Goal: Task Accomplishment & Management: Manage account settings

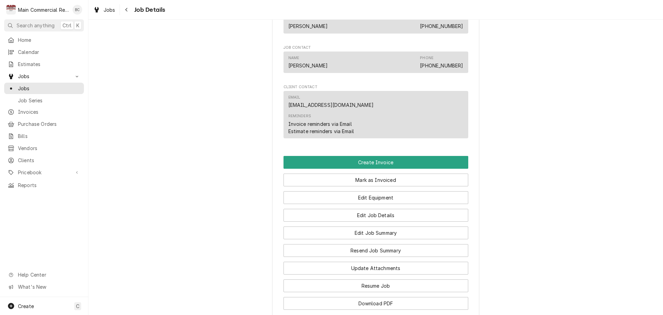
scroll to position [656, 0]
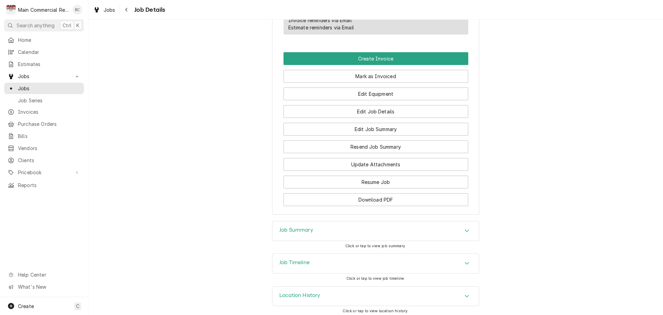
click at [302, 231] on h3 "Job Summary" at bounding box center [296, 230] width 34 height 7
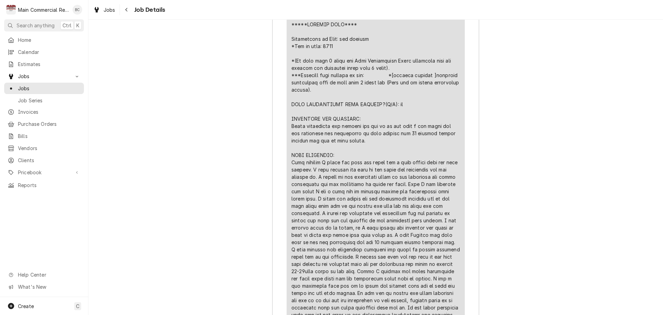
scroll to position [1209, 0]
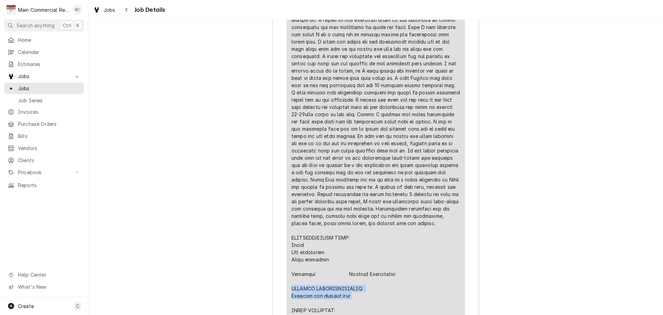
drag, startPoint x: 290, startPoint y: 286, endPoint x: 355, endPoint y: 296, distance: 66.5
click at [355, 296] on div "Line Item" at bounding box center [376, 165] width 169 height 602
copy div "FURTHER RECOMMENDATIONS: Replace ice machine head"
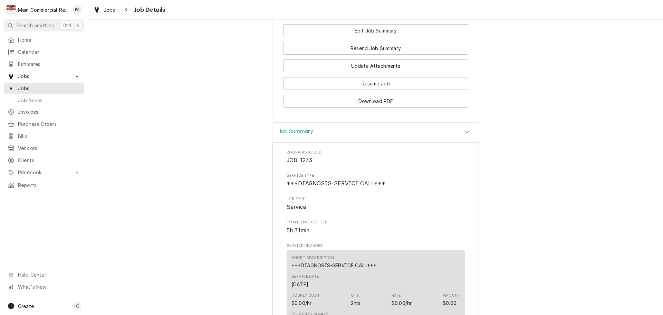
scroll to position [656, 0]
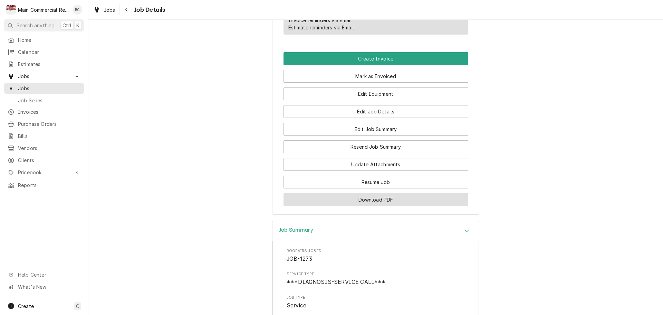
click at [371, 201] on button "Download PDF" at bounding box center [376, 199] width 185 height 13
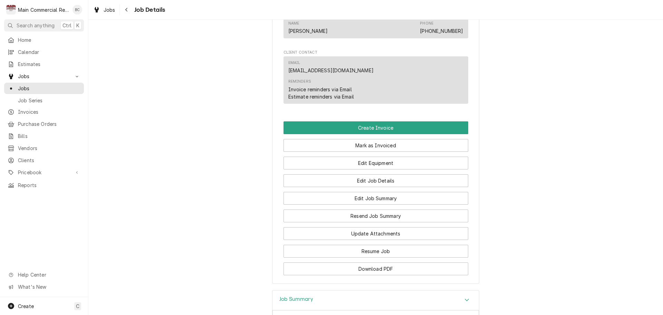
scroll to position [622, 0]
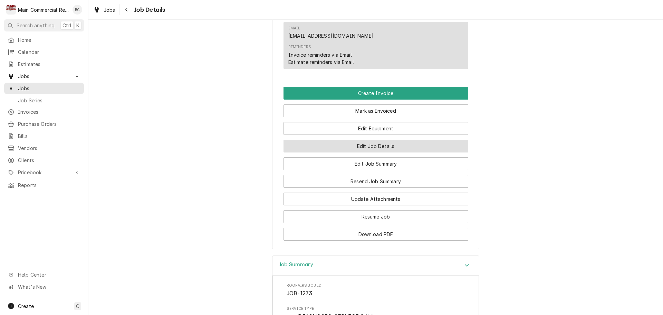
click at [371, 146] on button "Edit Job Details" at bounding box center [376, 146] width 185 height 13
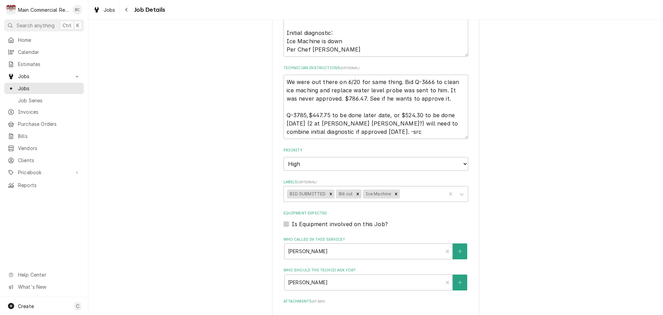
scroll to position [173, 0]
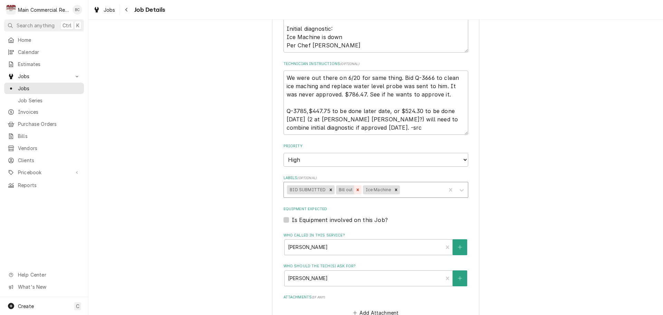
click at [356, 188] on icon "Remove Bill out" at bounding box center [358, 189] width 5 height 5
type textarea "x"
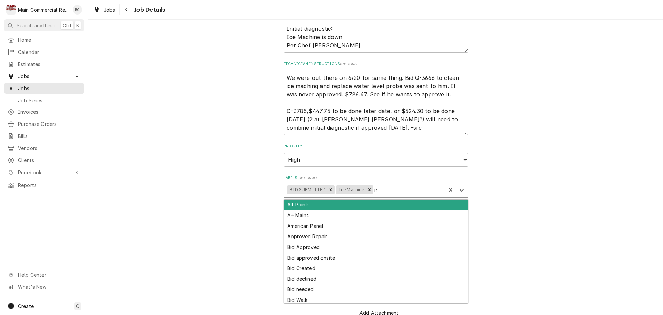
type input "inv"
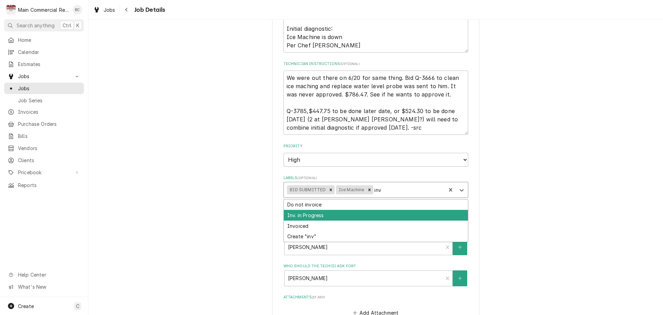
click at [343, 211] on div "Inv. in Progress" at bounding box center [376, 215] width 184 height 11
type textarea "x"
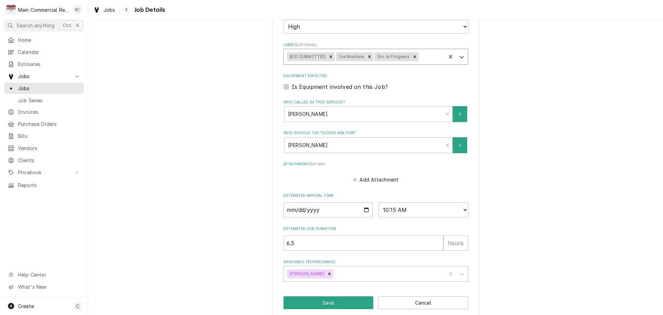
scroll to position [315, 0]
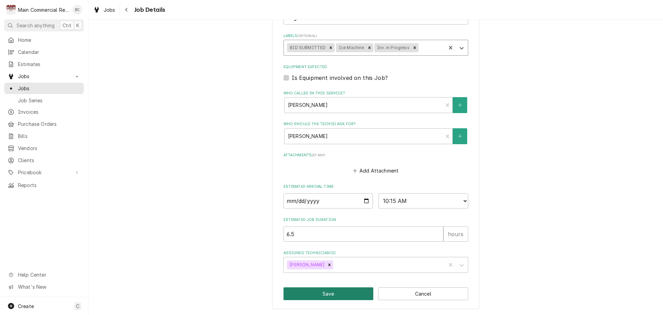
click at [326, 292] on button "Save" at bounding box center [329, 293] width 90 height 13
type textarea "x"
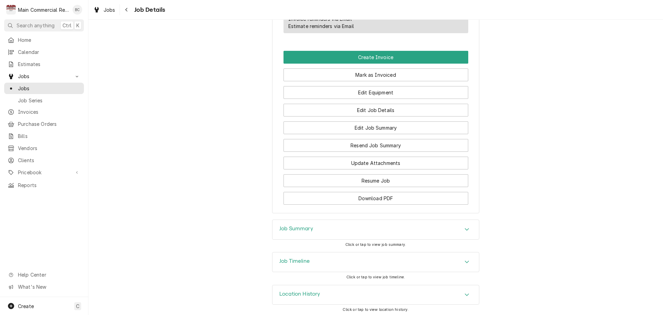
scroll to position [660, 0]
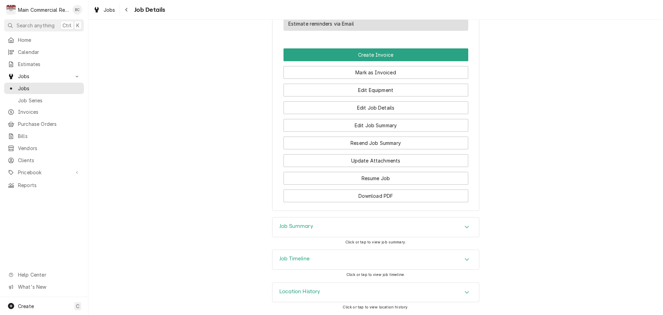
click at [296, 227] on h3 "Job Summary" at bounding box center [296, 226] width 34 height 7
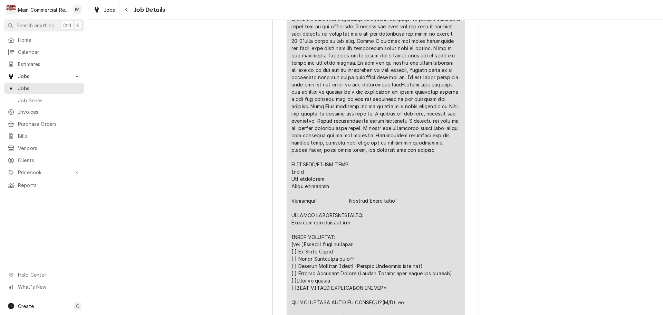
scroll to position [1282, 0]
click at [190, 213] on div "Job Summary Roopairs Job ID JOB-1273 Service Type ***DIAGNOSIS-SERVICE CALL*** …" at bounding box center [375, 249] width 575 height 1309
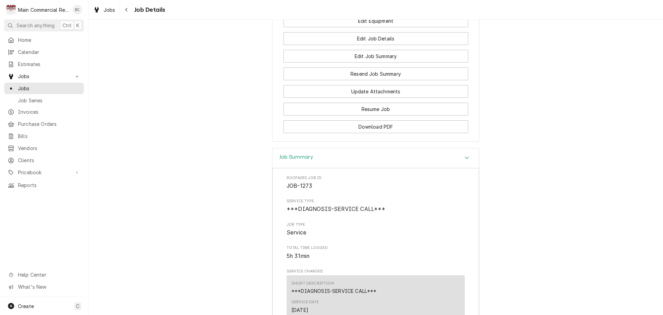
scroll to position [591, 0]
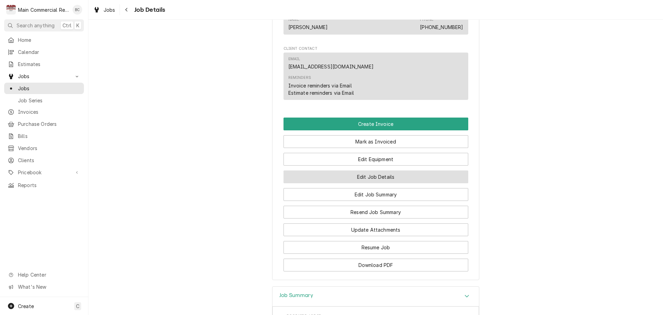
click at [351, 178] on button "Edit Job Details" at bounding box center [376, 176] width 185 height 13
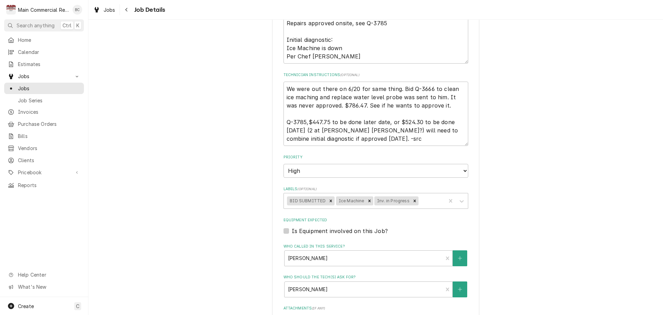
scroll to position [173, 0]
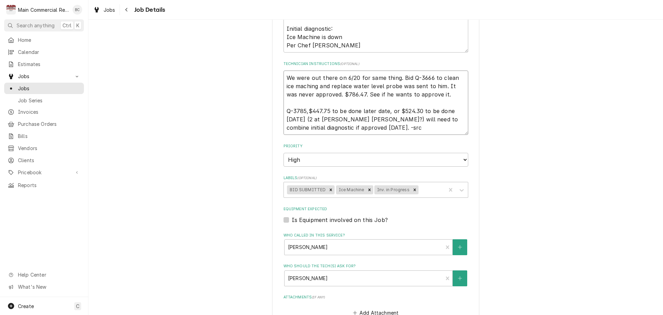
click at [284, 78] on textarea "We were out there on 6/20 for same thing. Bid Q-3666 to clean ice maching and r…" at bounding box center [376, 102] width 185 height 64
type textarea "x"
type textarea "We were out there on 6/20 for same thing. Bid Q-3666 to clean ice maching and r…"
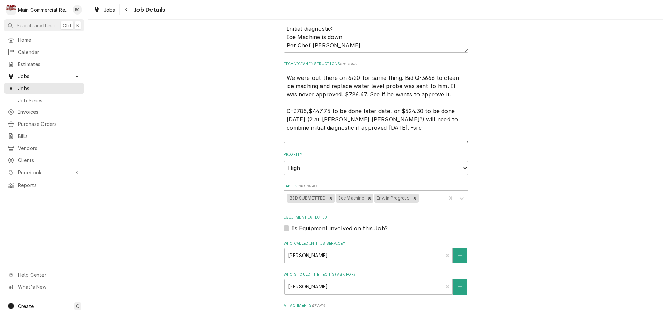
click at [284, 74] on textarea "We were out there on 6/20 for same thing. Bid Q-3666 to clean ice maching and r…" at bounding box center [376, 106] width 185 height 73
type textarea "x"
type textarea "I We were out there on 6/20 for same thing. Bid Q-3666 to clean ice maching and…"
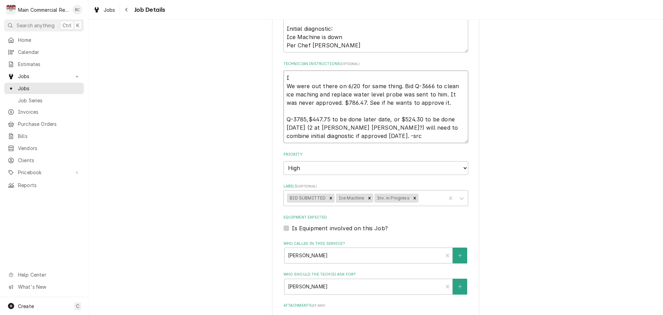
type textarea "x"
type textarea "IN We were out there on 6/20 for same thing. Bid Q-3666 to clean ice maching an…"
type textarea "x"
type textarea "INV We were out there on 6/20 for same thing. Bid Q-3666 to clean ice maching a…"
type textarea "x"
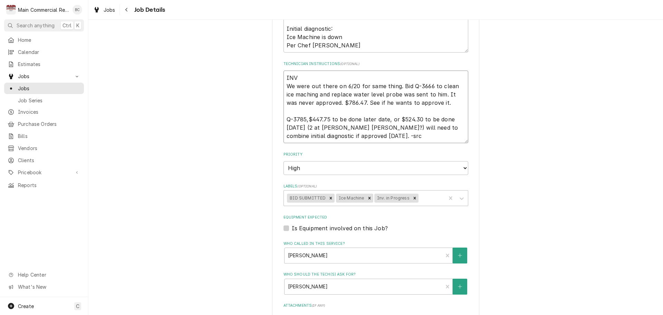
type textarea "INV# We were out there on 6/20 for same thing. Bid Q-3666 to clean ice maching …"
type textarea "x"
type textarea "INV#1 We were out there on 6/20 for same thing. Bid Q-3666 to clean ice maching…"
type textarea "x"
type textarea "INV#15 We were out there on 6/20 for same thing. Bid Q-3666 to clean ice machin…"
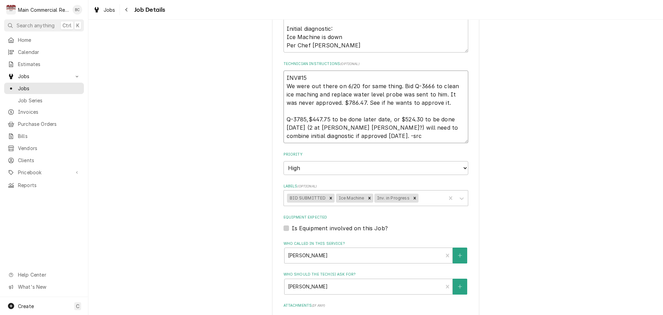
type textarea "x"
type textarea "INV#152 We were out there on 6/20 for same thing. Bid Q-3666 to clean ice machi…"
type textarea "x"
type textarea "INV#1521 We were out there on 6/20 for same thing. Bid Q-3666 to clean ice mach…"
type textarea "x"
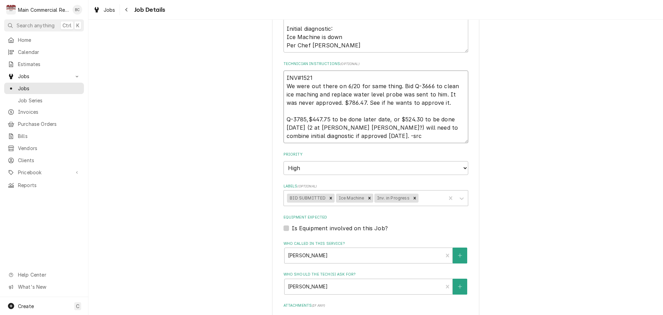
type textarea "INV#15219 We were out there on 6/20 for same thing. Bid Q-3666 to clean ice mac…"
type textarea "x"
type textarea "INV#152193 We were out there on 6/20 for same thing. Bid Q-3666 to clean ice ma…"
type textarea "x"
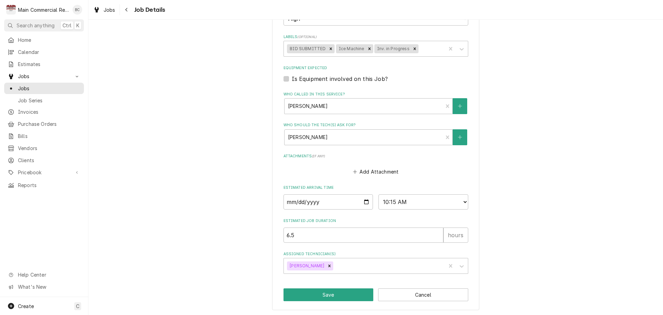
scroll to position [323, 0]
type textarea "INV#152193 We were out there on 6/20 for same thing. Bid Q-3666 to clean ice ma…"
click at [337, 294] on button "Save" at bounding box center [329, 293] width 90 height 13
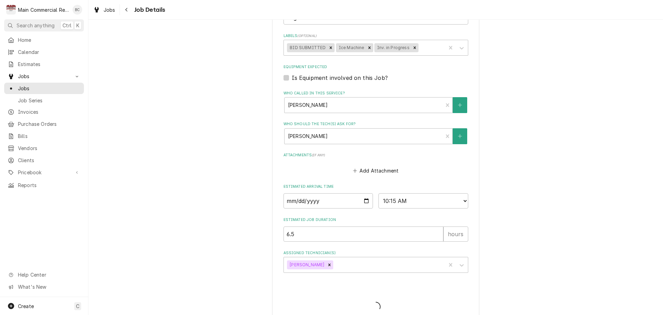
type textarea "x"
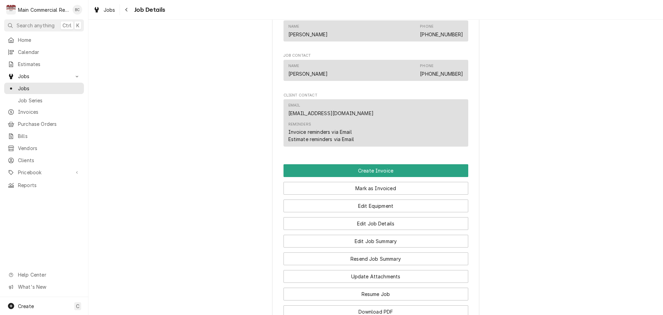
scroll to position [669, 0]
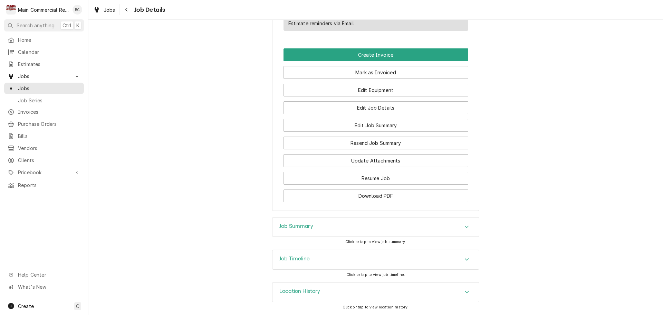
click at [283, 226] on h3 "Job Summary" at bounding box center [296, 226] width 34 height 7
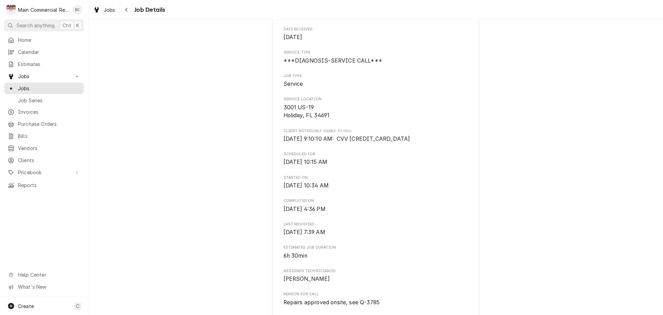
scroll to position [45, 0]
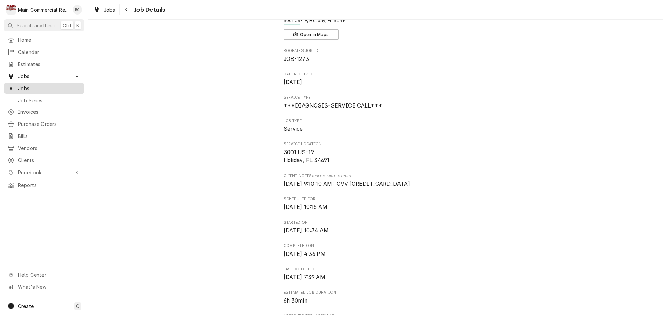
click at [41, 86] on span "Jobs" at bounding box center [49, 88] width 63 height 7
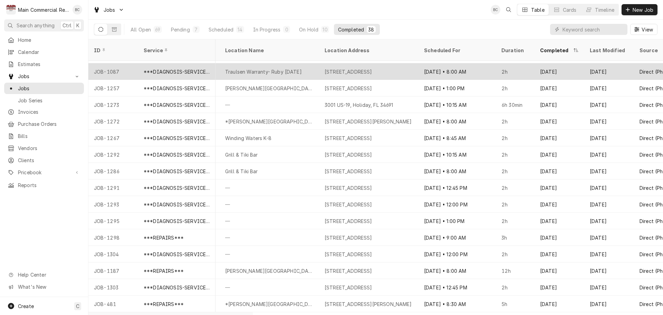
scroll to position [257, 410]
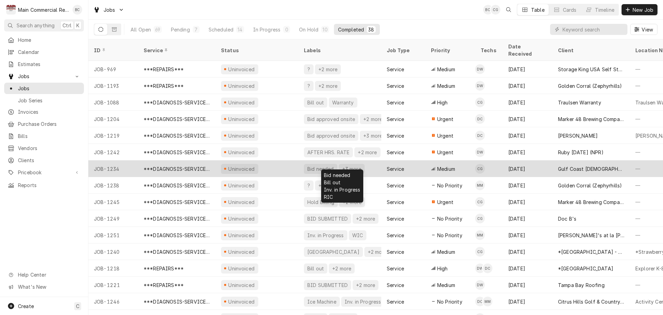
click at [323, 165] on div "Bid needed" at bounding box center [321, 168] width 28 height 7
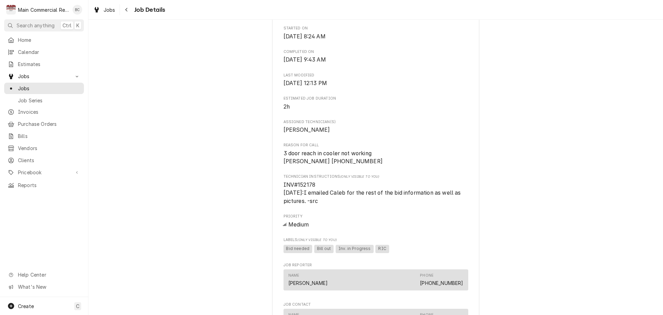
scroll to position [311, 0]
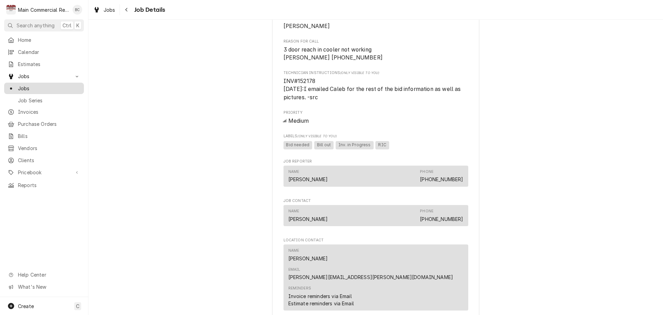
click at [54, 88] on span "Jobs" at bounding box center [49, 88] width 63 height 7
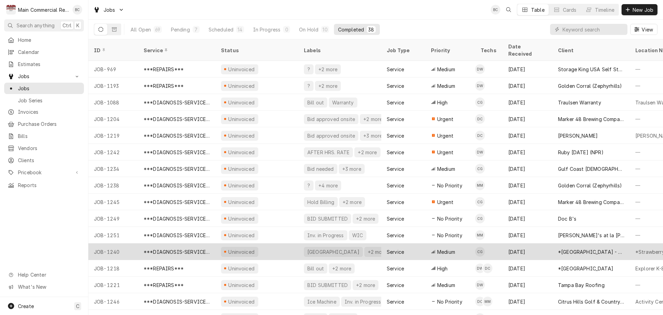
scroll to position [35, 0]
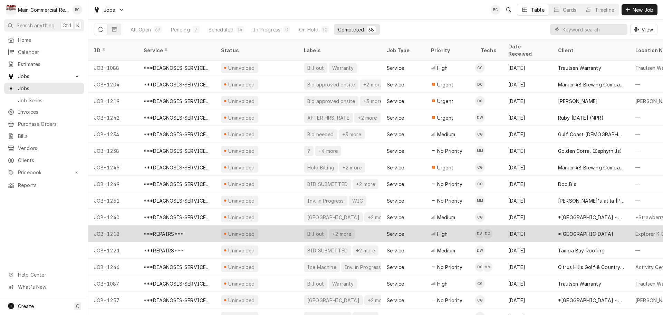
click at [318, 230] on div "Bill out" at bounding box center [316, 233] width 18 height 7
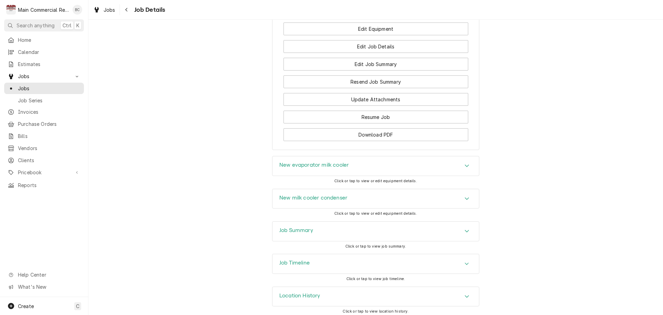
scroll to position [1036, 0]
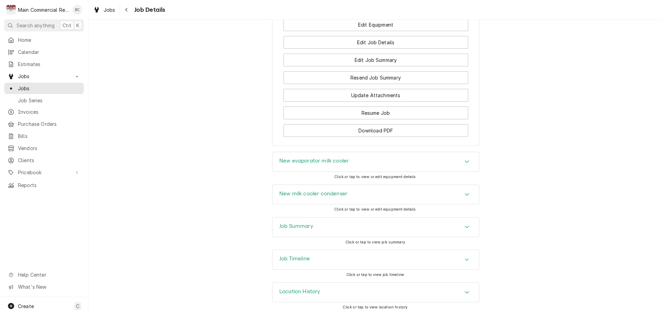
click at [307, 228] on h3 "Job Summary" at bounding box center [296, 226] width 34 height 7
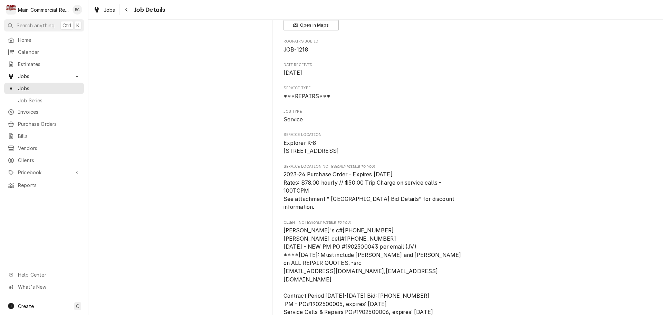
scroll to position [0, 0]
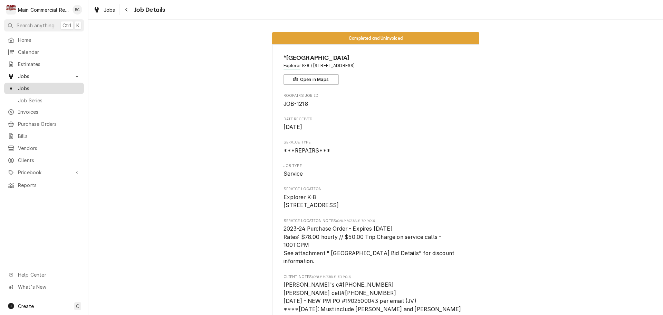
click at [61, 88] on span "Jobs" at bounding box center [49, 88] width 63 height 7
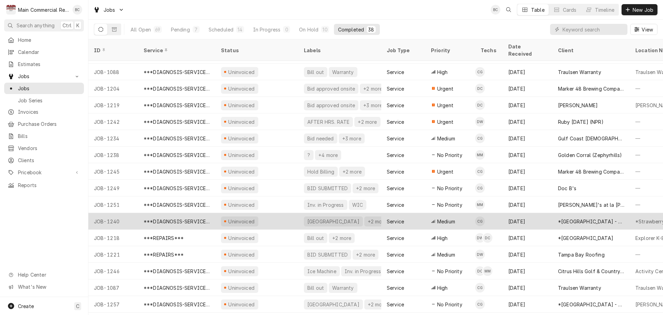
scroll to position [35, 0]
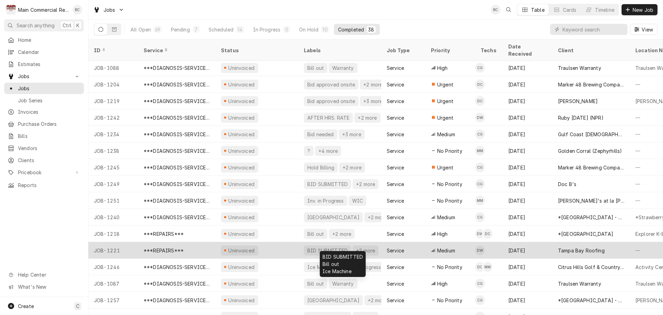
click at [315, 247] on div "BID SUBMITTED" at bounding box center [328, 250] width 42 height 7
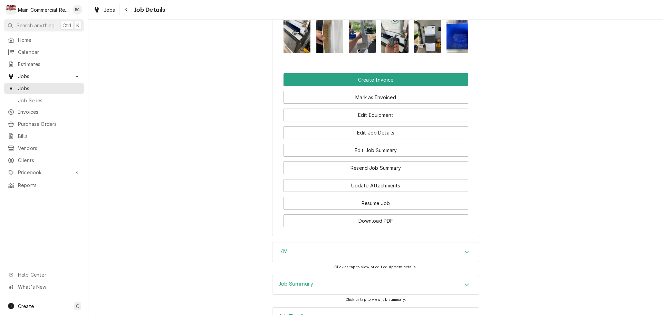
scroll to position [847, 0]
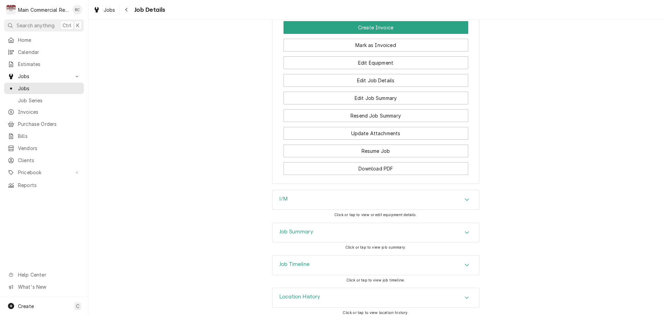
click at [279, 196] on h3 "I/M" at bounding box center [283, 199] width 8 height 7
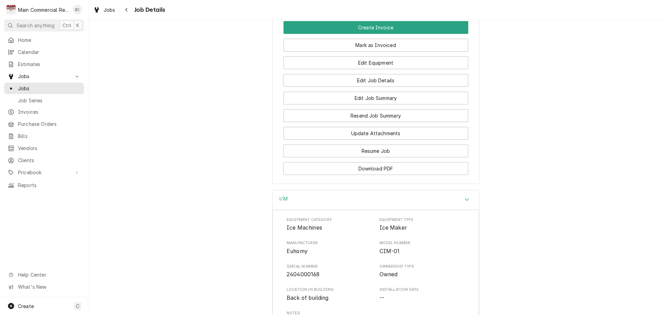
scroll to position [882, 0]
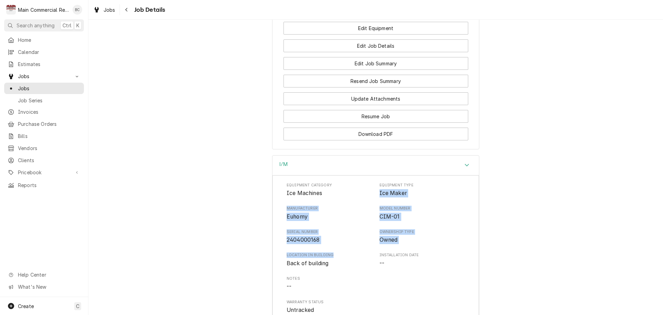
drag, startPoint x: 377, startPoint y: 186, endPoint x: 359, endPoint y: 245, distance: 62.4
click at [359, 245] on div "Equipment Category Ice Machines Equipment Type Ice Maker Manufacturer Euhomy Mo…" at bounding box center [376, 248] width 178 height 132
click at [356, 242] on div "Equipment Category Ice Machines Equipment Type Ice Maker Manufacturer Euhomy Mo…" at bounding box center [376, 248] width 178 height 132
drag, startPoint x: 378, startPoint y: 179, endPoint x: 353, endPoint y: 233, distance: 59.4
click at [353, 233] on div "Equipment Category Ice Machines Equipment Type Ice Maker Manufacturer Euhomy Mo…" at bounding box center [376, 248] width 178 height 132
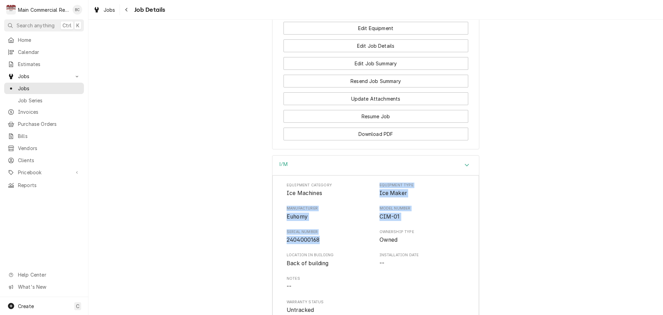
copy div "Equipment Type Ice Maker Manufacturer Euhomy Model Number CIM-01 Serial Number …"
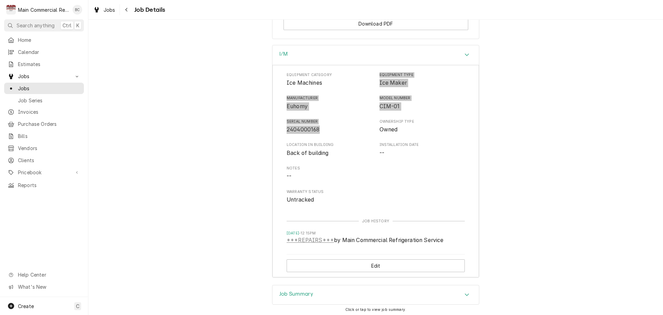
scroll to position [1054, 0]
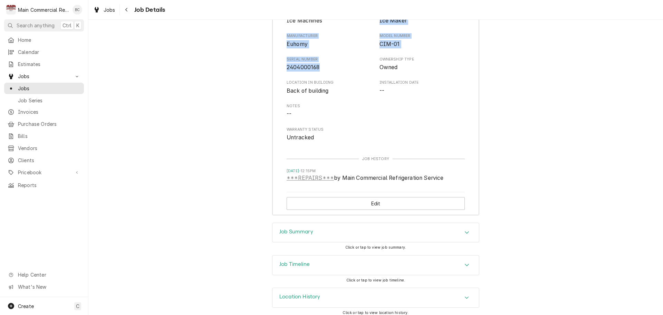
click at [291, 228] on h3 "Job Summary" at bounding box center [296, 231] width 34 height 7
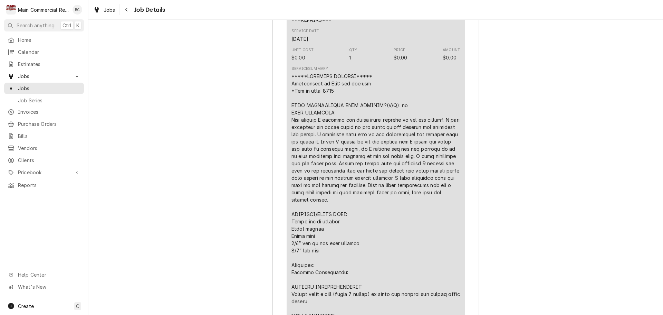
scroll to position [1434, 0]
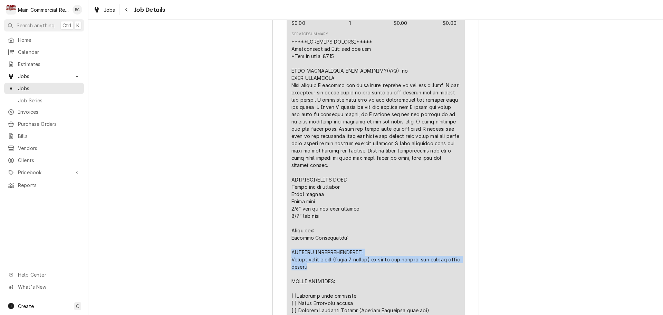
drag, startPoint x: 289, startPoint y: 238, endPoint x: 315, endPoint y: 254, distance: 31.2
click at [315, 254] on div "Line Item" at bounding box center [376, 216] width 169 height 356
copy div "FURTHER RECOMMENDATIONS: Return twice a year (every 6 months) to clean ice mach…"
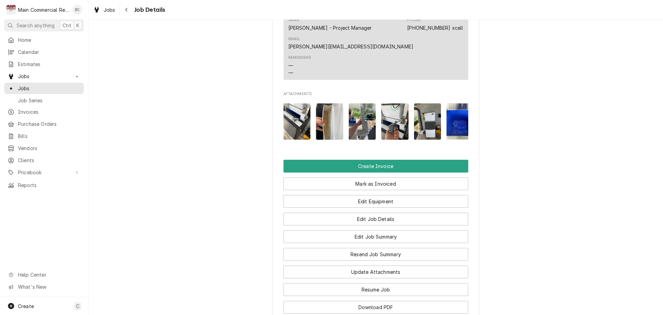
scroll to position [778, 0]
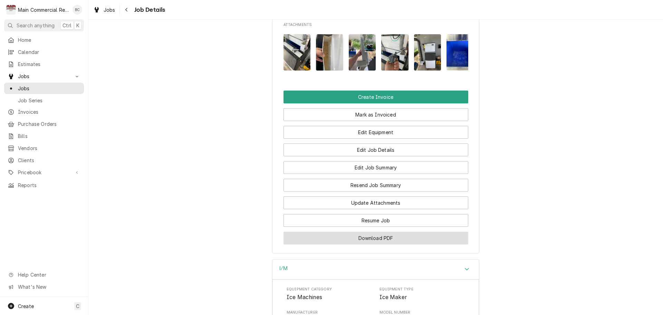
click at [326, 232] on button "Download PDF" at bounding box center [376, 237] width 185 height 13
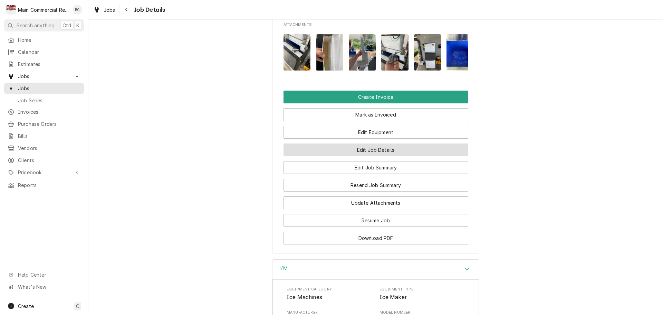
click at [361, 145] on button "Edit Job Details" at bounding box center [376, 149] width 185 height 13
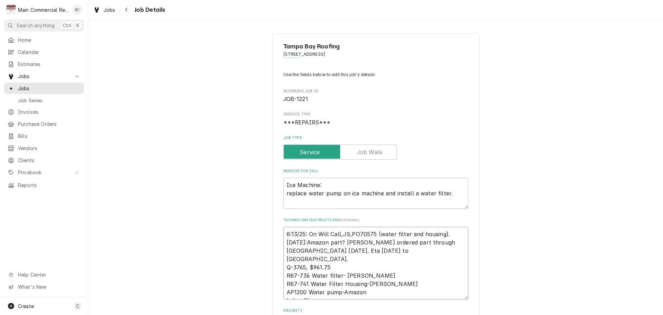
click at [284, 233] on textarea "8:13/25: On Will Call,JS,PO70575 (water filter and housing). 8/13/25:Amazon par…" at bounding box center [376, 263] width 185 height 73
type textarea "x"
type textarea "8:13/25: On Will Call,JS,PO70575 (water filter and housing). 8/13/25:Amazon par…"
click at [285, 230] on textarea "8:13/25: On Will Call,JS,PO70575 (water filter and housing). 8/13/25:Amazon par…" at bounding box center [376, 267] width 185 height 81
type textarea "x"
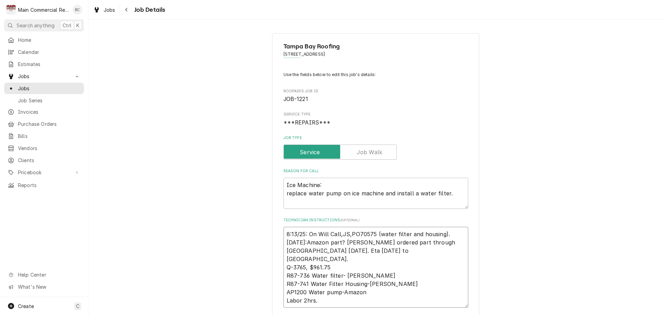
type textarea "i 8:13/25: On Will Call,JS,PO70575 (water filter and housing). 8/13/25:Amazon p…"
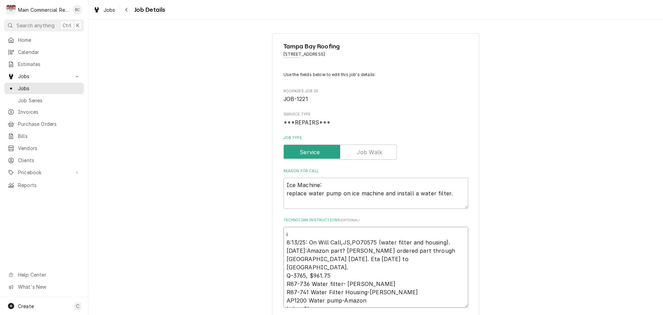
type textarea "x"
type textarea "in 8:13/25: On Will Call,JS,PO70575 (water filter and housing). 8/13/25:Amazon …"
type textarea "x"
type textarea "inv 8:13/25: On Will Call,JS,PO70575 (water filter and housing). 8/13/25:Amazon…"
type textarea "x"
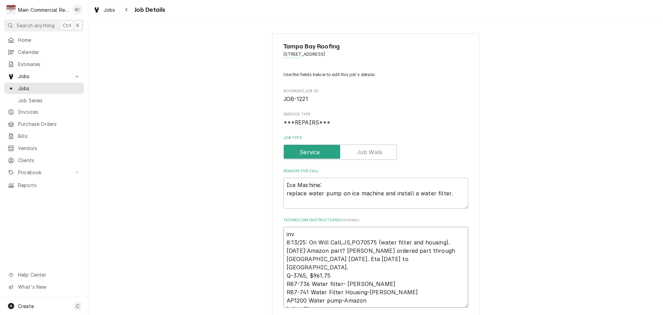
type textarea "inv# 8:13/25: On Will Call,JS,PO70575 (water filter and housing). 8/13/25:Amazo…"
type textarea "x"
type textarea "inv 8:13/25: On Will Call,JS,PO70575 (water filter and housing). 8/13/25:Amazon…"
type textarea "x"
type textarea "in 8:13/25: On Will Call,JS,PO70575 (water filter and housing). 8/13/25:Amazon …"
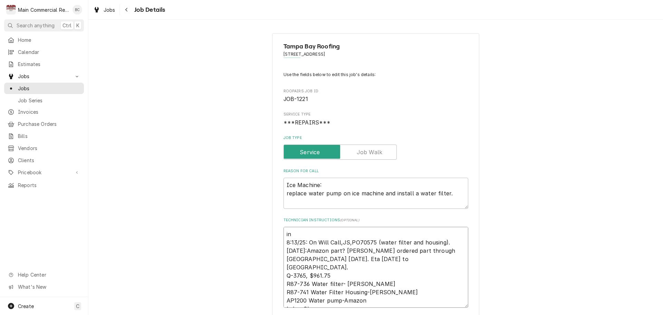
type textarea "x"
type textarea "i 8:13/25: On Will Call,JS,PO70575 (water filter and housing). 8/13/25:Amazon p…"
type textarea "x"
type textarea "8:13/25: On Will Call,JS,PO70575 (water filter and housing). 8/13/25:Amazon par…"
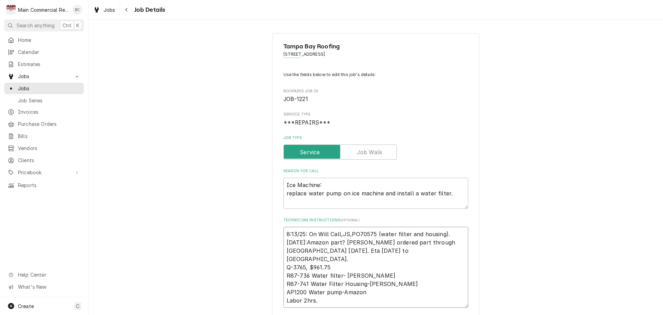
type textarea "x"
type textarea "I 8:13/25: On Will Call,JS,PO70575 (water filter and housing). 8/13/25:Amazon p…"
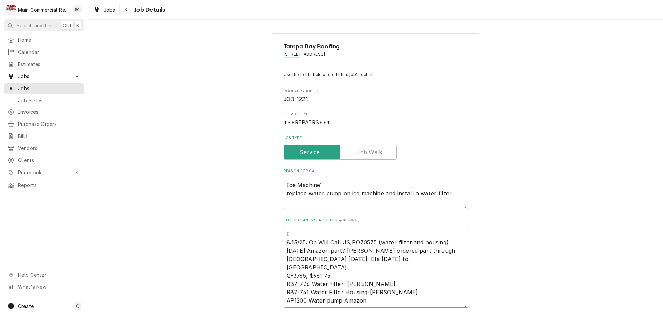
type textarea "x"
type textarea "IN 8:13/25: On Will Call,JS,PO70575 (water filter and housing). 8/13/25:Amazon …"
type textarea "x"
type textarea "INV 8:13/25: On Will Call,JS,PO70575 (water filter and housing). 8/13/25:Amazon…"
type textarea "x"
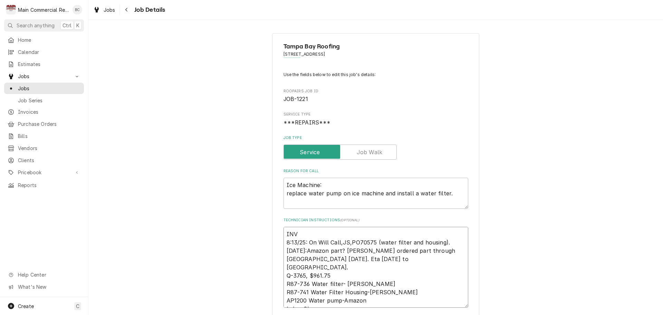
type textarea "INV# 8:13/25: On Will Call,JS,PO70575 (water filter and housing). 8/13/25:Amazo…"
type textarea "x"
type textarea "INV#1 8:13/25: On Will Call,JS,PO70575 (water filter and housing). 8/13/25:Amaz…"
type textarea "x"
type textarea "INV#15 8:13/25: On Will Call,JS,PO70575 (water filter and housing). 8/13/25:Ama…"
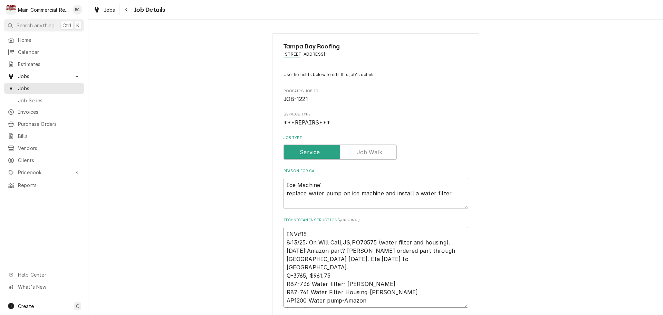
type textarea "x"
type textarea "INV#152 8:13/25: On Will Call,JS,PO70575 (water filter and housing). 8/13/25:Am…"
type textarea "x"
type textarea "INV#1521 8:13/25: On Will Call,JS,PO70575 (water filter and housing). 8/13/25:A…"
type textarea "x"
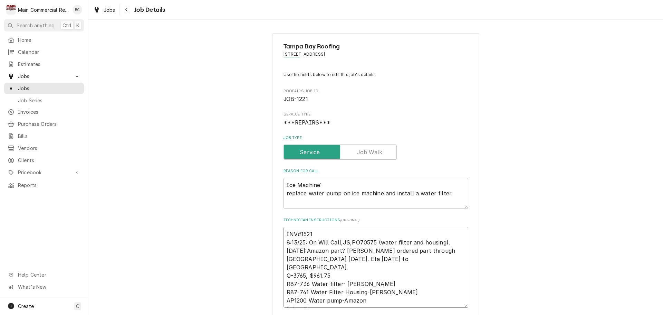
type textarea "INV#15219 8:13/25: On Will Call,JS,PO70575 (water filter and housing). 8/13/25:…"
type textarea "x"
type textarea "INV#152194 8:13/25: On Will Call,JS,PO70575 (water filter and housing). 8/13/25…"
type textarea "x"
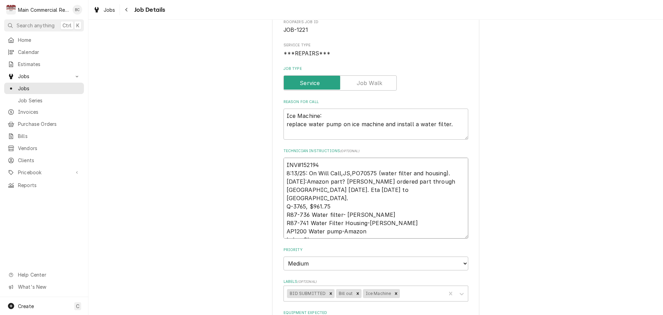
scroll to position [104, 0]
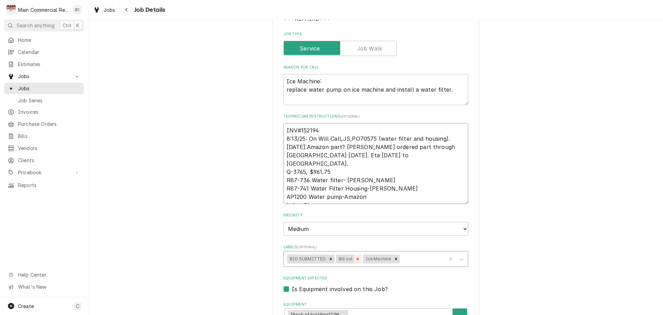
click at [357, 260] on icon "Remove Bill out" at bounding box center [358, 258] width 2 height 2
type textarea "INV#152194 8:13/25: On Will Call,JS,PO70575 (water filter and housing). 8/13/25…"
type textarea "x"
click at [379, 259] on div "Labels" at bounding box center [409, 259] width 68 height 12
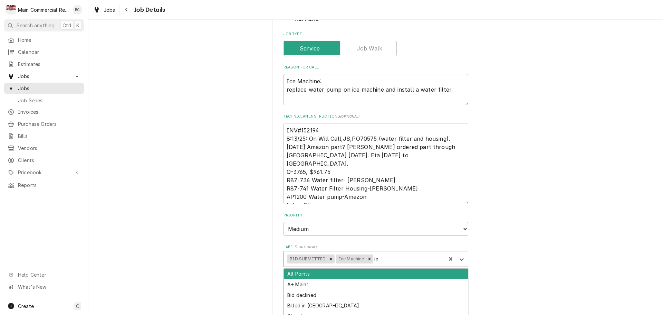
type input "inv"
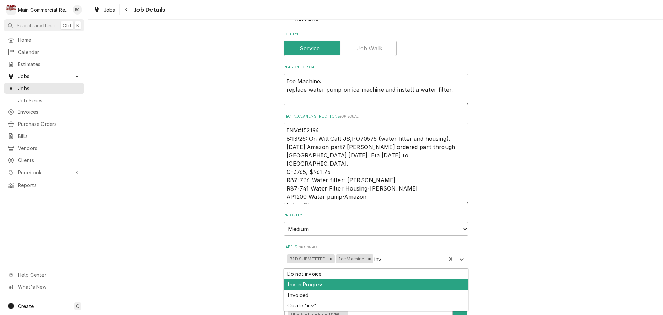
click at [345, 279] on div "Inv. in Progress" at bounding box center [376, 284] width 184 height 11
type textarea "x"
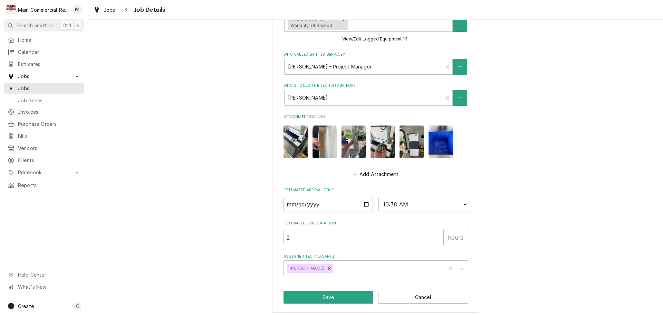
scroll to position [408, 0]
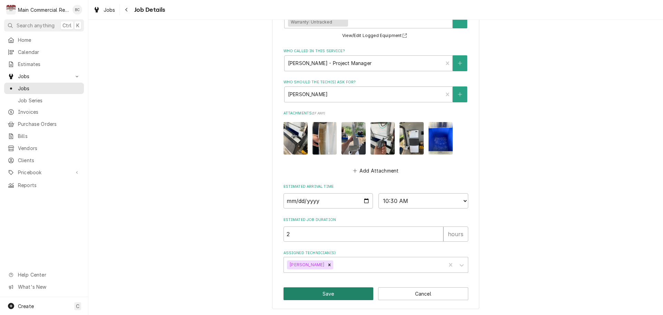
click at [340, 294] on button "Save" at bounding box center [329, 293] width 90 height 13
type textarea "x"
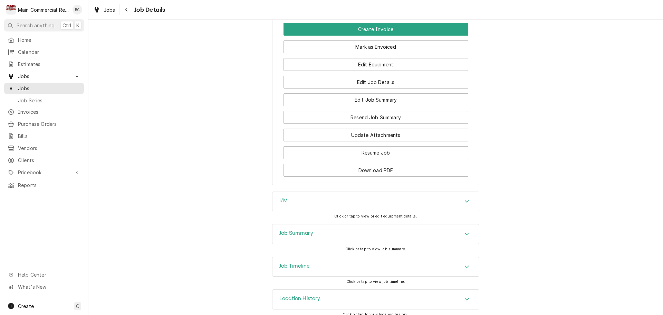
scroll to position [855, 0]
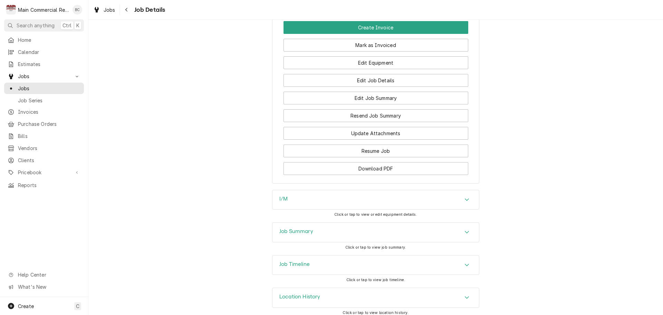
click at [284, 228] on h3 "Job Summary" at bounding box center [296, 231] width 34 height 7
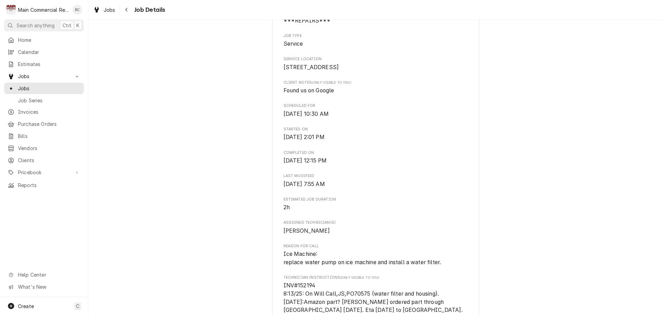
scroll to position [0, 0]
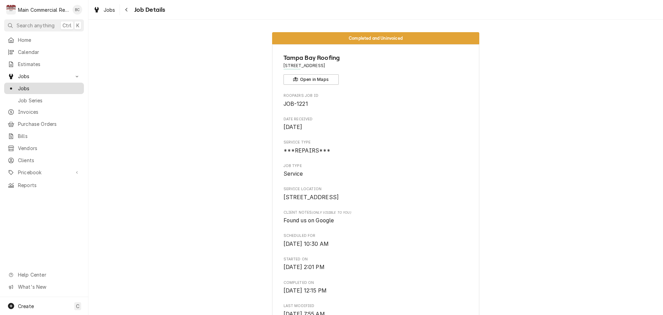
click at [33, 86] on span "Jobs" at bounding box center [49, 88] width 63 height 7
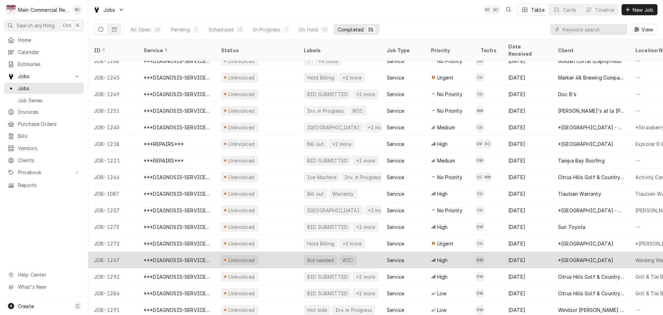
scroll to position [159, 0]
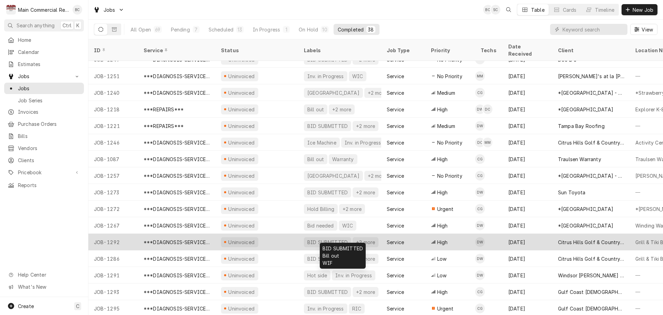
click at [326, 238] on div "BID SUBMITTED" at bounding box center [328, 241] width 42 height 7
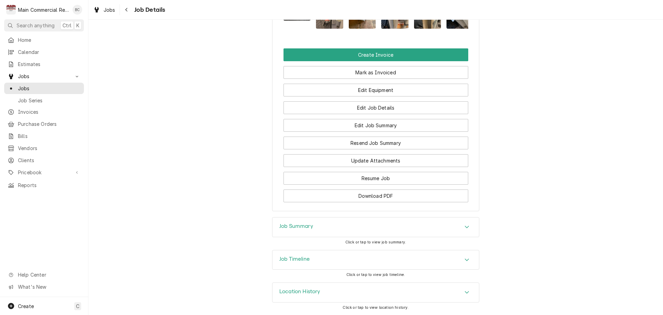
scroll to position [841, 0]
click at [297, 227] on h3 "Job Summary" at bounding box center [296, 226] width 34 height 7
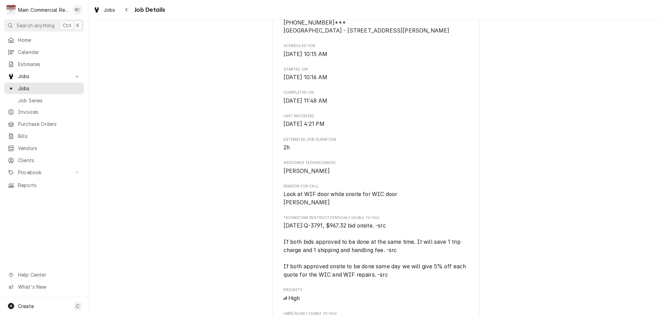
scroll to position [276, 0]
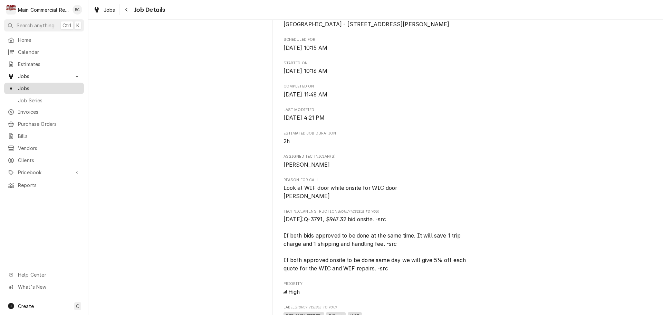
click at [57, 87] on span "Jobs" at bounding box center [49, 88] width 63 height 7
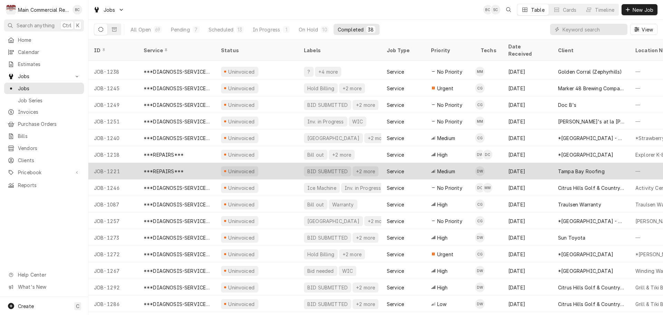
scroll to position [141, 0]
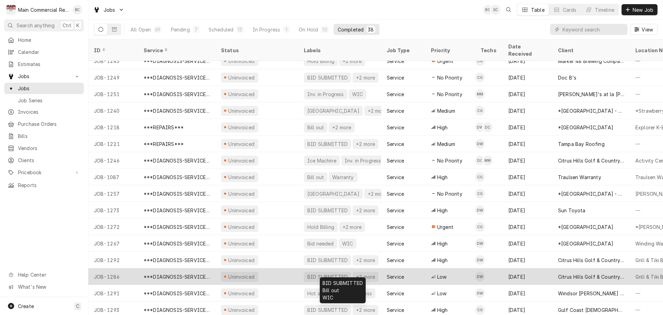
click at [326, 273] on div "BID SUBMITTED" at bounding box center [328, 276] width 42 height 7
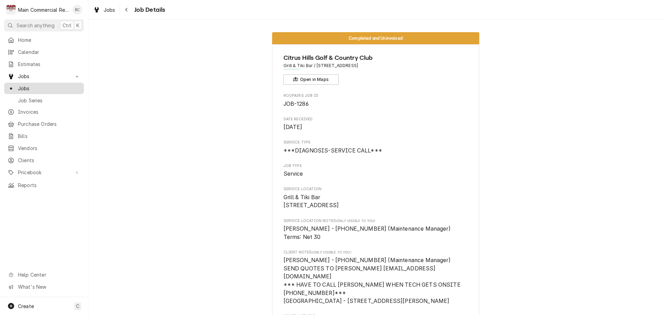
click at [47, 88] on span "Jobs" at bounding box center [49, 88] width 63 height 7
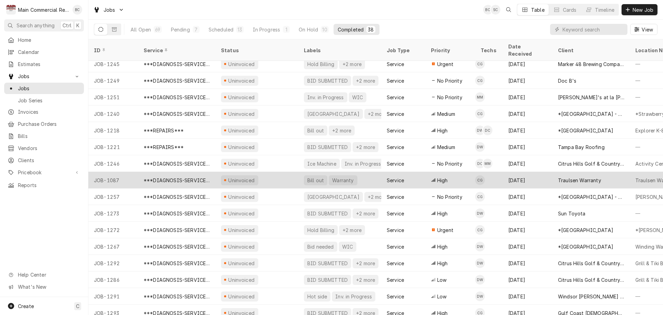
scroll to position [145, 0]
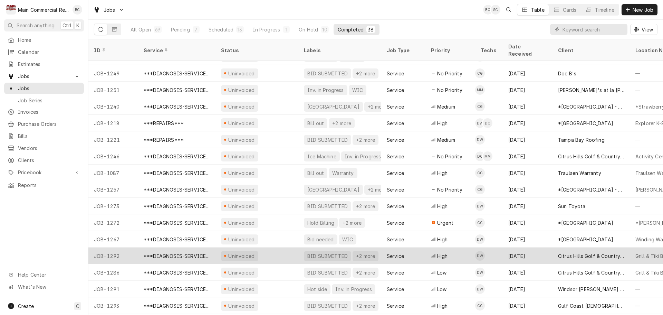
click at [322, 252] on div "BID SUBMITTED" at bounding box center [328, 255] width 42 height 7
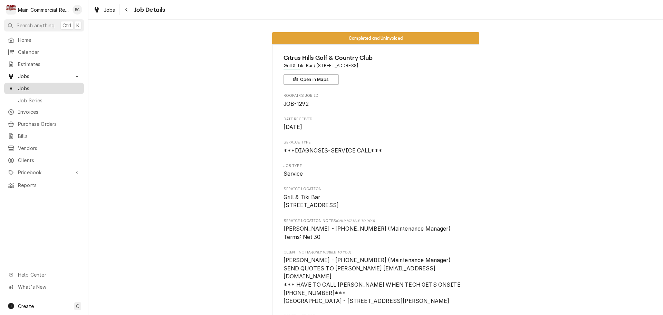
click at [45, 87] on span "Jobs" at bounding box center [49, 88] width 63 height 7
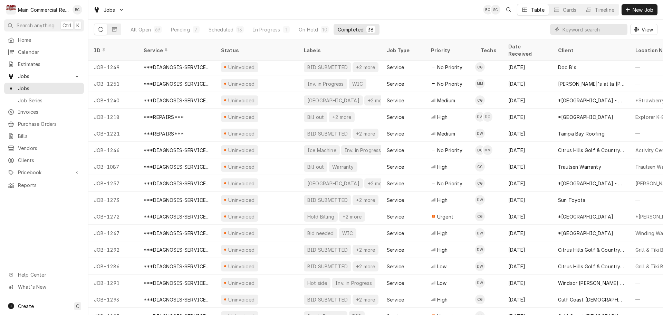
scroll to position [174, 0]
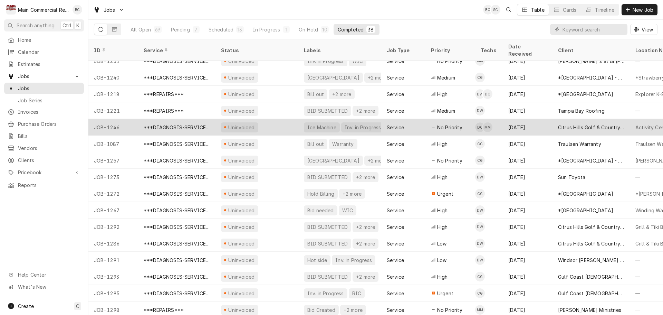
click at [314, 122] on div "Ice Machine" at bounding box center [322, 127] width 36 height 10
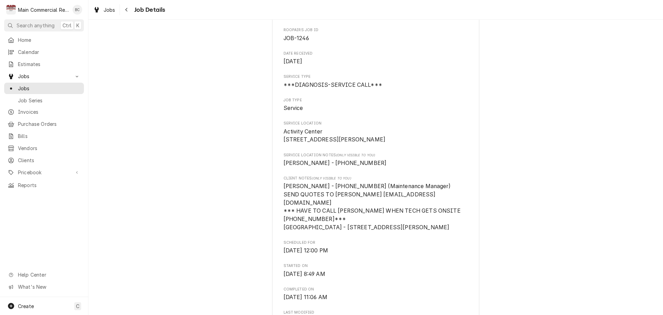
scroll to position [69, 0]
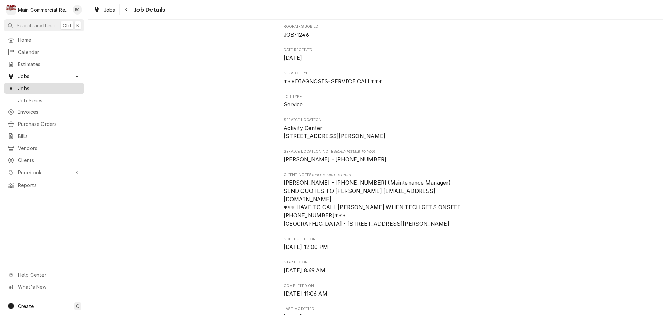
click at [65, 86] on span "Jobs" at bounding box center [49, 88] width 63 height 7
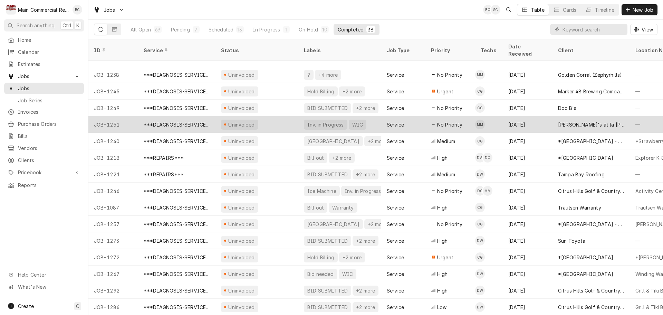
scroll to position [145, 0]
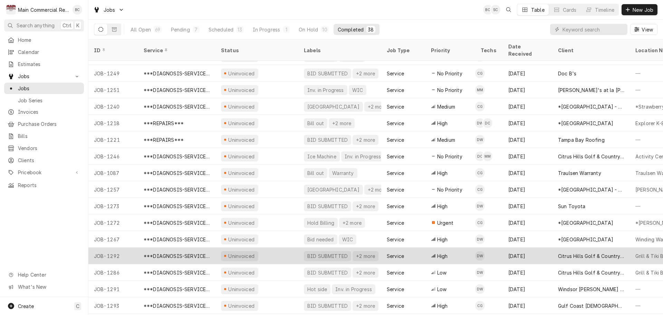
click at [333, 252] on div "BID SUBMITTED" at bounding box center [328, 255] width 42 height 7
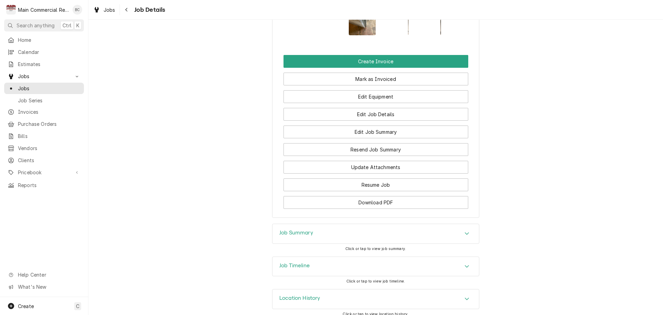
scroll to position [841, 0]
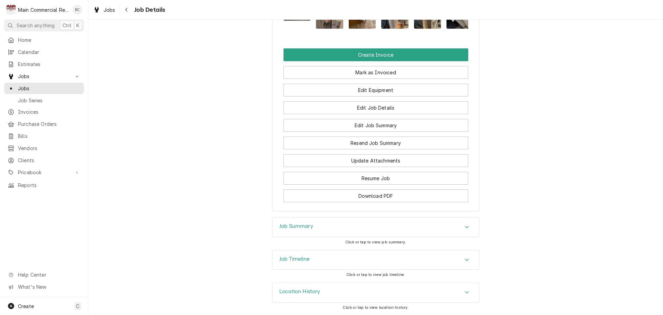
click at [301, 227] on h3 "Job Summary" at bounding box center [296, 226] width 34 height 7
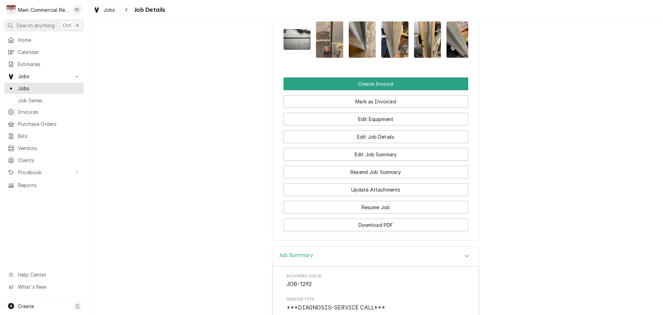
scroll to position [806, 0]
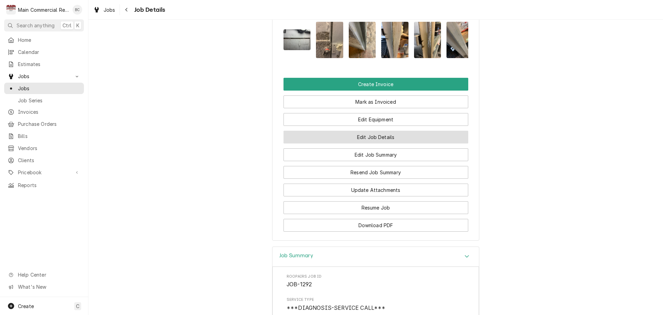
click at [352, 143] on button "Edit Job Details" at bounding box center [376, 137] width 185 height 13
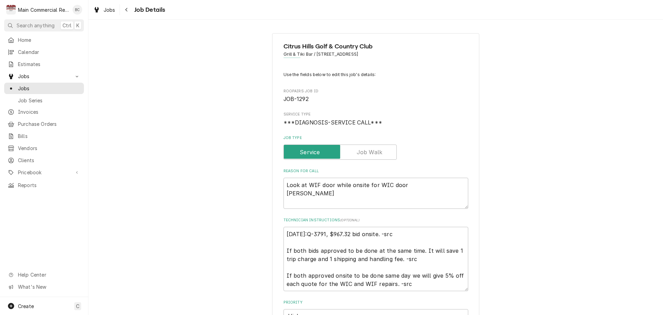
type textarea "x"
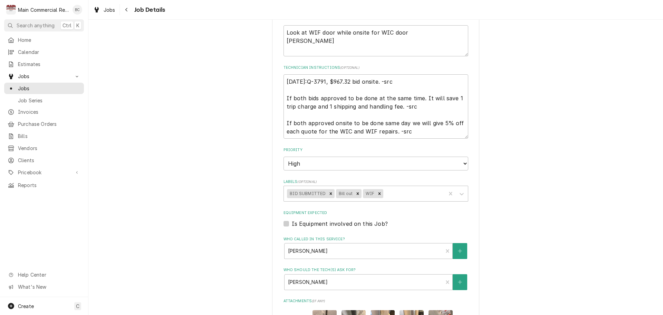
scroll to position [138, 0]
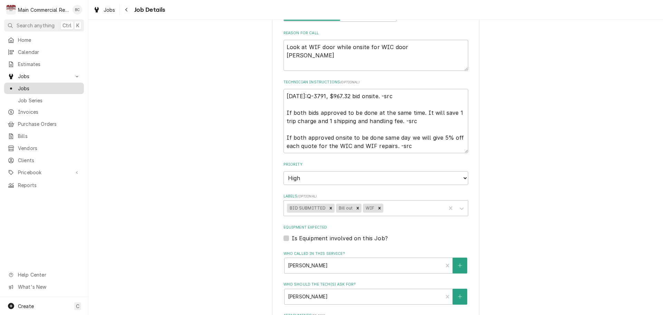
click at [54, 87] on span "Jobs" at bounding box center [49, 88] width 63 height 7
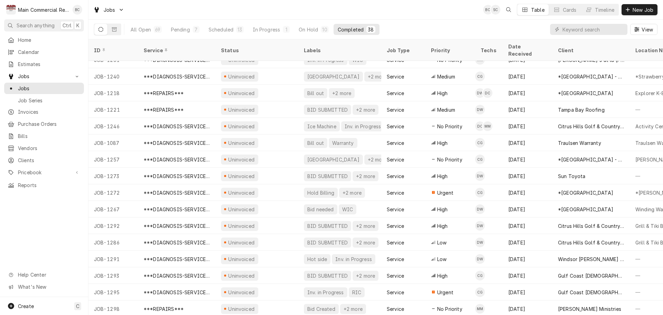
scroll to position [191, 0]
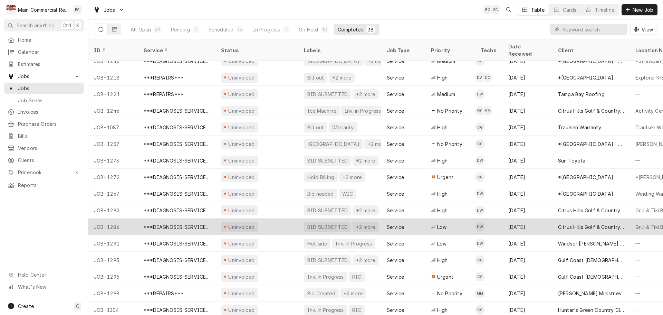
click at [315, 223] on div "BID SUBMITTED" at bounding box center [328, 226] width 42 height 7
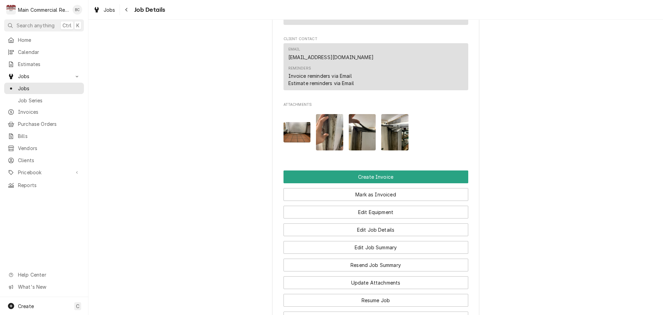
scroll to position [690, 0]
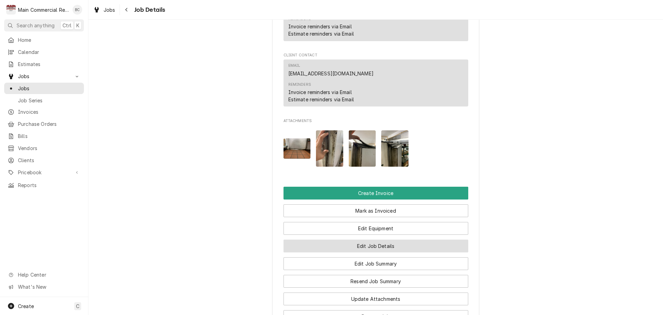
click at [346, 245] on button "Edit Job Details" at bounding box center [376, 245] width 185 height 13
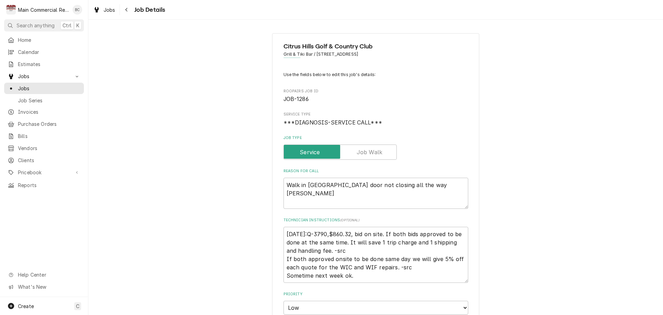
type textarea "x"
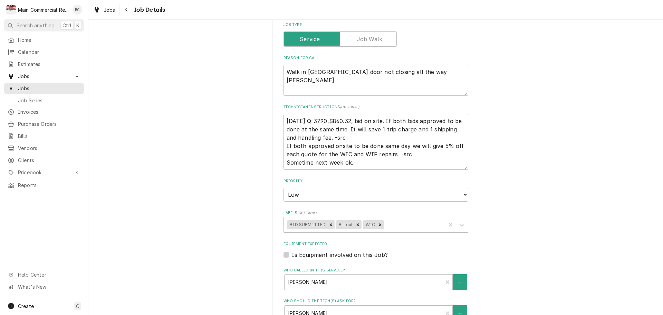
scroll to position [90, 0]
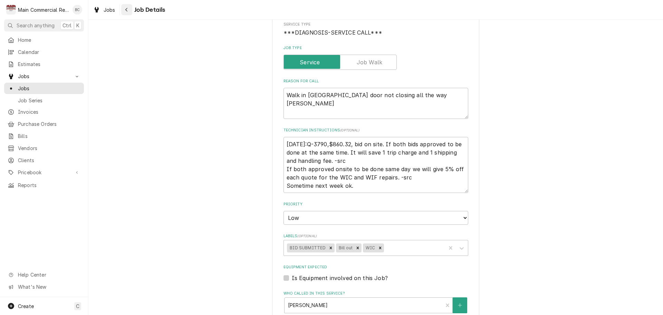
click at [130, 9] on div "Navigate back" at bounding box center [126, 9] width 7 height 7
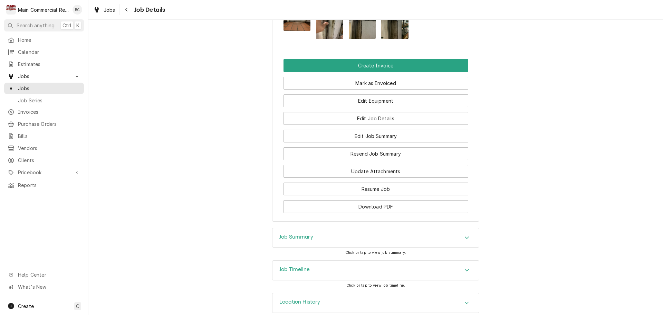
scroll to position [828, 0]
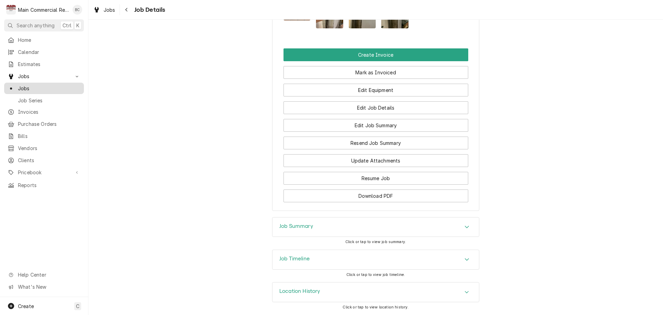
click at [46, 87] on span "Jobs" at bounding box center [49, 88] width 63 height 7
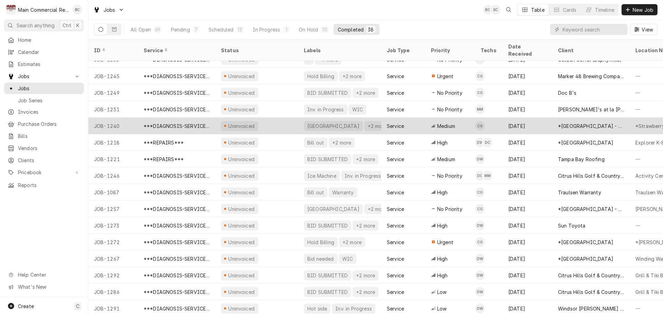
scroll to position [141, 0]
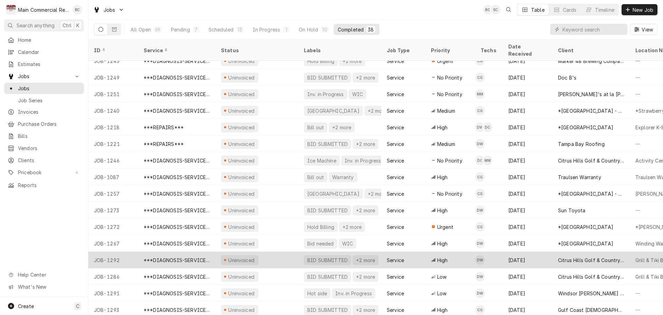
click at [322, 256] on div "BID SUBMITTED" at bounding box center [328, 259] width 42 height 7
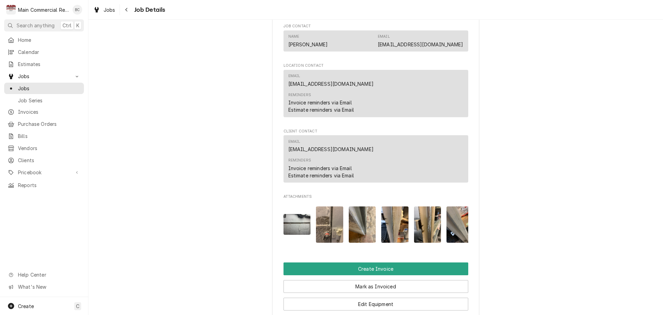
scroll to position [656, 0]
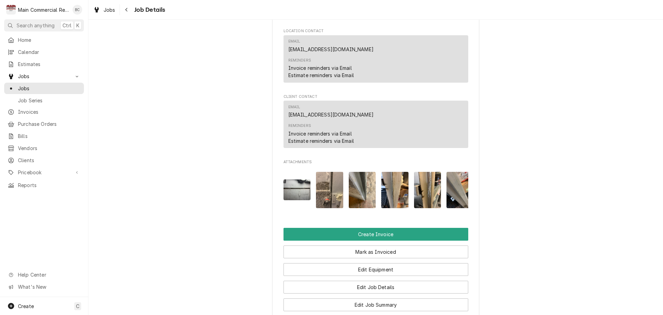
click at [296, 191] on img "Attachments" at bounding box center [297, 189] width 27 height 20
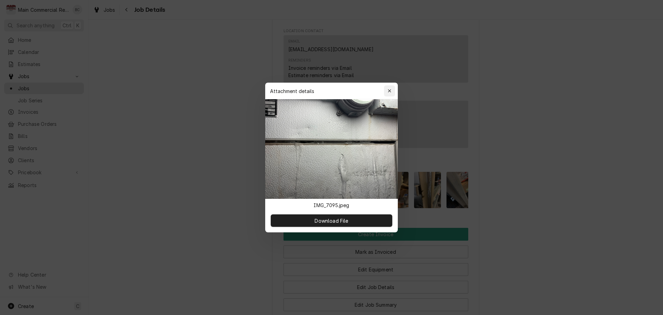
click at [395, 92] on button "button" at bounding box center [389, 90] width 11 height 11
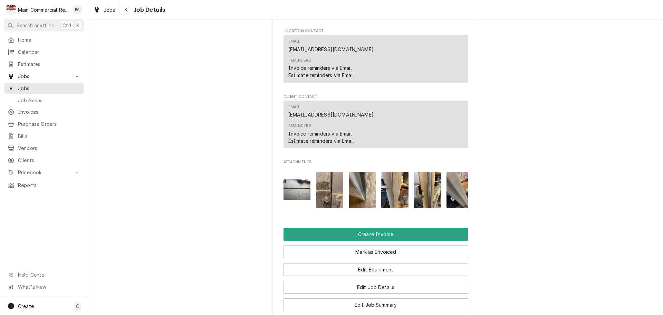
click at [328, 195] on img "Attachments" at bounding box center [329, 190] width 27 height 36
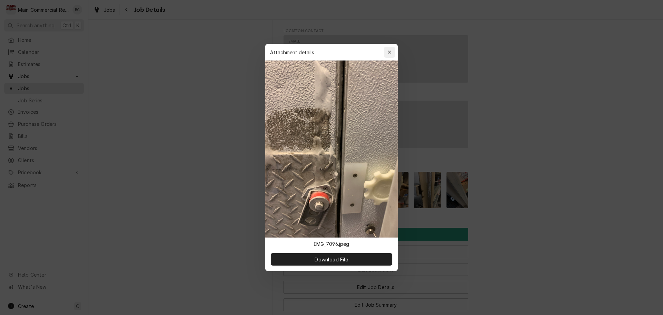
click at [392, 48] on button "button" at bounding box center [389, 52] width 11 height 11
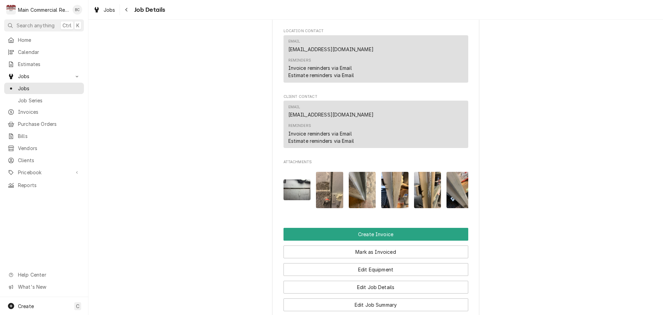
click at [367, 184] on img "Attachments" at bounding box center [362, 190] width 27 height 36
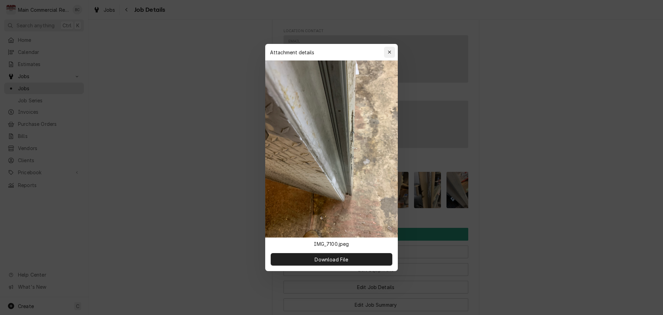
click at [392, 54] on div "button" at bounding box center [389, 52] width 7 height 7
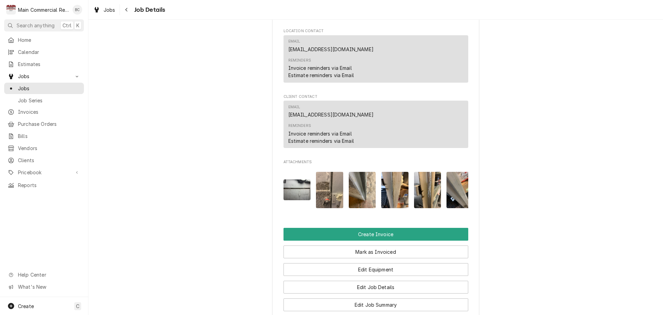
click at [395, 192] on img "Attachments" at bounding box center [394, 190] width 27 height 36
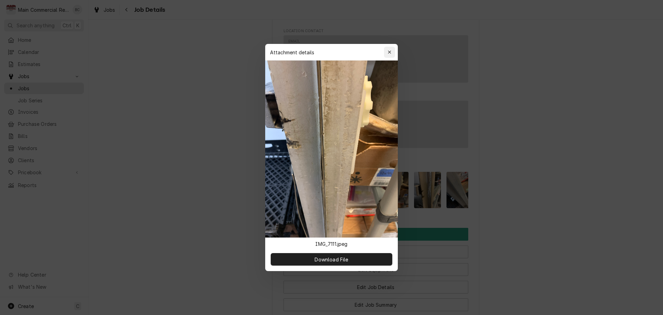
click at [392, 56] on button "button" at bounding box center [389, 52] width 11 height 11
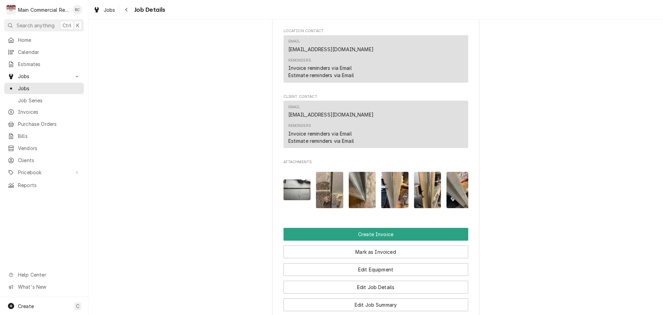
click at [416, 192] on img "Attachments" at bounding box center [427, 190] width 27 height 36
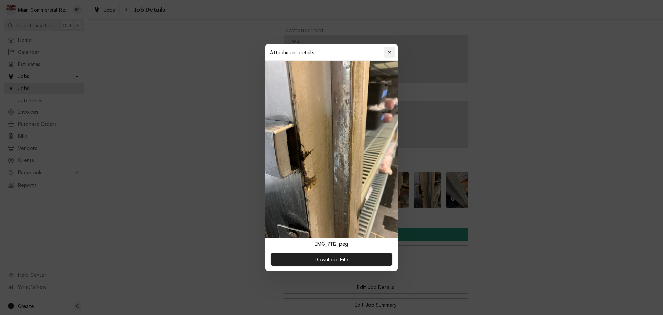
click at [392, 57] on button "button" at bounding box center [389, 52] width 11 height 11
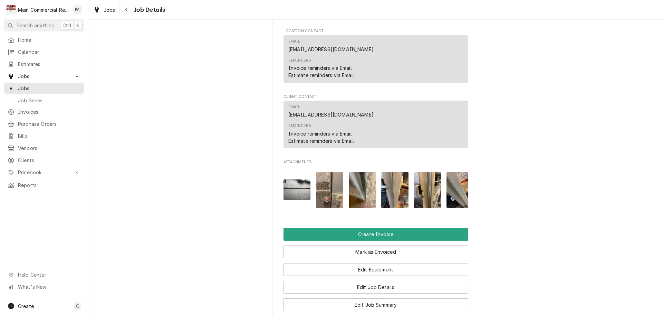
click at [452, 193] on img "Attachments" at bounding box center [460, 190] width 27 height 36
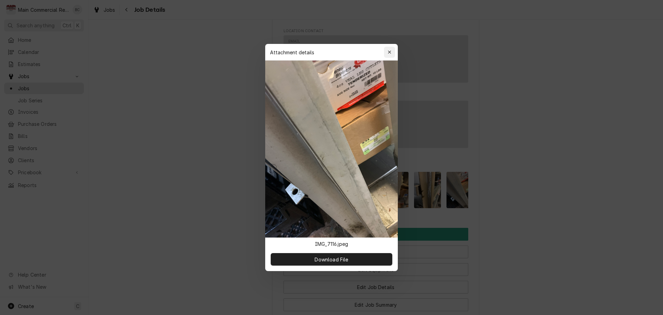
click at [390, 54] on icon "button" at bounding box center [390, 52] width 4 height 5
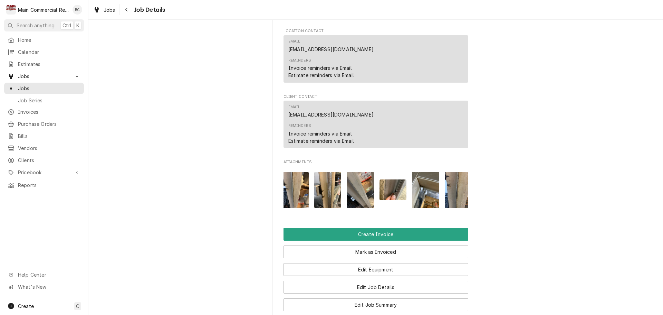
scroll to position [0, 109]
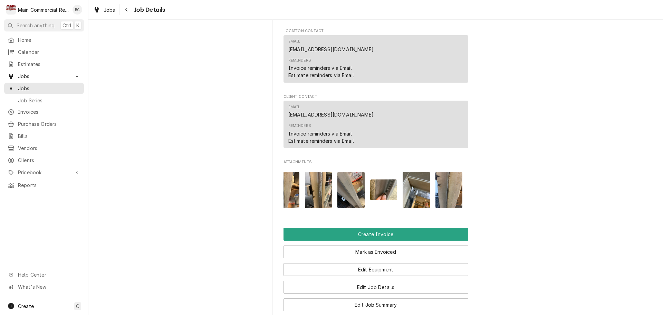
click at [383, 194] on img "Attachments" at bounding box center [383, 189] width 27 height 20
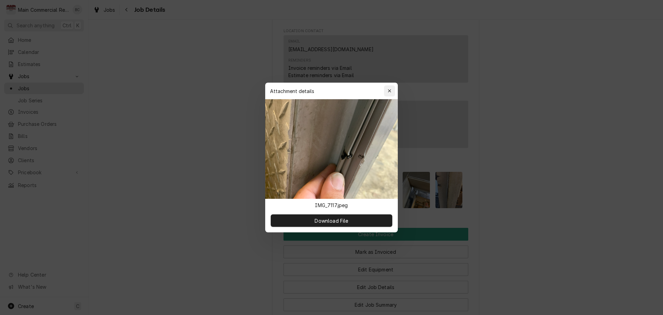
click at [392, 95] on button "button" at bounding box center [389, 90] width 11 height 11
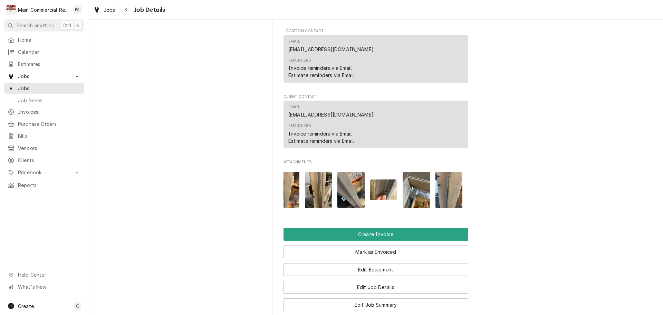
click at [415, 190] on img "Attachments" at bounding box center [416, 190] width 27 height 36
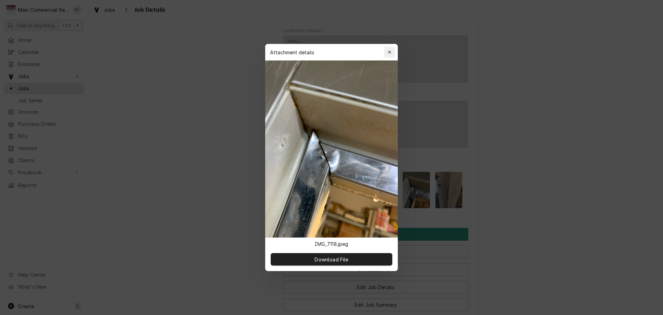
click at [392, 53] on div "button" at bounding box center [389, 52] width 7 height 7
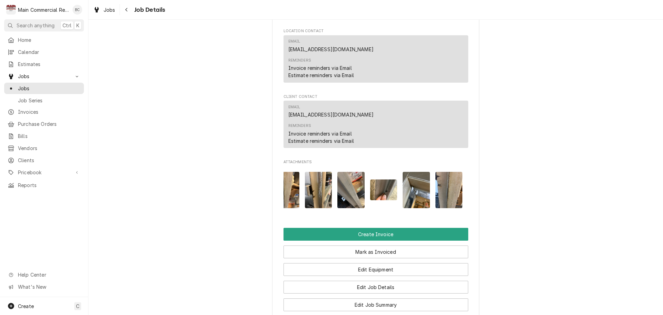
click at [443, 198] on img "Attachments" at bounding box center [449, 190] width 27 height 36
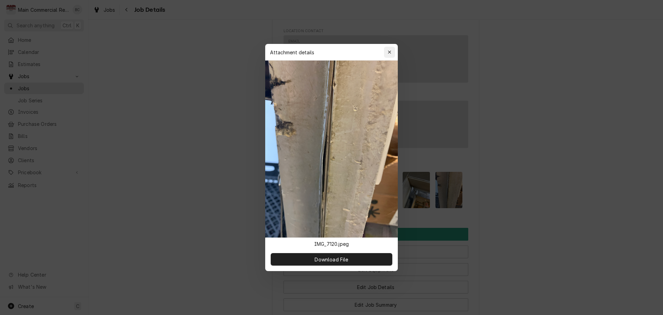
click at [387, 54] on div "button" at bounding box center [389, 52] width 7 height 7
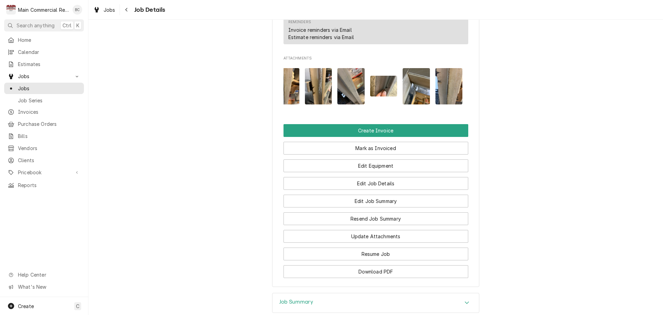
scroll to position [841, 0]
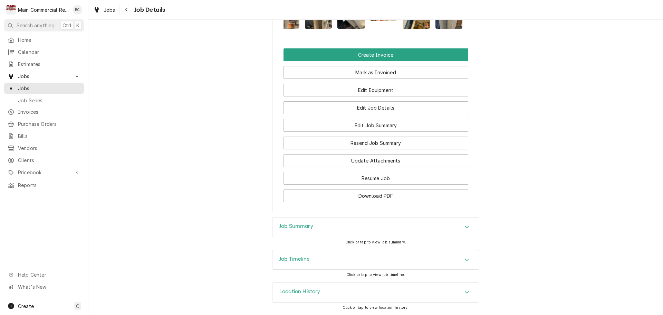
click at [286, 226] on h3 "Job Summary" at bounding box center [296, 226] width 34 height 7
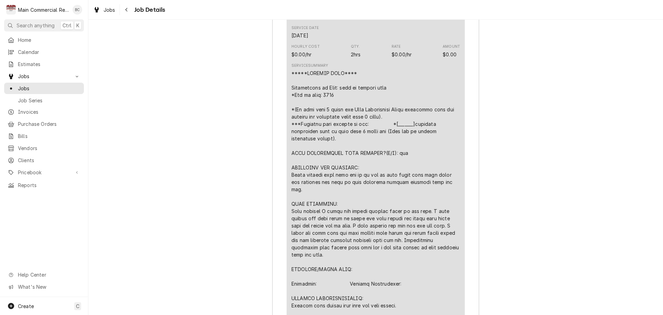
scroll to position [1221, 0]
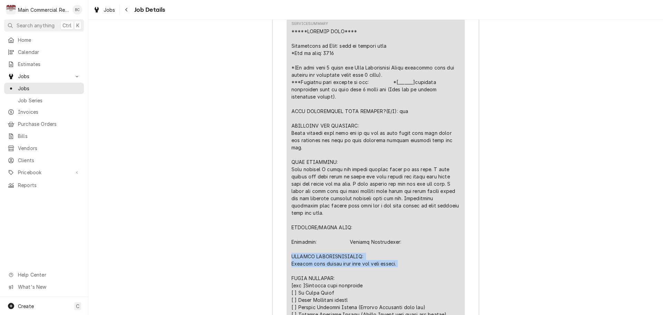
drag, startPoint x: 289, startPoint y: 254, endPoint x: 403, endPoint y: 262, distance: 114.0
click at [403, 262] on div "Line Item" at bounding box center [376, 227] width 169 height 399
copy div "FURTHER RECOMMENDATIONS: Replace door heater with trim and door gasket."
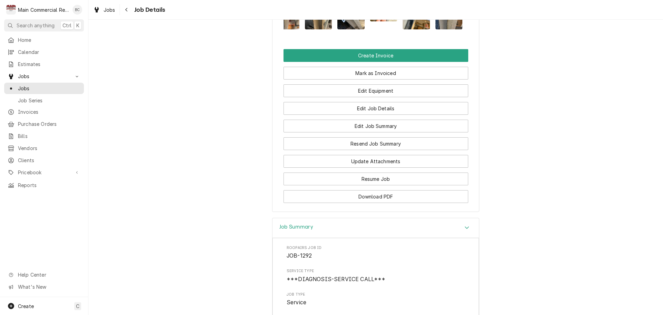
scroll to position [835, 0]
click at [384, 203] on button "Download PDF" at bounding box center [376, 196] width 185 height 13
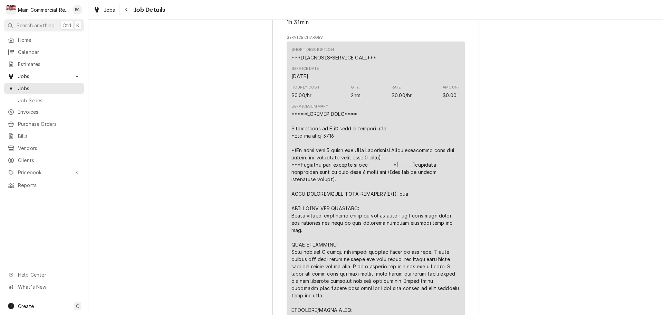
scroll to position [1180, 0]
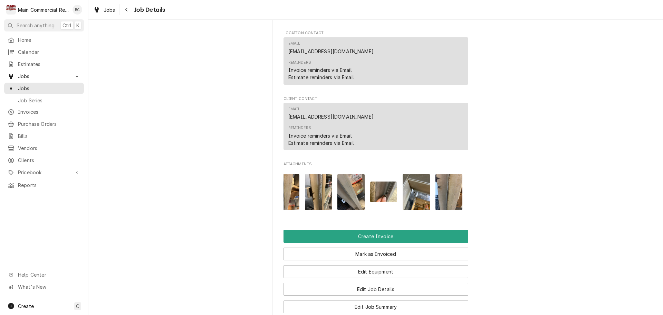
scroll to position [656, 0]
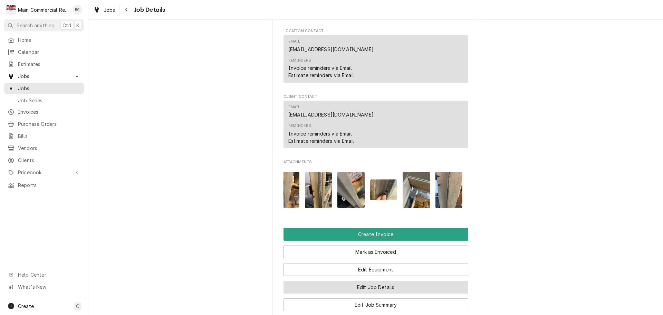
click at [358, 291] on button "Edit Job Details" at bounding box center [376, 287] width 185 height 13
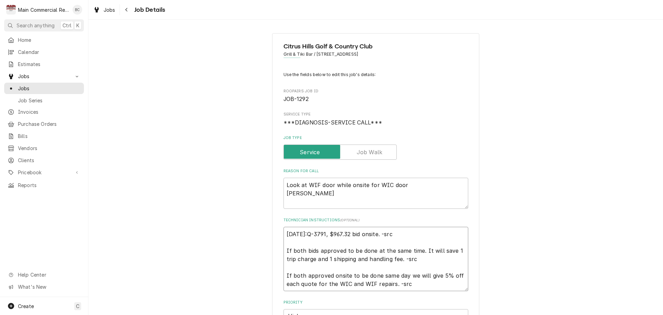
click at [284, 235] on textarea "[DATE]:Q-3791, $967.32 bid onsite. -src If both bids approved to be done at the…" at bounding box center [376, 259] width 185 height 64
type textarea "x"
type textarea "[DATE]:Q-3791, $967.32 bid onsite. -src If both bids approved to be done at the…"
type textarea "x"
type textarea "I [DATE]:Q-3791, $967.32 bid onsite. -src If both bids approved to be done at t…"
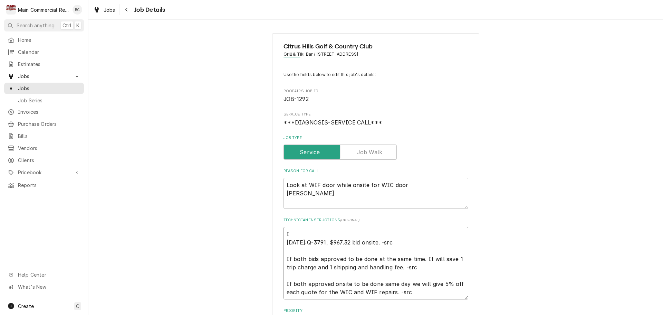
type textarea "x"
type textarea "IN [DATE]:Q-3791, $967.32 bid onsite. -src If both bids approved to be done at …"
type textarea "x"
type textarea "INV [DATE]:Q-3791, $967.32 bid onsite. -src If both bids approved to be done at…"
type textarea "x"
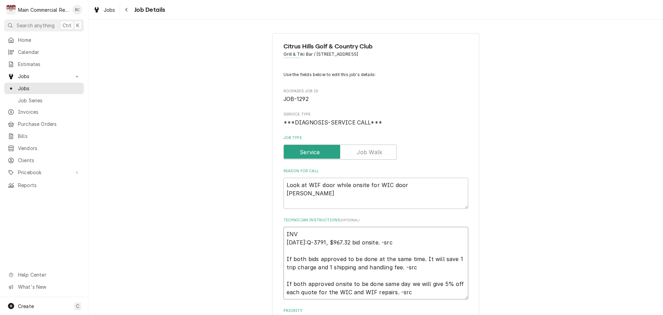
type textarea "INV# [DATE]:Q-3791, $967.32 bid onsite. -src If both bids approved to be done a…"
type textarea "x"
type textarea "INV#1 8/25/25:Q-3791, $967.32 bid onsite. -src If both bids approved to be done…"
type textarea "x"
type textarea "INV#15 8/25/25:Q-3791, $967.32 bid onsite. -src If both bids approved to be don…"
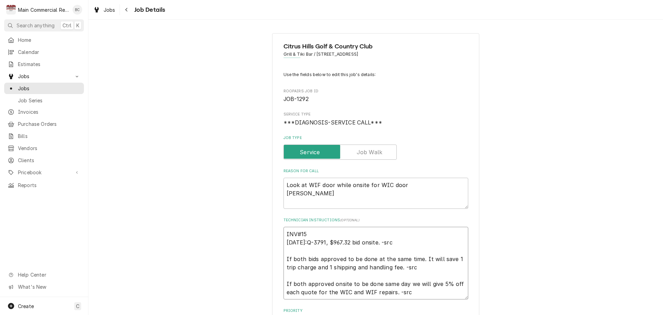
type textarea "x"
type textarea "INV#152 8/25/25:Q-3791, $967.32 bid onsite. -src If both bids approved to be do…"
type textarea "x"
type textarea "INV#1521 8/25/25:Q-3791, $967.32 bid onsite. -src If both bids approved to be d…"
type textarea "x"
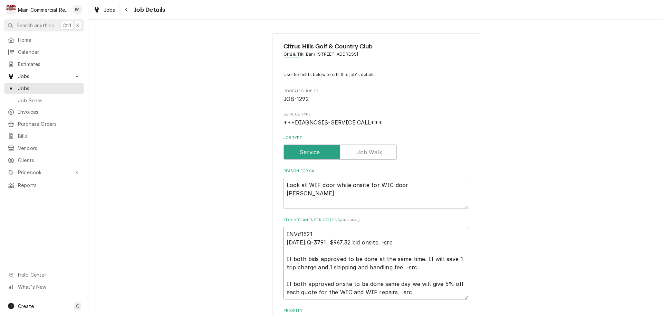
type textarea "INV#15219 8/25/25:Q-3791, $967.32 bid onsite. -src If both bids approved to be …"
type textarea "x"
type textarea "INV#152195 [DATE]:Q-3791, $967.32 bid onsite. -src If both bids approved to be …"
type textarea "x"
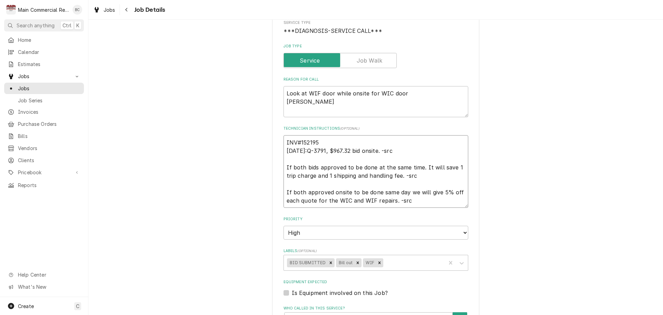
scroll to position [104, 0]
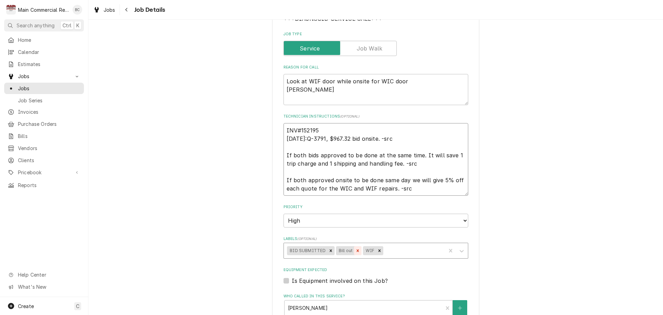
click at [356, 252] on icon "Remove Bill out" at bounding box center [358, 250] width 5 height 5
type textarea "INV#152195 [DATE]:Q-3791, $967.32 bid onsite. -src If both bids approved to be …"
type textarea "x"
click at [358, 251] on div "Labels" at bounding box center [400, 250] width 85 height 12
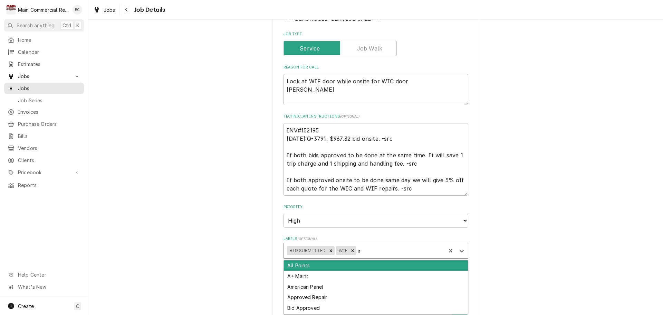
type input "inv"
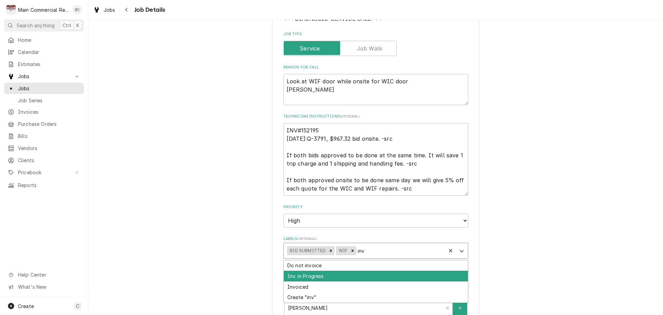
click at [317, 276] on div "Inv. in Progress" at bounding box center [376, 276] width 184 height 11
type textarea "x"
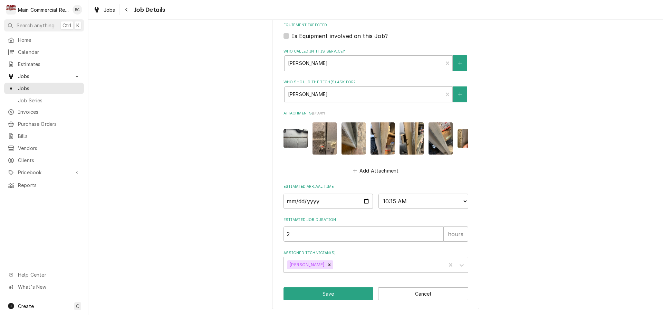
scroll to position [353, 0]
click at [328, 295] on button "Save" at bounding box center [329, 293] width 90 height 13
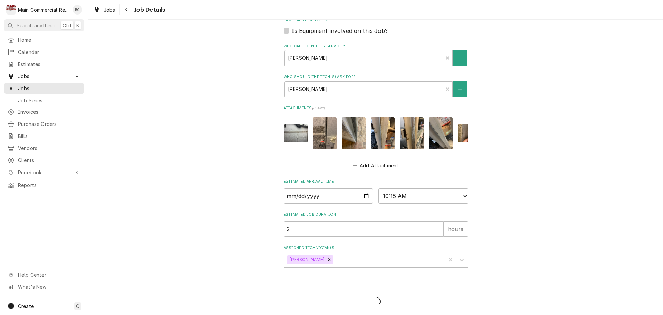
type textarea "x"
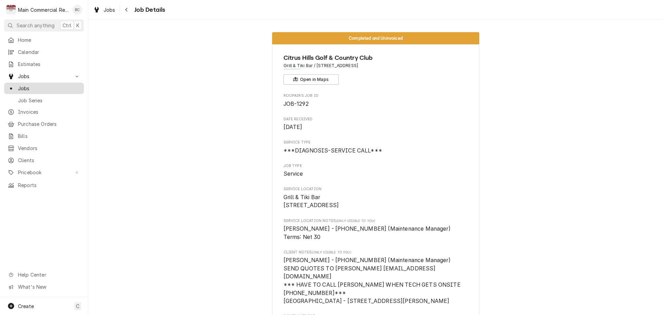
click at [33, 88] on span "Jobs" at bounding box center [49, 88] width 63 height 7
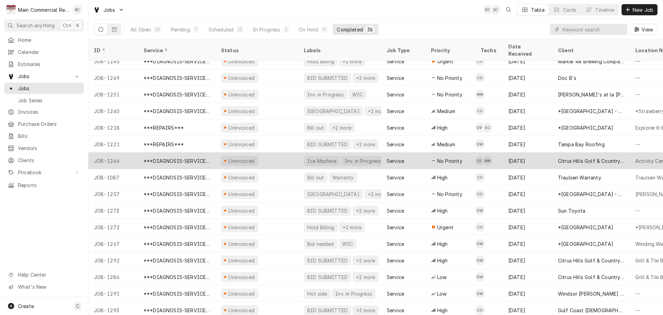
scroll to position [141, 0]
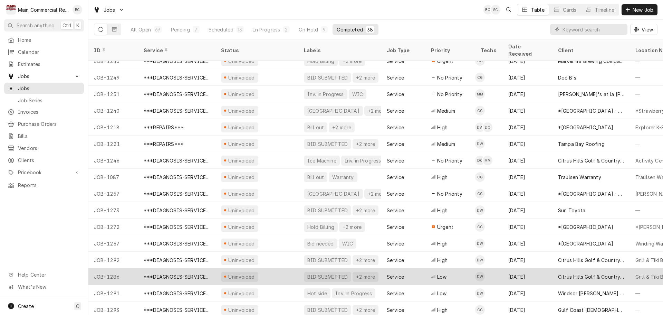
click at [314, 273] on div "BID SUBMITTED" at bounding box center [328, 276] width 42 height 7
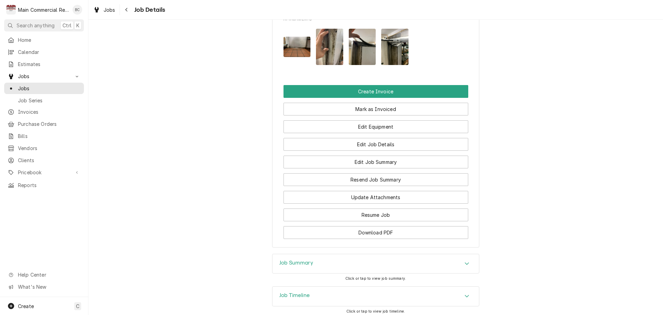
scroll to position [795, 0]
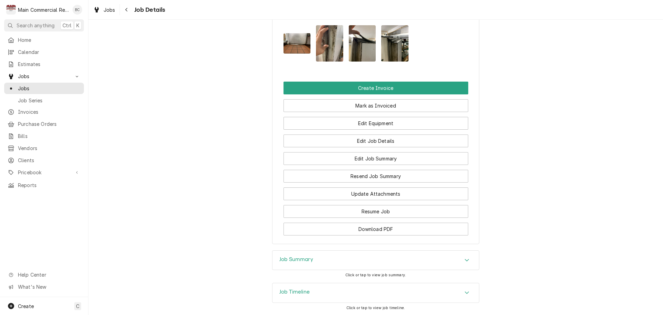
click at [291, 258] on h3 "Job Summary" at bounding box center [296, 259] width 34 height 7
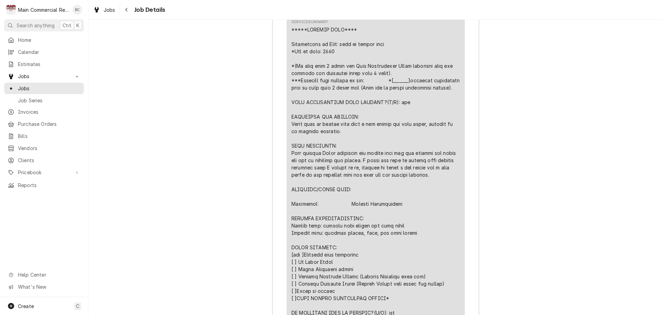
scroll to position [1244, 0]
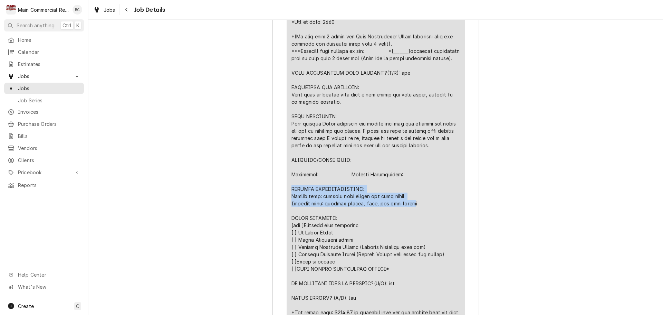
drag, startPoint x: 290, startPoint y: 195, endPoint x: 406, endPoint y: 212, distance: 118.1
click at [406, 212] on div "Line Item" at bounding box center [376, 182] width 169 height 370
copy div "FURTHER RECOMMENDATIONS: Cooler door: replace door gasket and door sweep Freeze…"
click at [410, 215] on div "Line Item" at bounding box center [376, 182] width 169 height 370
drag, startPoint x: 290, startPoint y: 196, endPoint x: 419, endPoint y: 210, distance: 130.7
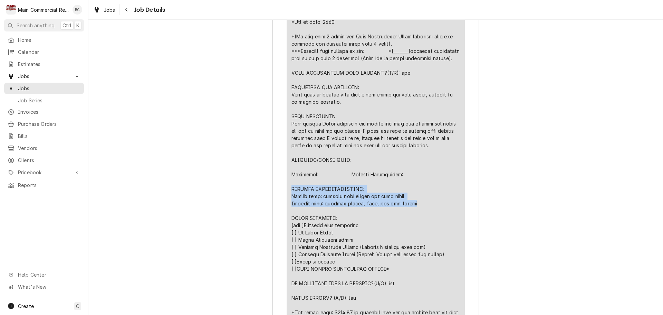
click at [419, 210] on div "Line Item" at bounding box center [376, 182] width 169 height 370
copy div "FURTHER RECOMMENDATIONS: Cooler door: replace door gasket and door sweep Freeze…"
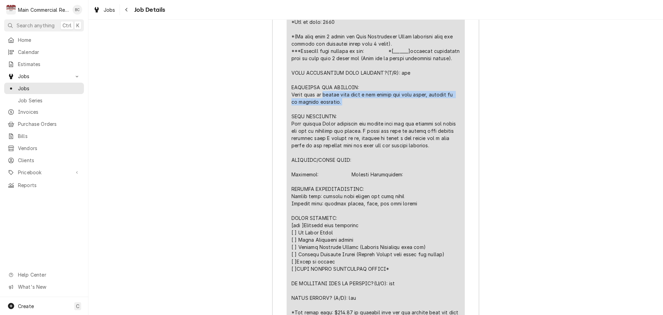
drag, startPoint x: 322, startPoint y: 103, endPoint x: 435, endPoint y: 110, distance: 113.2
click at [435, 110] on div "Line Item" at bounding box center [376, 182] width 169 height 370
copy div "cooler door with a bad gasket and door sweep, however it is closing properly."
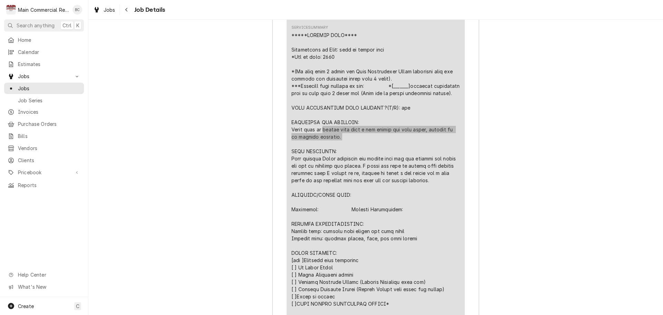
scroll to position [1209, 0]
click at [287, 229] on div "Short Description ***DIAGNOSIS-SERVICE CALL*** Service Date Aug 25, 2025 Hourly…" at bounding box center [376, 185] width 178 height 444
click at [288, 229] on div "Short Description ***DIAGNOSIS-SERVICE CALL*** Service Date Aug 25, 2025 Hourly…" at bounding box center [376, 185] width 178 height 444
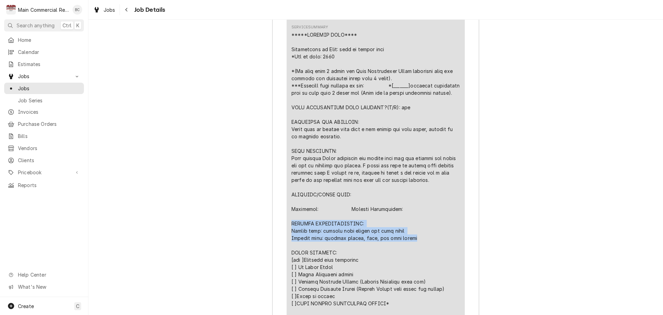
drag, startPoint x: 290, startPoint y: 229, endPoint x: 423, endPoint y: 246, distance: 134.4
click at [423, 246] on div "Line Item" at bounding box center [376, 216] width 169 height 370
copy div "FURTHER RECOMMENDATIONS: Cooler door: replace door gasket and door sweep Freeze…"
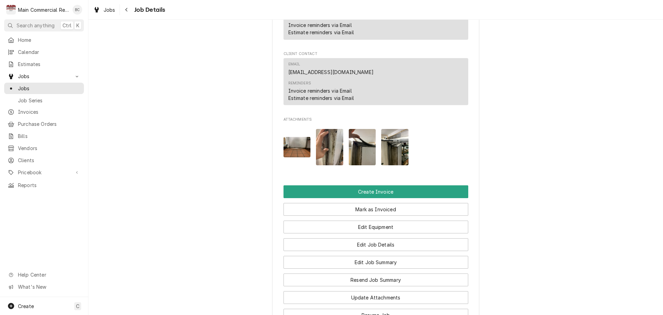
scroll to position [795, 0]
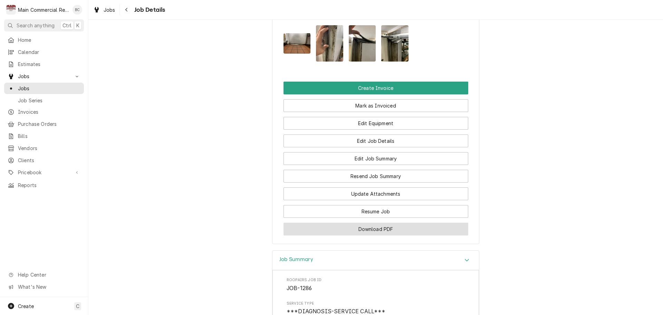
click at [319, 228] on button "Download PDF" at bounding box center [376, 228] width 185 height 13
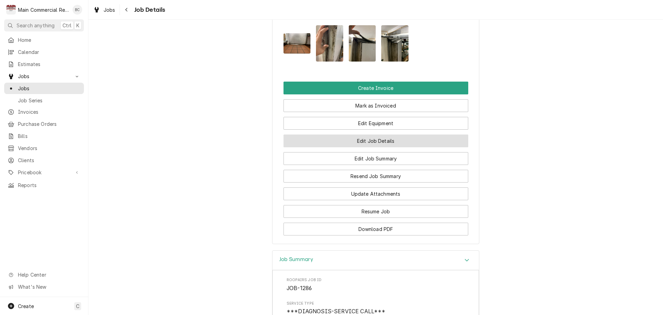
click at [344, 143] on button "Edit Job Details" at bounding box center [376, 140] width 185 height 13
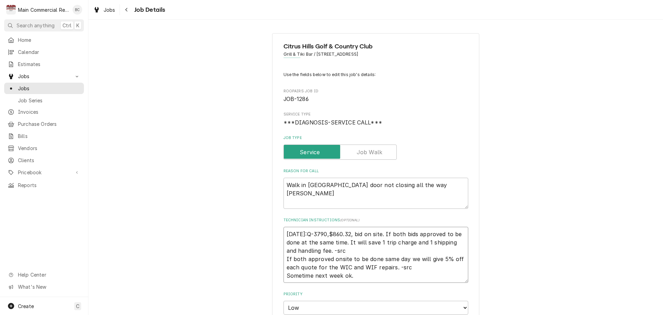
click at [284, 234] on textarea "[DATE]:Q-3790,$860.32, bid on site. If both bids approved to be done at the sam…" at bounding box center [376, 255] width 185 height 56
type textarea "x"
type textarea "[DATE]:Q-3790,$860.32, bid on site. If both bids approved to be done at the sam…"
type textarea "x"
type textarea "I [DATE]:Q-3790,$860.32, bid on site. If both bids approved to be done at the s…"
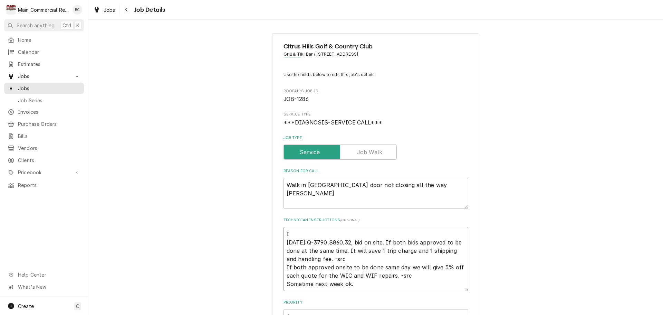
type textarea "x"
type textarea "IN [DATE]:Q-3790,$860.32, bid on site. If both bids approved to be done at the …"
type textarea "x"
type textarea "INV [DATE]:Q-3790,$860.32, bid on site. If both bids approved to be done at the…"
type textarea "x"
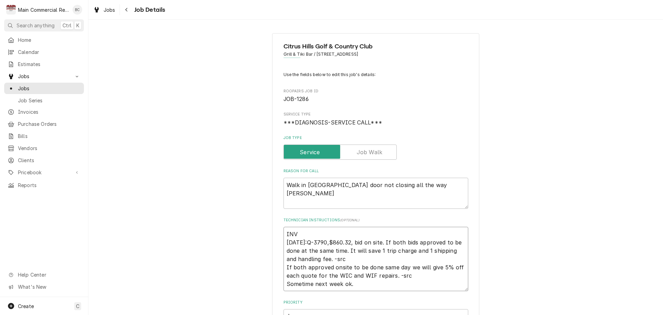
type textarea "INV# [DATE]:Q-3790,$860.32, bid on site. If both bids approved to be done at th…"
type textarea "x"
type textarea "INV#1 [DATE]:Q-3790,$860.32, bid on site. If both bids approved to be done at t…"
type textarea "x"
type textarea "INV#15 [DATE]:Q-3790,$860.32, bid on site. If both bids approved to be done at …"
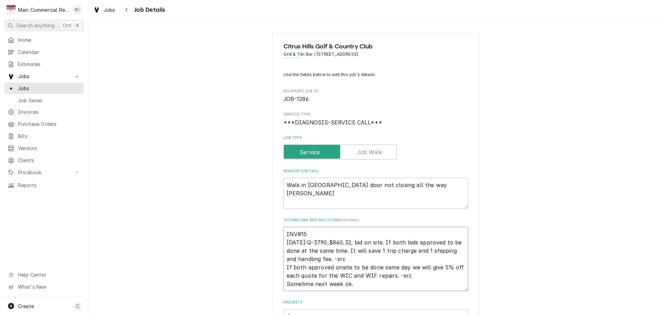
type textarea "x"
type textarea "INV#152 [DATE]:Q-3790,$860.32, bid on site. If both bids approved to be done at…"
type textarea "x"
type textarea "INV#1521 [DATE]:Q-3790,$860.32, bid on site. If both bids approved to be done a…"
type textarea "x"
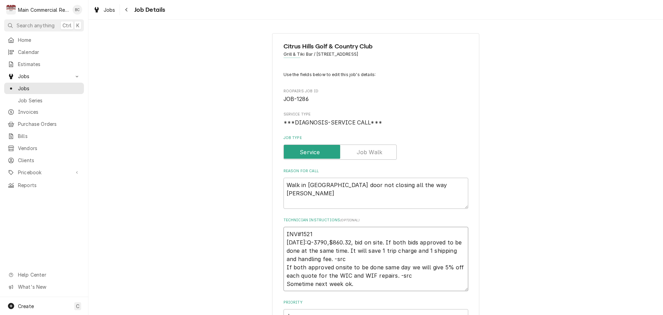
type textarea "INV#15219 [DATE]:Q-3790,$860.32, bid on site. If both bids approved to be done …"
type textarea "x"
type textarea "INV#152196 [DATE]:Q-3790,$860.32, bid on site. If both bids approved to be done…"
type textarea "x"
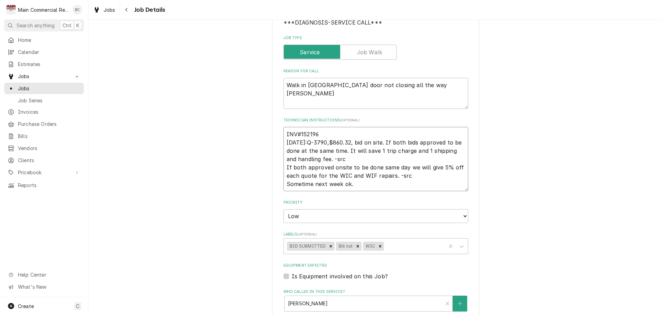
scroll to position [104, 0]
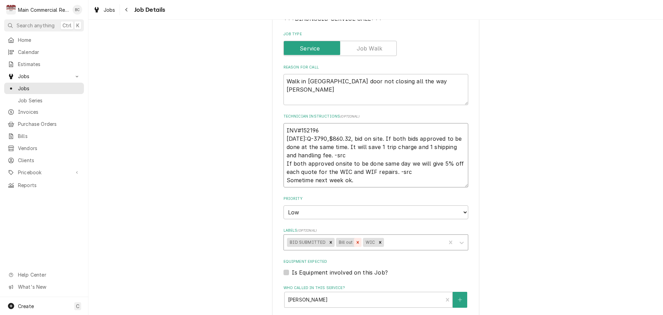
click at [356, 243] on icon "Remove Bill out" at bounding box center [358, 242] width 5 height 5
type textarea "INV#152196 [DATE]:Q-3790,$860.32, bid on site. If both bids approved to be done…"
type textarea "x"
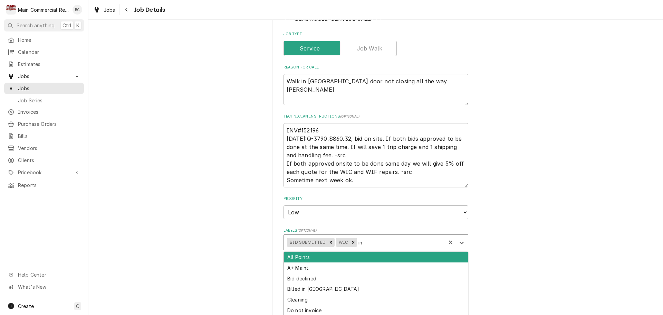
type input "inv"
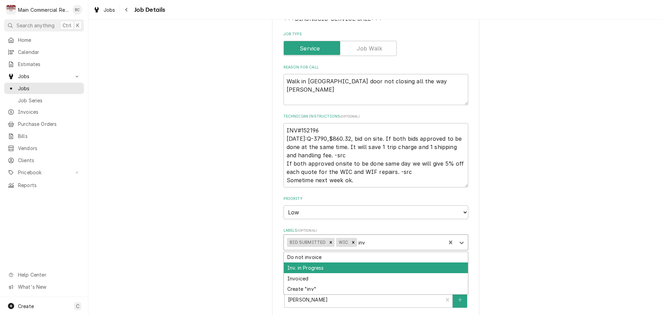
click at [321, 272] on div "Inv. in Progress" at bounding box center [376, 267] width 184 height 11
type textarea "x"
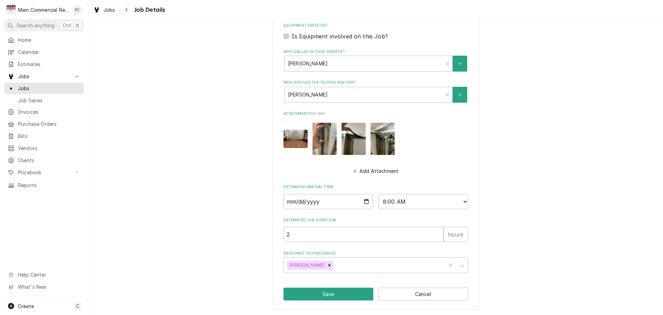
scroll to position [340, 0]
click at [330, 295] on button "Save" at bounding box center [329, 293] width 90 height 13
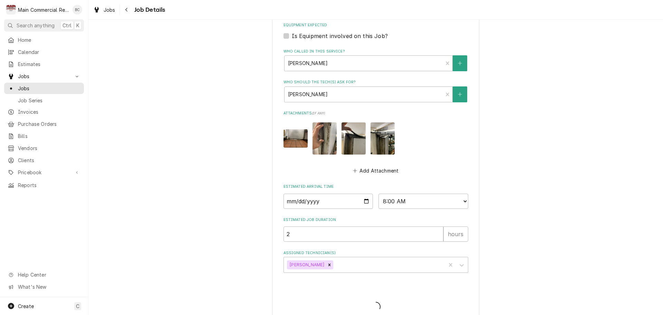
type textarea "x"
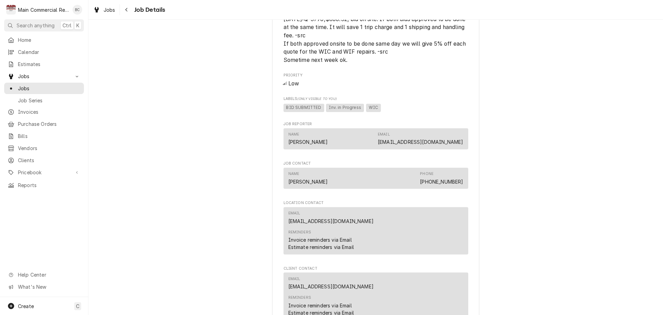
scroll to position [518, 0]
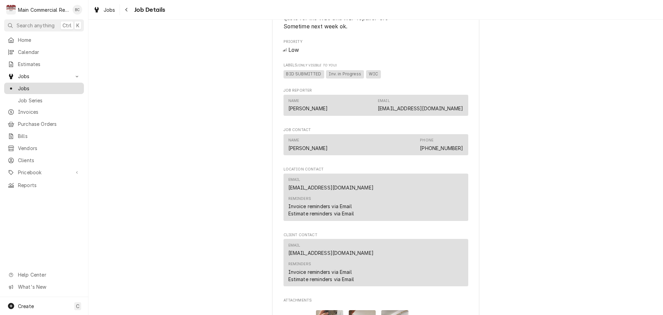
click at [41, 87] on span "Jobs" at bounding box center [49, 88] width 63 height 7
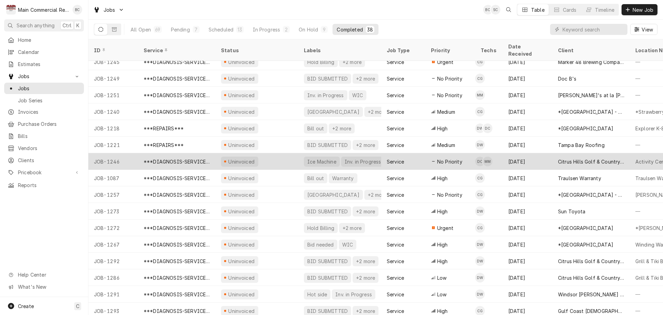
scroll to position [141, 0]
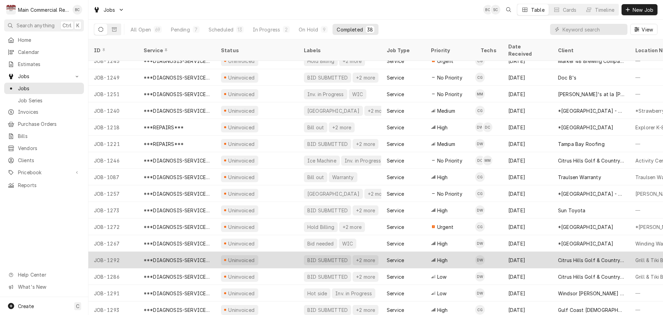
click at [114, 252] on div "JOB-1292" at bounding box center [113, 260] width 50 height 17
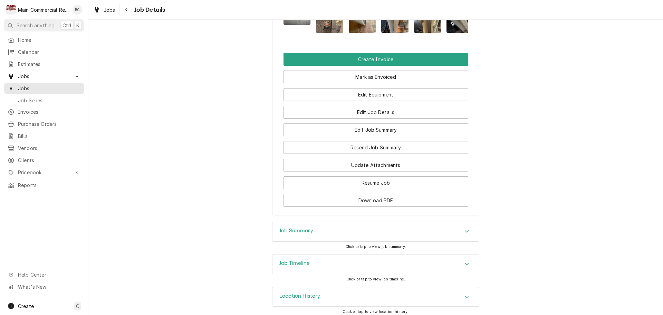
scroll to position [849, 0]
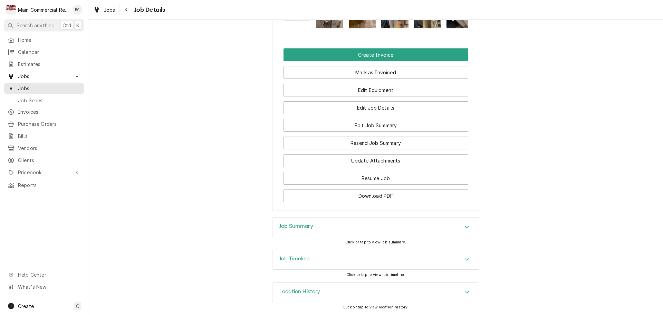
click at [298, 227] on h3 "Job Summary" at bounding box center [296, 226] width 34 height 7
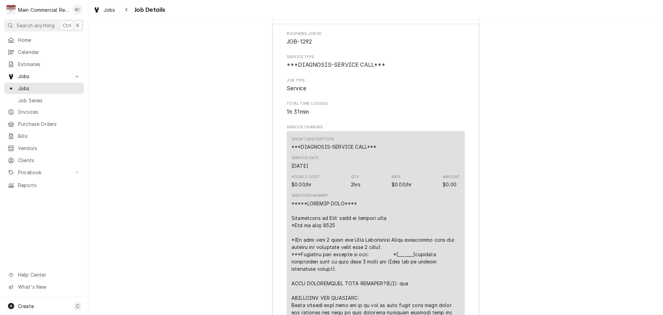
scroll to position [1056, 0]
click at [33, 90] on link "Jobs" at bounding box center [44, 88] width 80 height 11
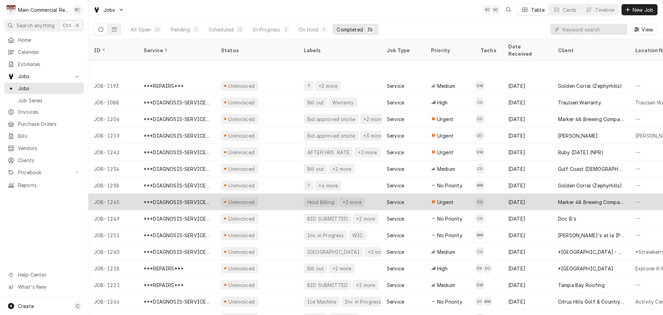
scroll to position [41, 0]
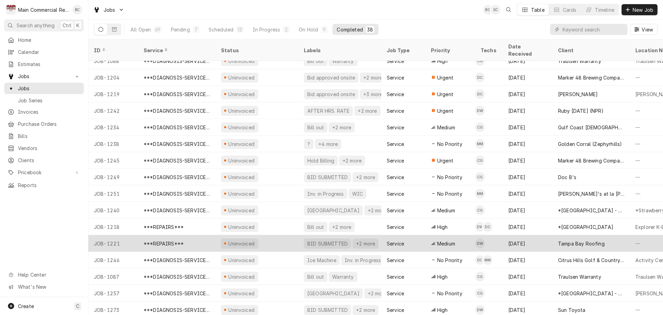
click at [114, 236] on div "JOB-1221" at bounding box center [113, 243] width 50 height 17
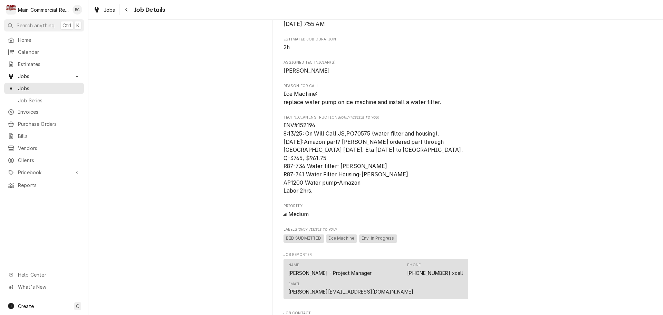
scroll to position [311, 0]
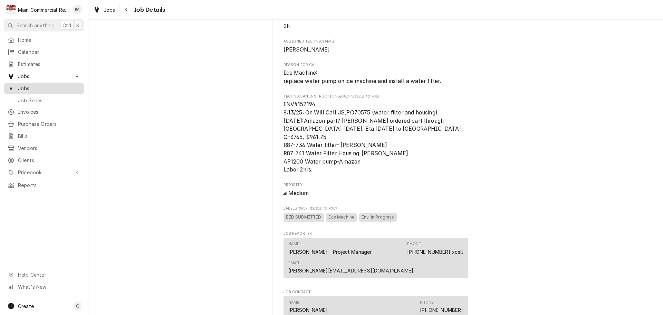
click at [57, 87] on span "Jobs" at bounding box center [49, 88] width 63 height 7
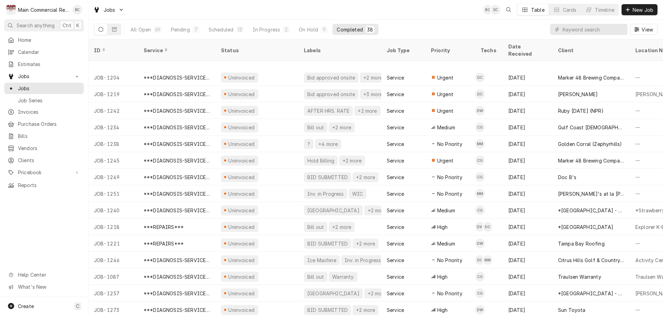
scroll to position [76, 0]
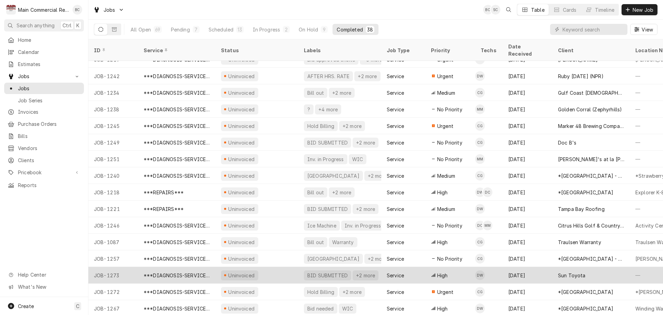
click at [120, 267] on div "JOB-1273" at bounding box center [113, 275] width 50 height 17
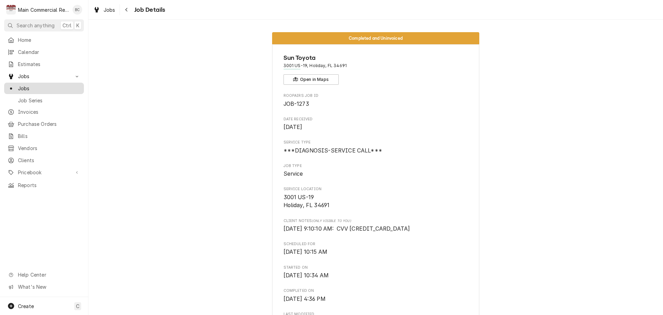
click at [27, 89] on span "Jobs" at bounding box center [49, 88] width 63 height 7
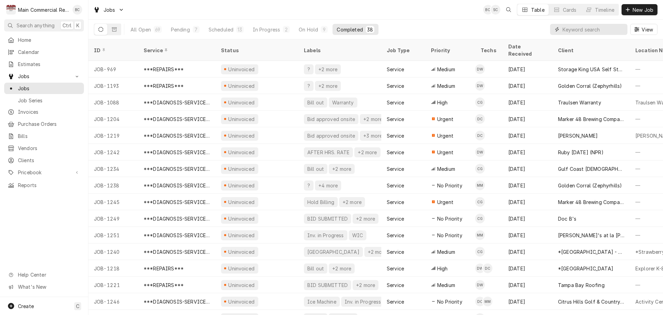
click at [578, 33] on input "Dynamic Content Wrapper" at bounding box center [593, 29] width 61 height 11
type input "1298"
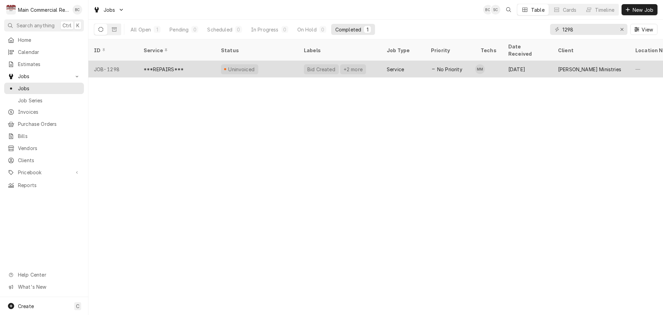
click at [112, 61] on div "JOB-1298" at bounding box center [113, 69] width 50 height 17
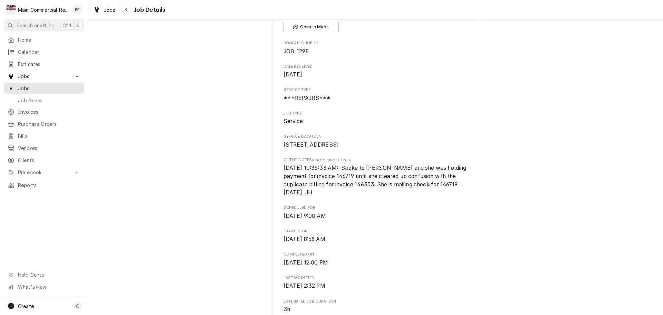
scroll to position [69, 0]
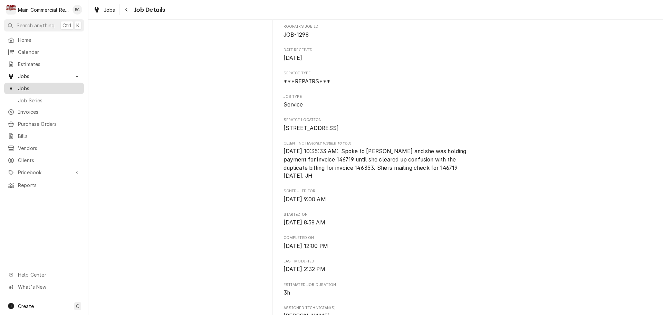
click at [44, 90] on link "Jobs" at bounding box center [44, 88] width 80 height 11
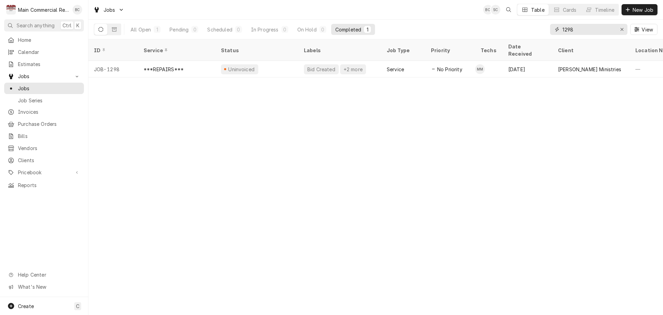
click at [581, 26] on input "1298" at bounding box center [589, 29] width 52 height 11
type input "1240"
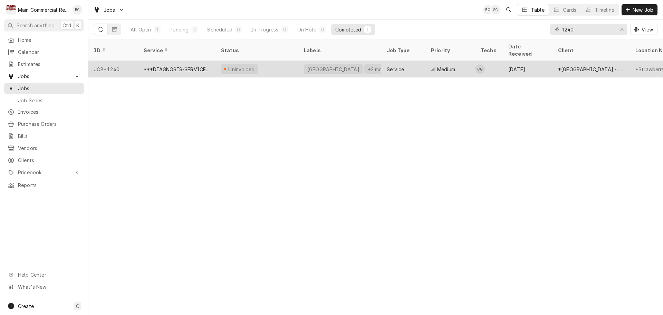
click at [115, 61] on div "JOB-1240" at bounding box center [113, 69] width 50 height 17
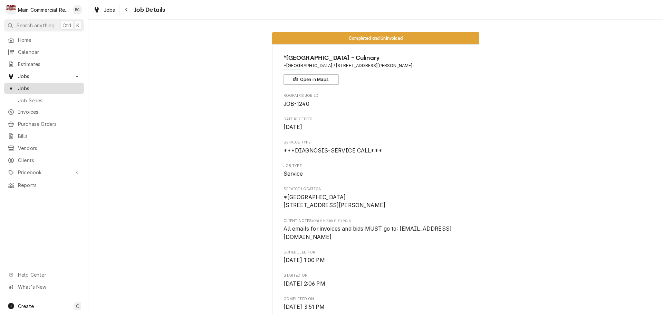
click at [56, 85] on span "Jobs" at bounding box center [49, 88] width 63 height 7
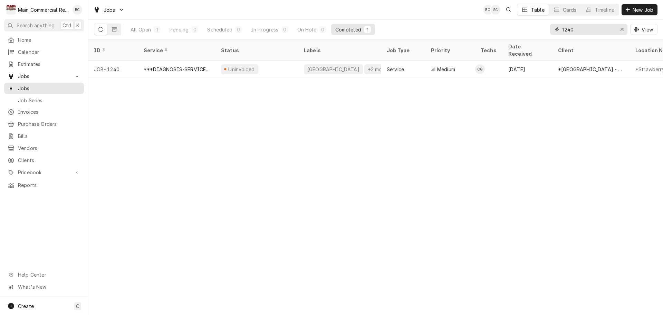
click at [575, 29] on input "1240" at bounding box center [589, 29] width 52 height 11
type input "1293"
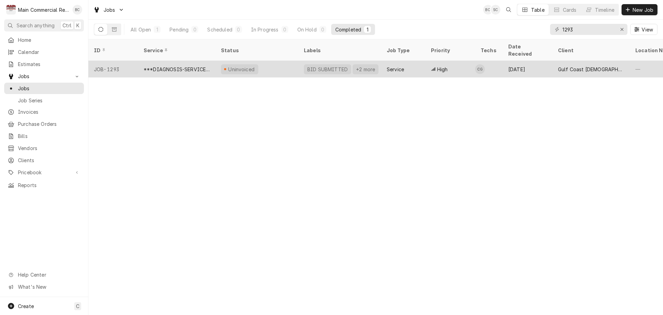
click at [162, 66] on div "***DIAGNOSIS-SERVICE CALL***" at bounding box center [177, 69] width 66 height 7
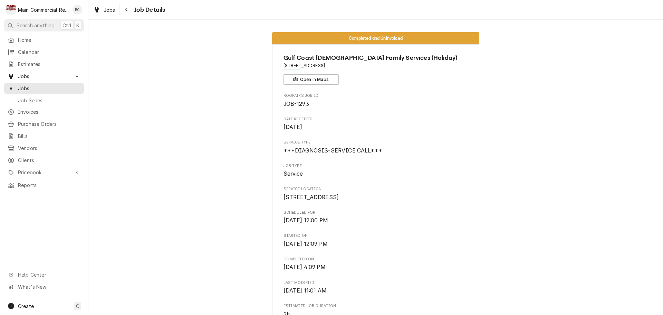
scroll to position [138, 0]
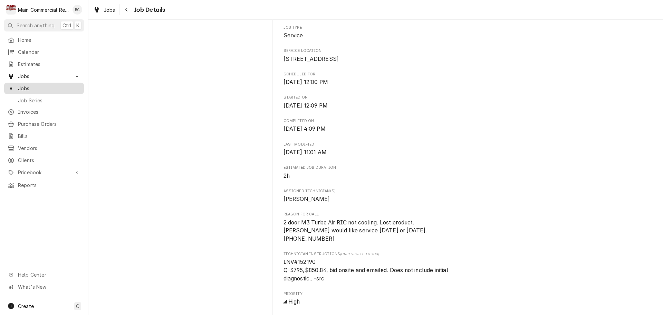
click at [57, 86] on span "Jobs" at bounding box center [49, 88] width 63 height 7
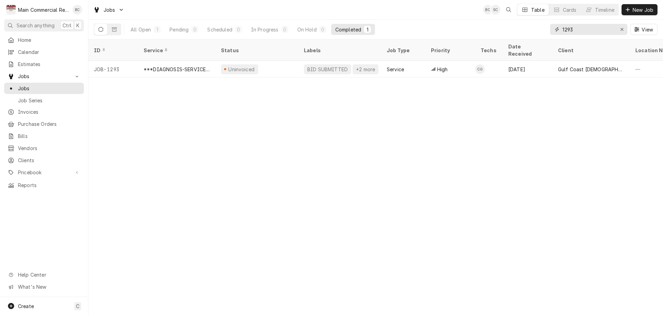
click at [582, 28] on input "1293" at bounding box center [589, 29] width 52 height 11
type input "1249"
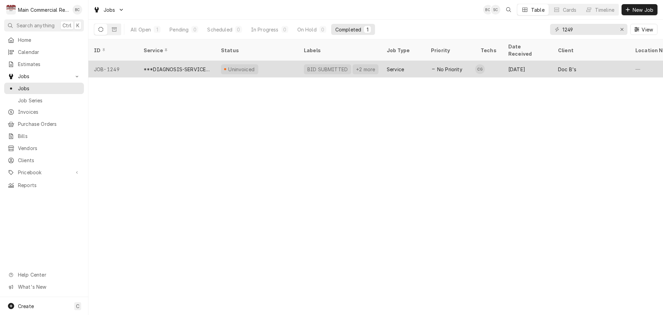
click at [110, 62] on div "JOB-1249" at bounding box center [113, 69] width 50 height 17
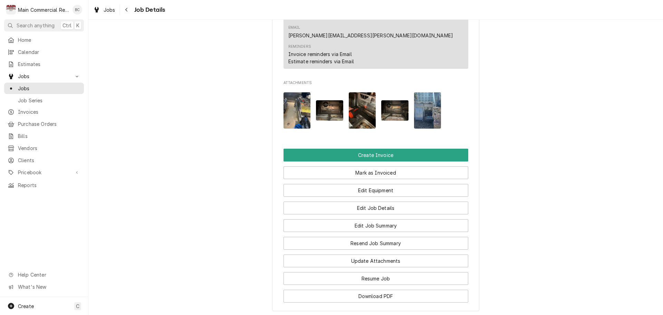
scroll to position [910, 0]
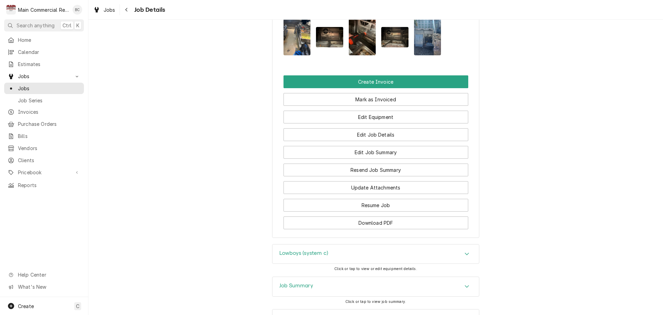
click at [291, 282] on h3 "Job Summary" at bounding box center [296, 285] width 34 height 7
click at [296, 250] on h3 "Lowboys (system c)" at bounding box center [303, 253] width 49 height 7
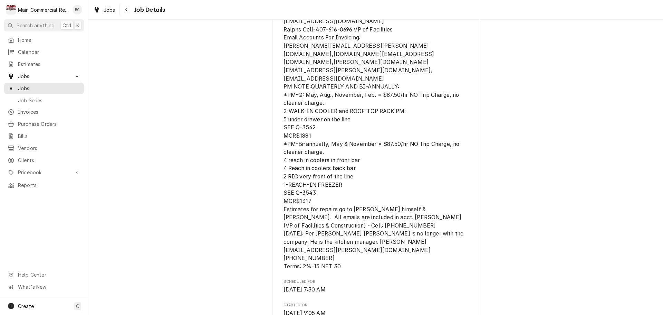
scroll to position [189, 0]
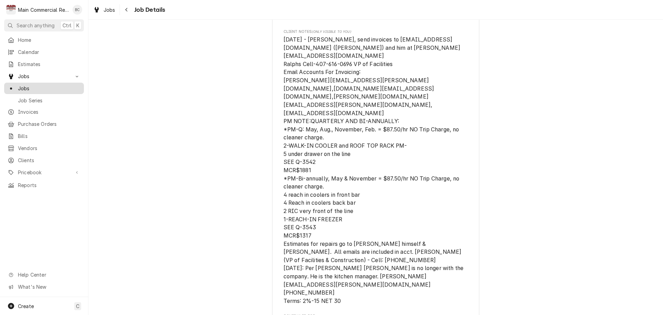
click at [26, 85] on span "Jobs" at bounding box center [49, 88] width 63 height 7
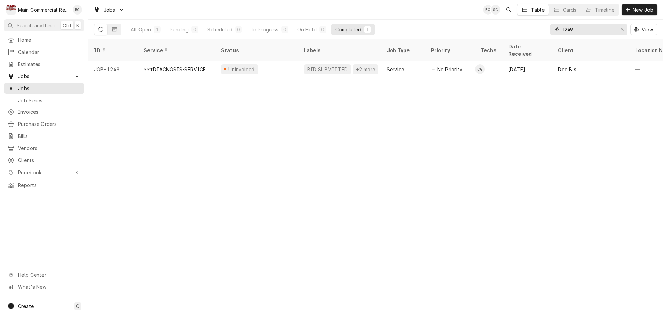
click at [574, 27] on input "1249" at bounding box center [589, 29] width 52 height 11
type input "1257"
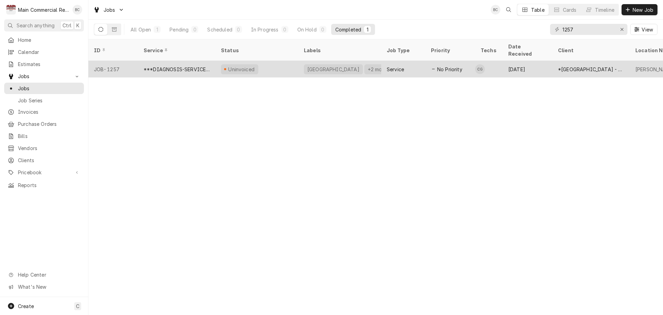
click at [182, 66] on div "***DIAGNOSIS-SERVICE CALL***" at bounding box center [177, 69] width 66 height 7
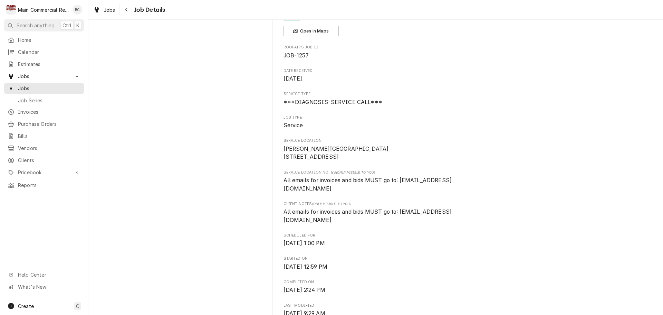
scroll to position [104, 0]
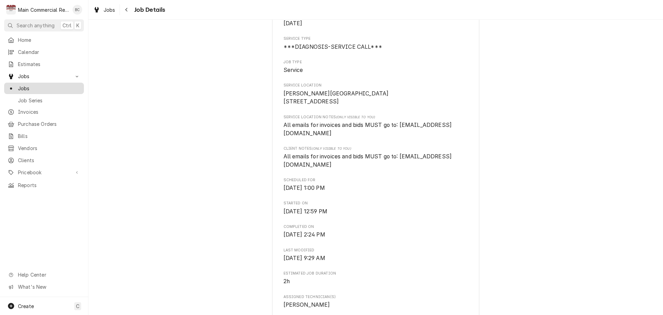
click at [44, 86] on span "Jobs" at bounding box center [49, 88] width 63 height 7
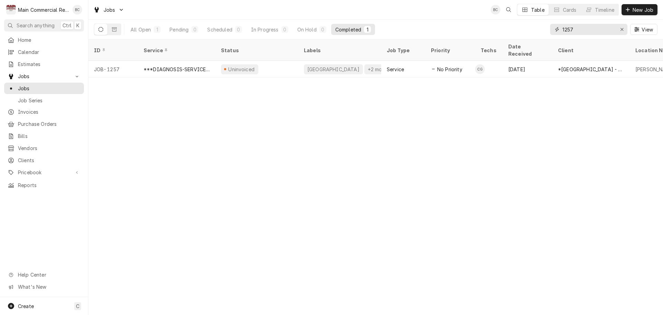
click at [574, 29] on input "1257" at bounding box center [589, 29] width 52 height 11
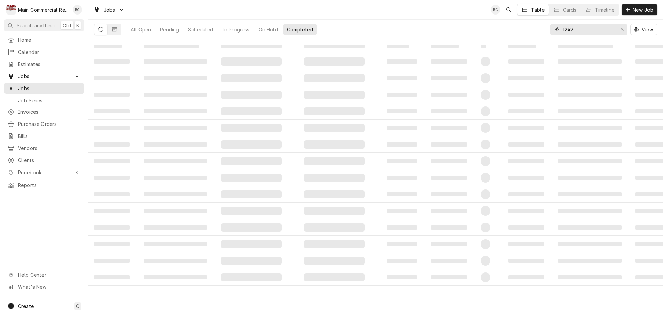
type input "1242"
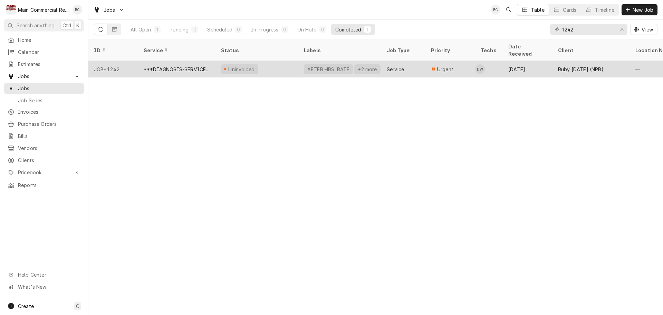
click at [177, 66] on div "***DIAGNOSIS-SERVICE CALL***" at bounding box center [177, 69] width 66 height 7
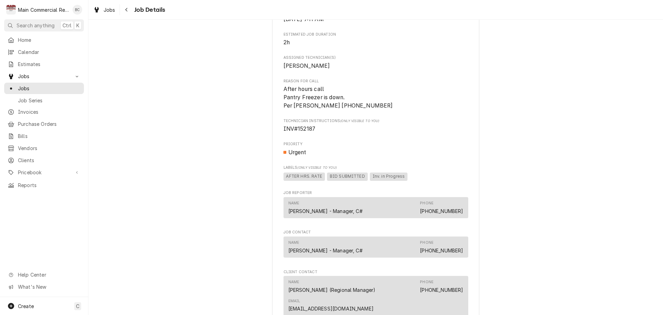
scroll to position [138, 0]
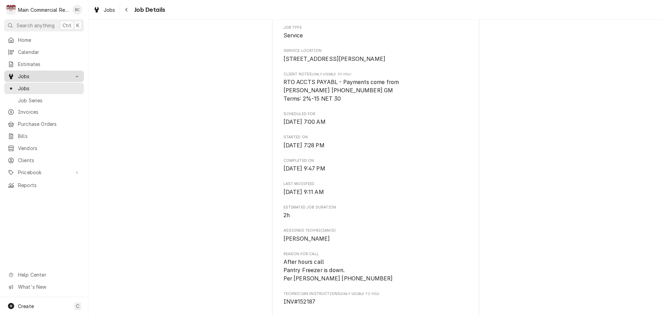
click at [34, 78] on div "Jobs" at bounding box center [44, 76] width 77 height 9
click at [34, 77] on span "Jobs" at bounding box center [44, 76] width 52 height 7
click at [39, 100] on span "Job Series" at bounding box center [49, 100] width 63 height 7
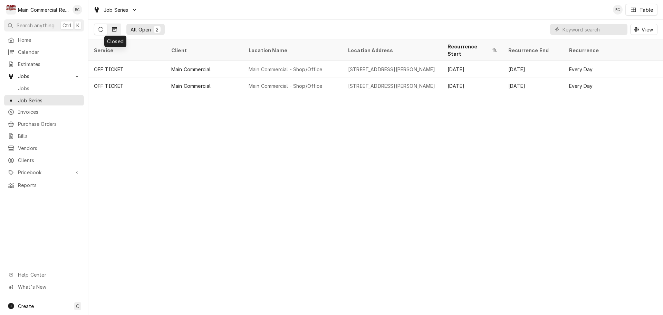
click at [115, 32] on button "Dynamic Content Wrapper" at bounding box center [114, 29] width 13 height 11
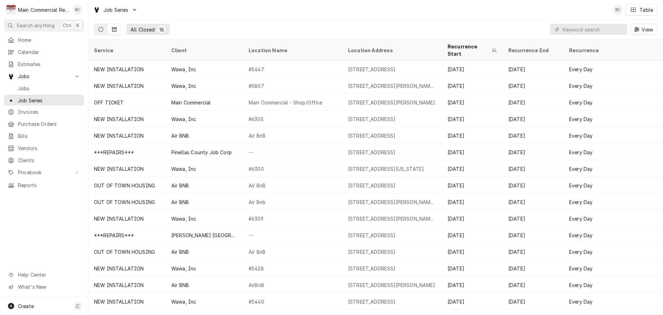
click at [103, 31] on icon "Dynamic Content Wrapper" at bounding box center [100, 29] width 5 height 5
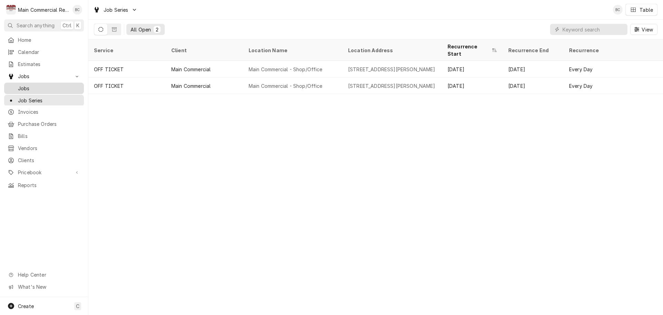
click at [47, 85] on span "Jobs" at bounding box center [49, 88] width 63 height 7
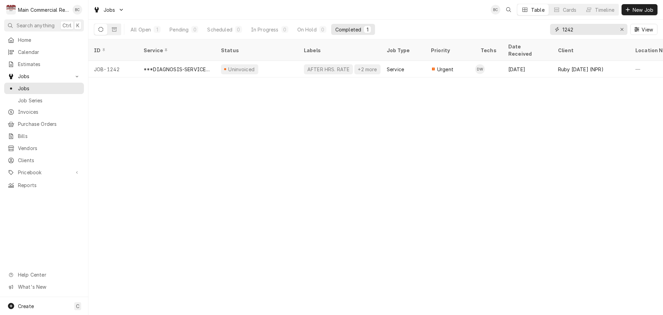
click at [581, 29] on input "1242" at bounding box center [589, 29] width 52 height 11
click at [623, 26] on div "Erase input" at bounding box center [622, 29] width 7 height 7
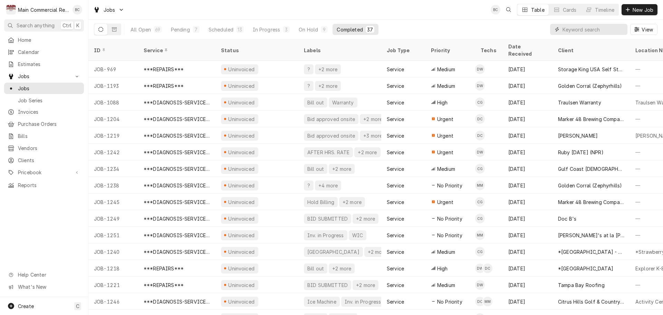
click at [576, 32] on input "Dynamic Content Wrapper" at bounding box center [593, 29] width 61 height 11
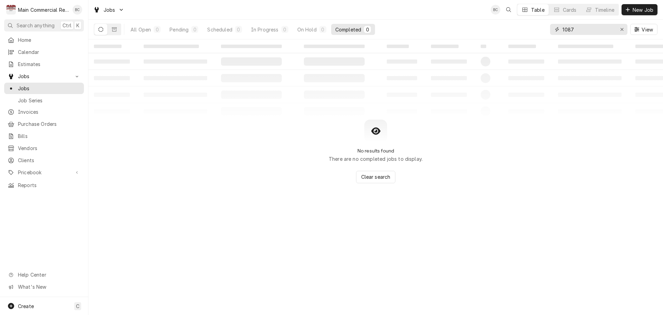
type input "1087"
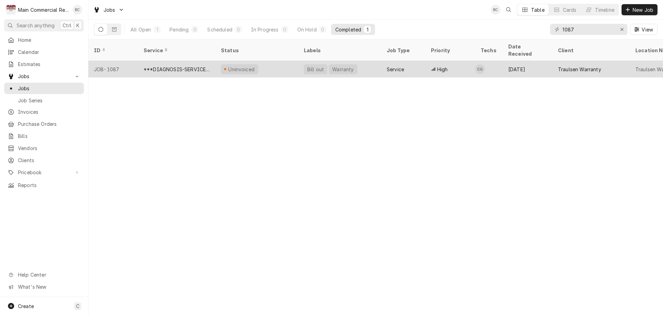
click at [172, 66] on div "***DIAGNOSIS-SERVICE CALL***" at bounding box center [177, 69] width 66 height 7
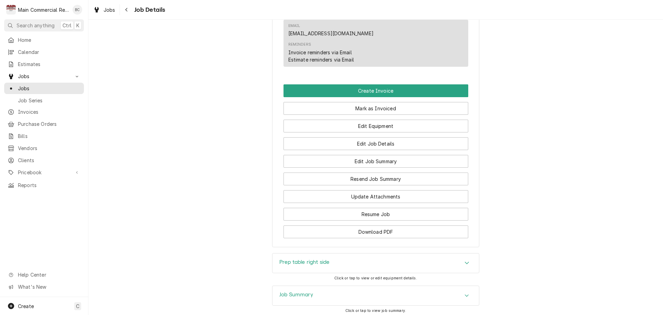
scroll to position [1278, 0]
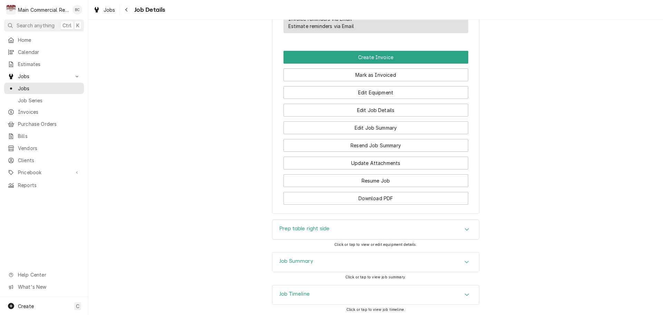
click at [289, 264] on h3 "Job Summary" at bounding box center [296, 261] width 34 height 7
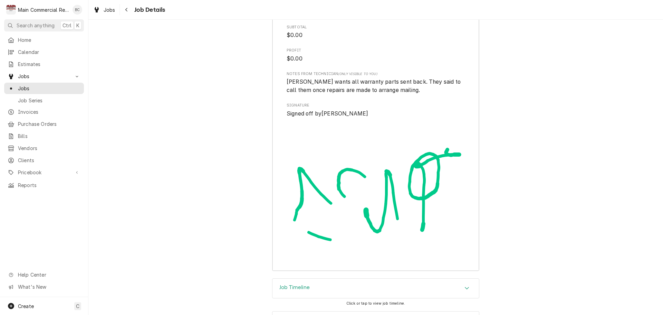
scroll to position [2374, 0]
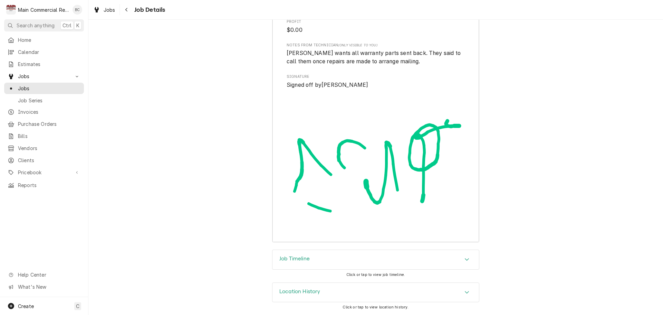
click at [294, 259] on h3 "Job Timeline" at bounding box center [294, 258] width 30 height 7
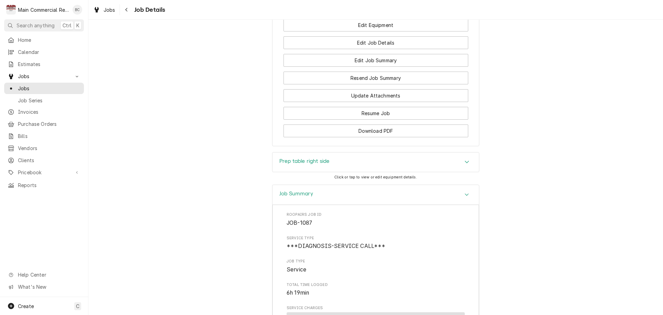
scroll to position [1274, 0]
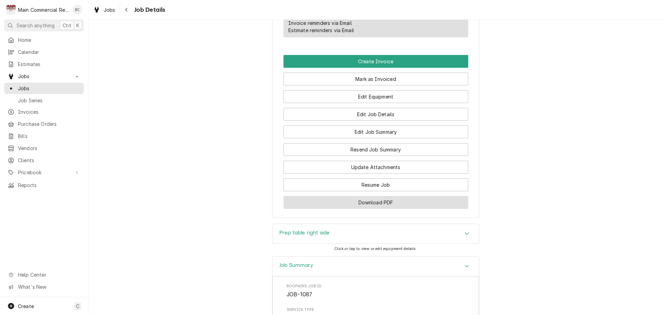
click at [358, 209] on button "Download PDF" at bounding box center [376, 202] width 185 height 13
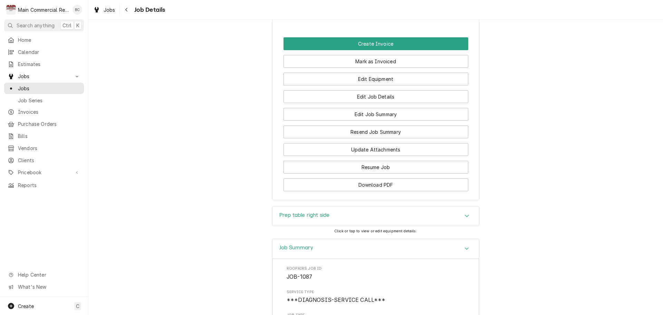
scroll to position [1343, 0]
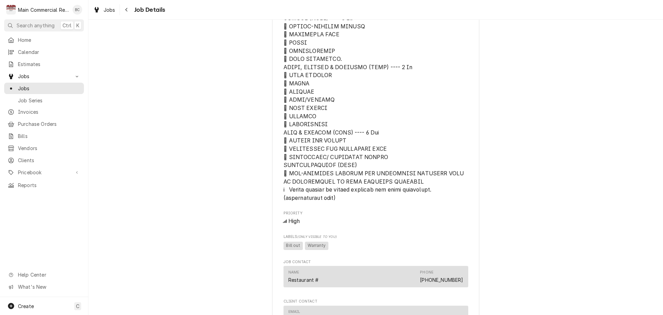
scroll to position [860, 0]
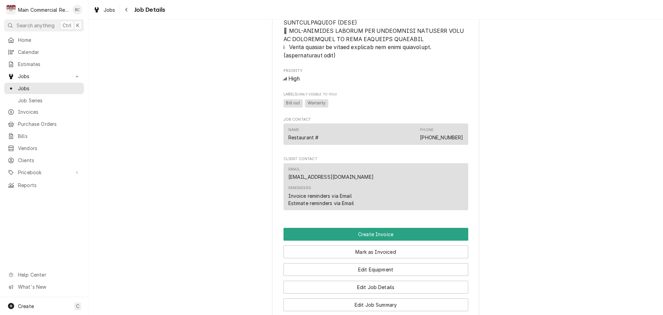
scroll to position [1136, 0]
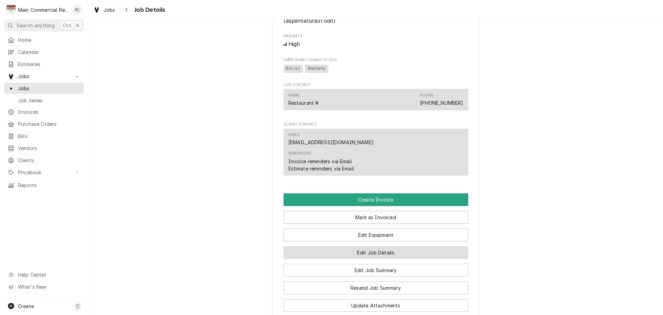
click at [363, 259] on button "Edit Job Details" at bounding box center [376, 252] width 185 height 13
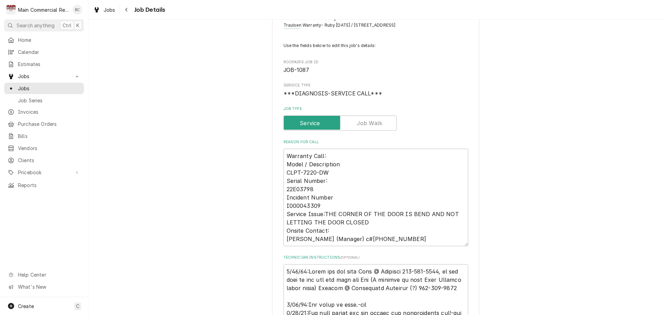
scroll to position [69, 0]
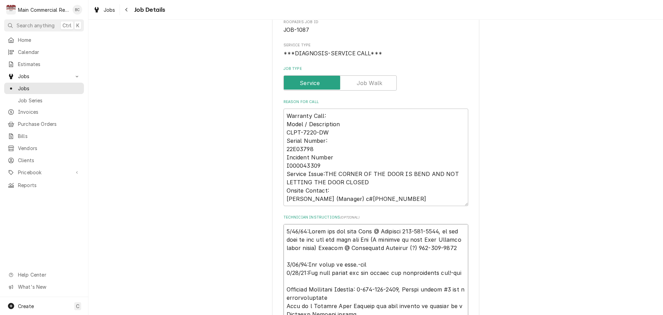
drag, startPoint x: 320, startPoint y: 167, endPoint x: 284, endPoint y: 162, distance: 36.6
click at [284, 162] on textarea "Warranty Call: Model / Description CLPT-7220-DW Serial Number: 22E03798 Inciden…" at bounding box center [376, 156] width 185 height 97
drag, startPoint x: 284, startPoint y: 157, endPoint x: 322, endPoint y: 165, distance: 38.5
click at [322, 165] on textarea "Warranty Call: Model / Description CLPT-7220-DW Serial Number: 22E03798 Inciden…" at bounding box center [376, 156] width 185 height 97
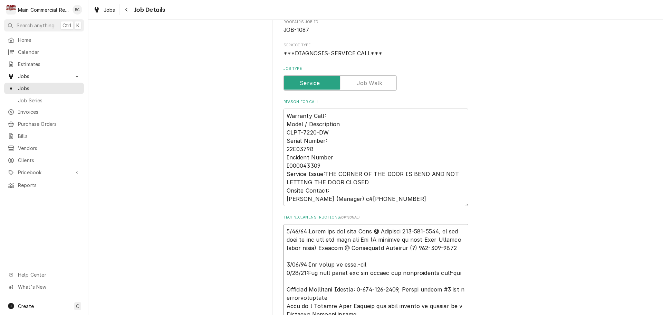
type textarea "x"
type textarea "8/11/25:First try and call Mike @ Traulsen 817-740-6730, if not then we can try…"
type textarea "x"
type textarea "I 8/11/25:First try and call Mike @ Traulsen 817-740-6730, if not then we can t…"
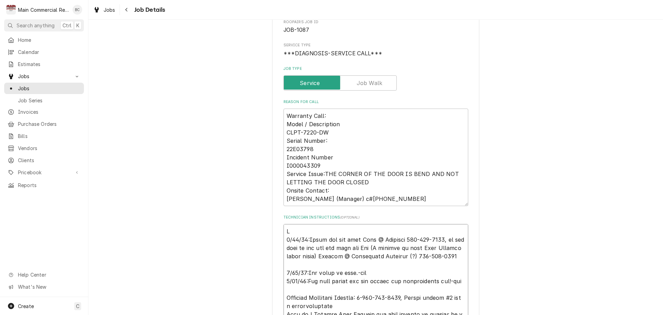
type textarea "x"
type textarea "IN 8/11/25:First try and call Mike @ Traulsen 817-740-6730, if not then we can …"
type textarea "x"
type textarea "INV 8/11/25:First try and call Mike @ Traulsen 817-740-6730, if not then we can…"
type textarea "x"
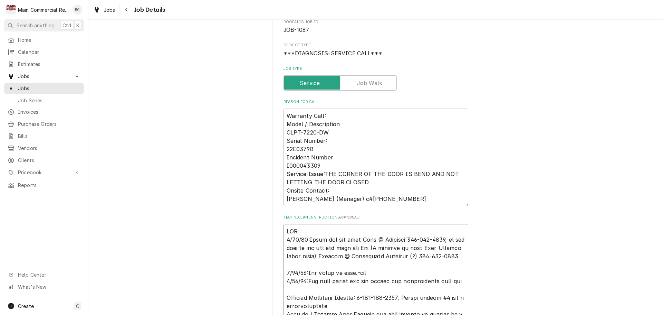
type textarea "INV# 8/11/25:First try and call Mike @ Traulsen 817-740-6730, if not then we ca…"
type textarea "x"
type textarea "INV# 8/11/25:First try and call Mike @ Traulsen 817-740-6730, if not then we ca…"
type textarea "x"
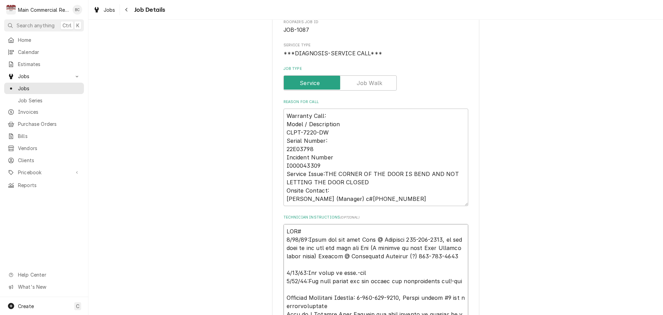
type textarea "INV#1 8/11/25:First try and call Mike @ Traulsen 817-740-6730, if not then we c…"
type textarea "x"
type textarea "INV#15 8/11/25:First try and call Mike @ Traulsen 817-740-6730, if not then we …"
type textarea "x"
type textarea "INV#152 8/11/25:First try and call Mike @ Traulsen 817-740-6730, if not then we…"
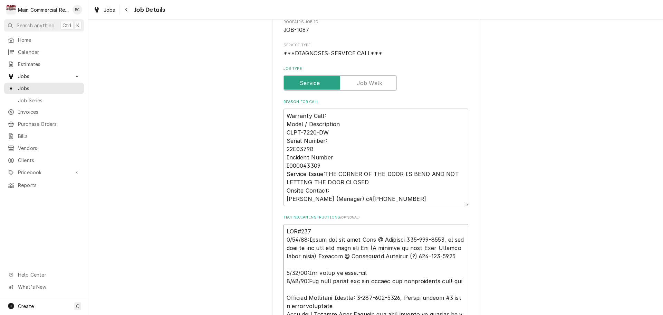
type textarea "x"
type textarea "INV#1521 8/11/25:First try and call Mike @ Traulsen 817-740-6730, if not then w…"
type textarea "x"
type textarea "INV#15217 8/11/25:First try and call Mike @ Traulsen 817-740-6730, if not then …"
type textarea "x"
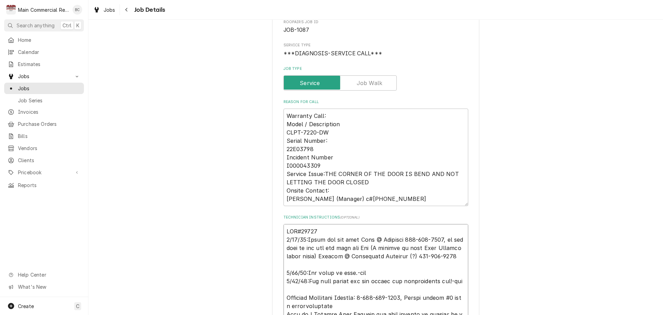
type textarea "INV#152176 8/11/25:First try and call Mike @ Traulsen 817-740-6730, if not then…"
type textarea "x"
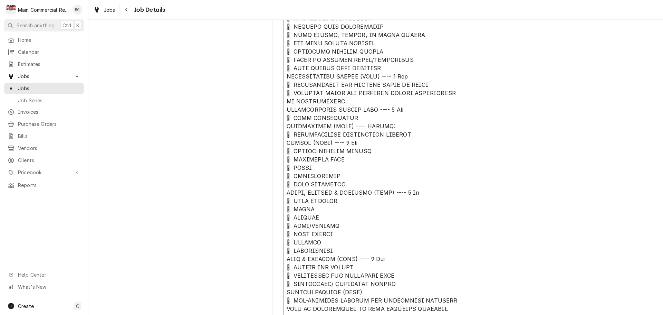
scroll to position [760, 0]
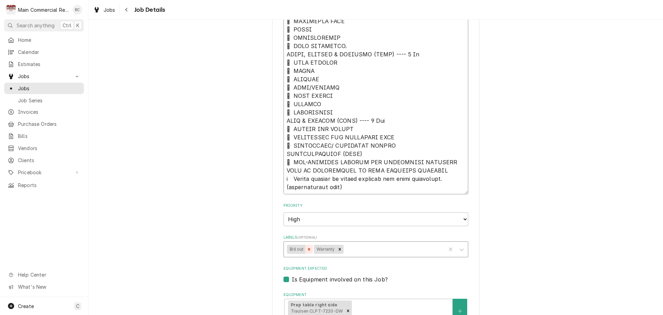
click at [307, 249] on icon "Remove Bill out" at bounding box center [309, 249] width 5 height 5
type textarea "INV#152176 8/11/25:First try and call Mike @ Traulsen 817-740-6730, if not then…"
type textarea "x"
click at [331, 249] on div "Labels" at bounding box center [380, 249] width 124 height 12
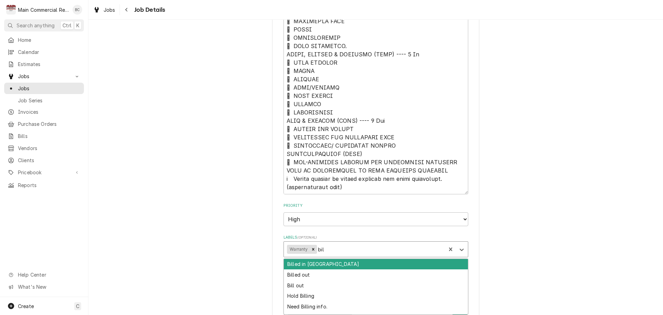
type input "bill"
click at [322, 260] on div "Billed in [GEOGRAPHIC_DATA]" at bounding box center [376, 264] width 184 height 11
type textarea "x"
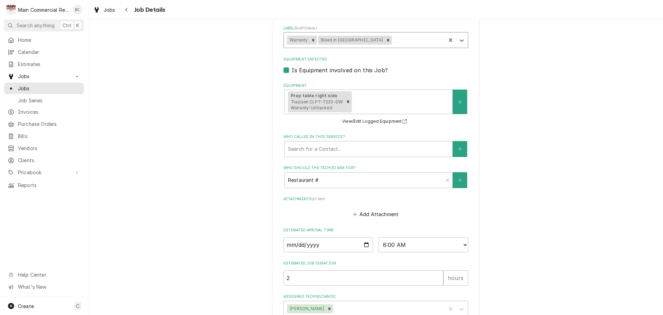
scroll to position [1013, 0]
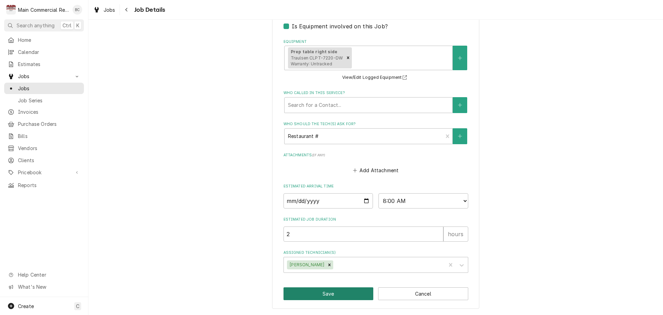
click at [323, 294] on button "Save" at bounding box center [329, 293] width 90 height 13
type textarea "x"
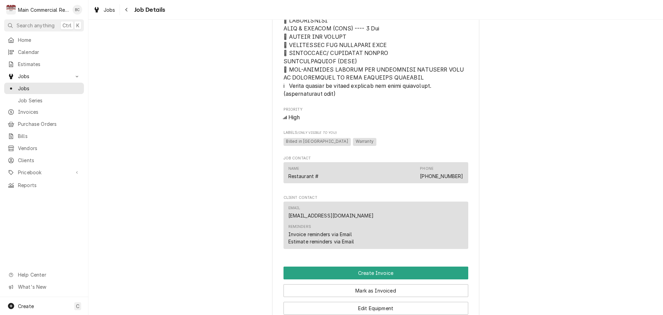
scroll to position [1175, 0]
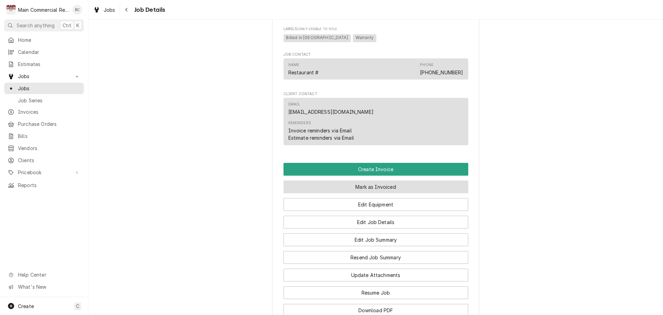
click at [349, 193] on button "Mark as Invoiced" at bounding box center [376, 186] width 185 height 13
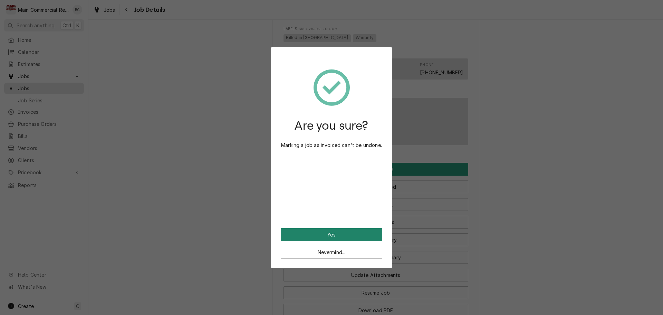
click at [334, 235] on button "Yes" at bounding box center [332, 234] width 102 height 13
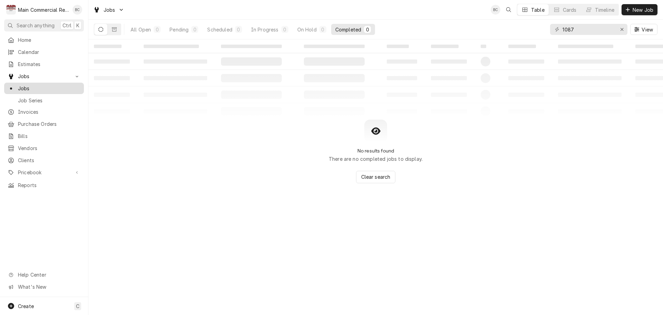
click at [52, 88] on span "Jobs" at bounding box center [49, 88] width 63 height 7
click at [623, 26] on div "Erase input" at bounding box center [622, 29] width 7 height 7
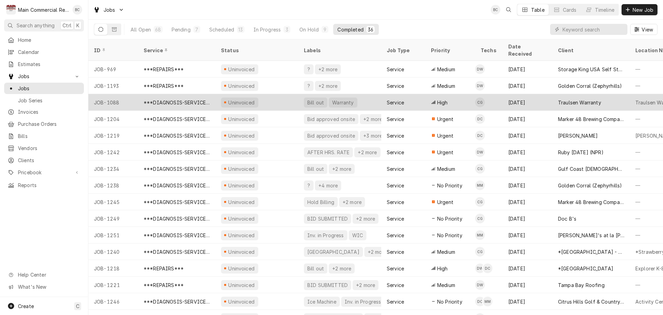
click at [110, 94] on div "JOB-1088" at bounding box center [113, 102] width 50 height 17
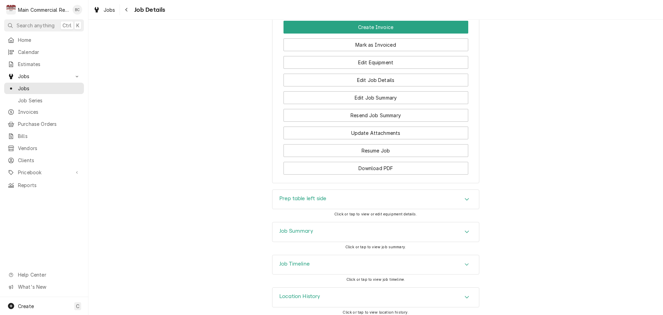
scroll to position [1327, 0]
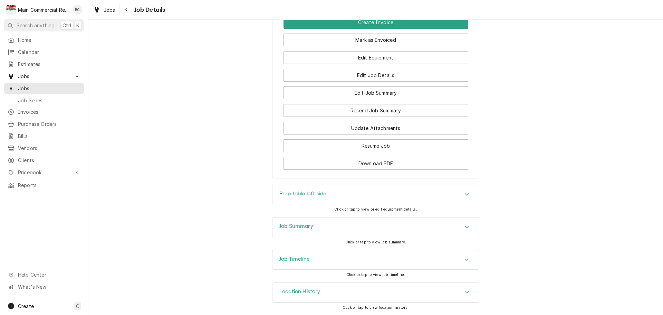
click at [304, 259] on h3 "Job Timeline" at bounding box center [294, 259] width 30 height 7
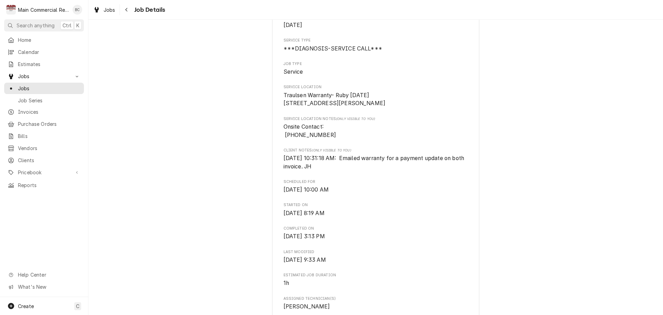
scroll to position [104, 0]
click at [29, 88] on span "Jobs" at bounding box center [49, 88] width 63 height 7
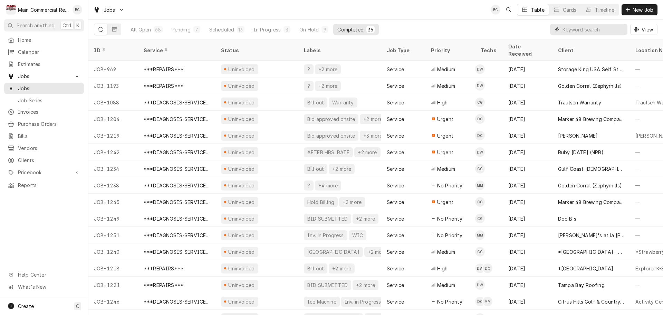
click at [565, 25] on input "Dynamic Content Wrapper" at bounding box center [593, 29] width 61 height 11
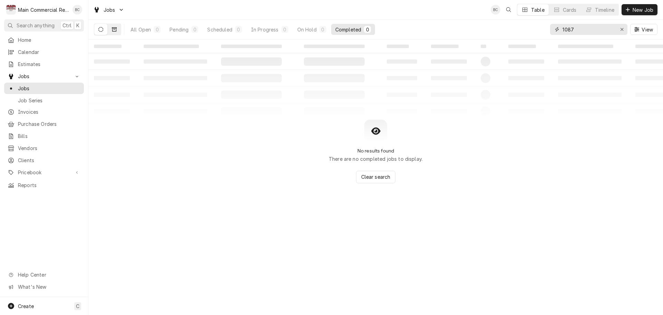
type input "1087"
click at [114, 30] on icon "Dynamic Content Wrapper" at bounding box center [114, 29] width 5 height 5
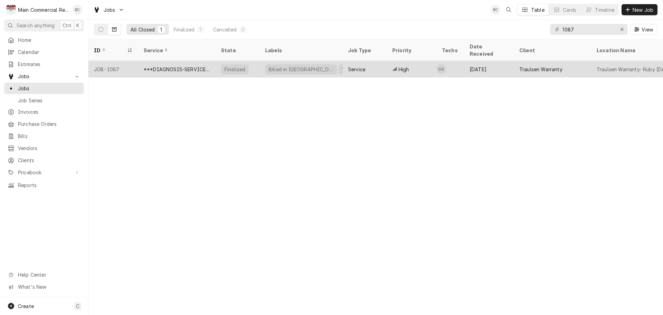
click at [161, 66] on div "***DIAGNOSIS-SERVICE CALL***" at bounding box center [177, 69] width 66 height 7
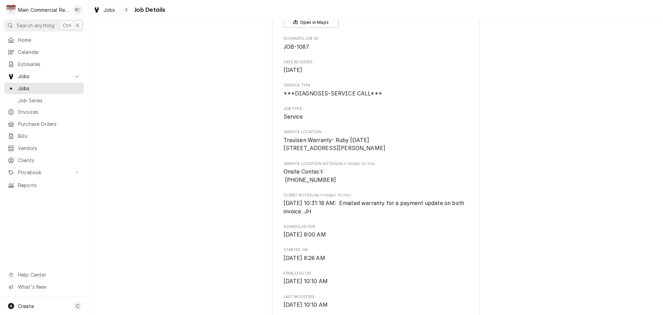
scroll to position [69, 0]
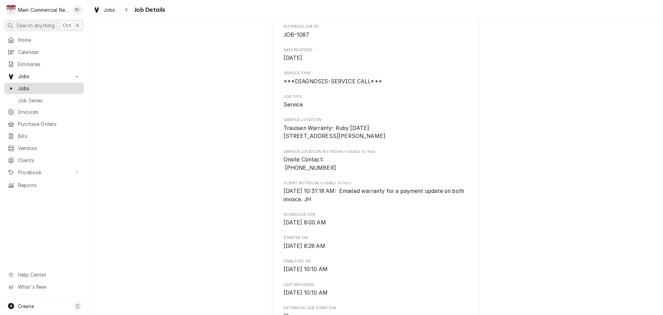
click at [27, 85] on span "Jobs" at bounding box center [49, 88] width 63 height 7
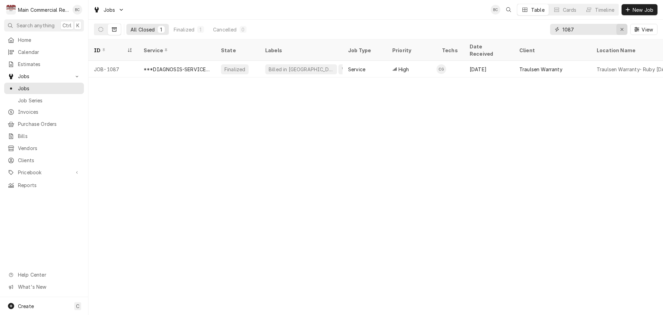
click at [619, 29] on div "Erase input" at bounding box center [622, 29] width 7 height 7
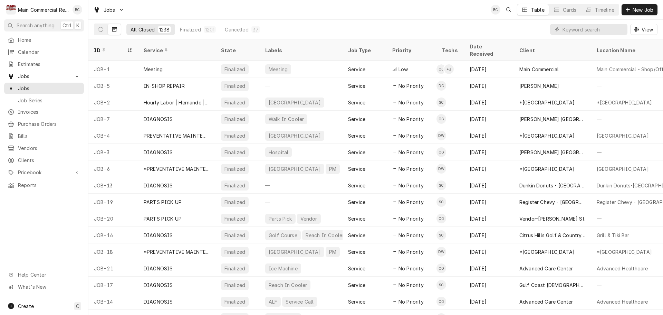
click at [117, 31] on button "Dynamic Content Wrapper" at bounding box center [114, 29] width 13 height 11
click at [97, 30] on button "Dynamic Content Wrapper" at bounding box center [100, 29] width 13 height 11
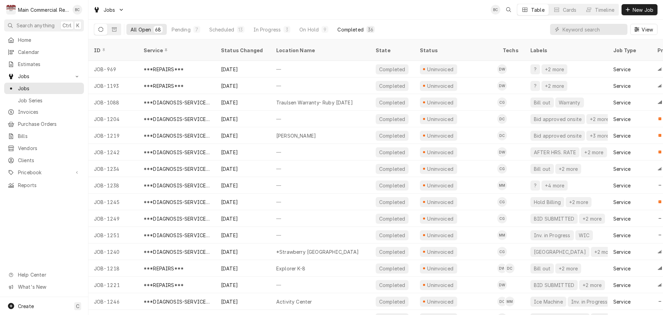
click at [353, 29] on div "Completed" at bounding box center [351, 29] width 26 height 7
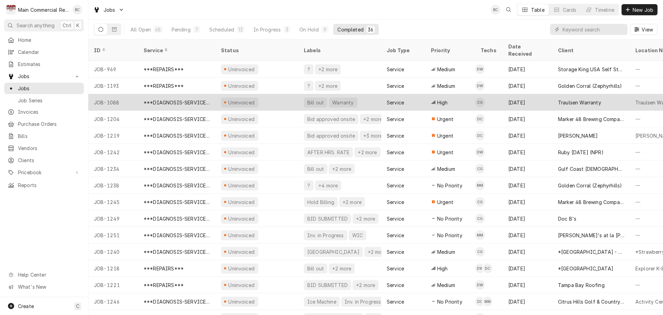
click at [117, 96] on div "JOB-1088" at bounding box center [113, 102] width 50 height 17
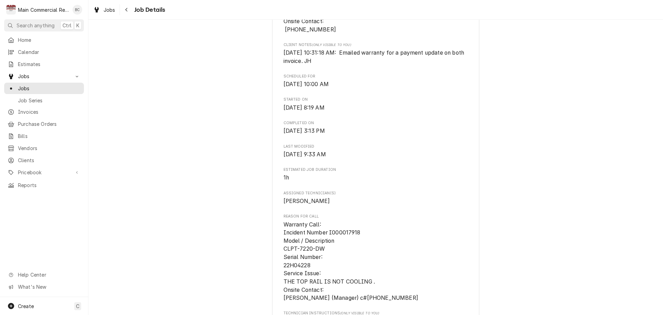
scroll to position [242, 0]
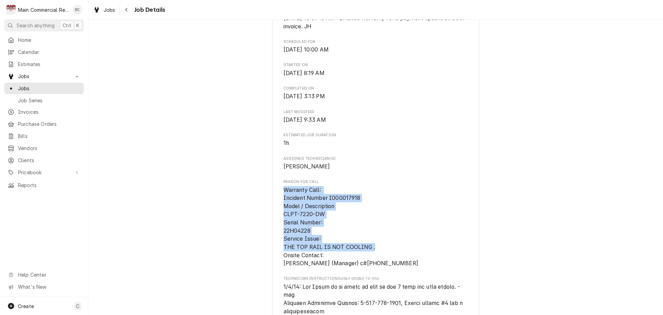
drag, startPoint x: 282, startPoint y: 197, endPoint x: 371, endPoint y: 254, distance: 105.4
click at [371, 254] on span "Warranty Call: Incident Number I000017918 Model / Description CLPT-7220-DW Seri…" at bounding box center [351, 227] width 135 height 80
copy span "Warranty Call: Incident Number I000017918 Model / Description CLPT-7220-DW Seri…"
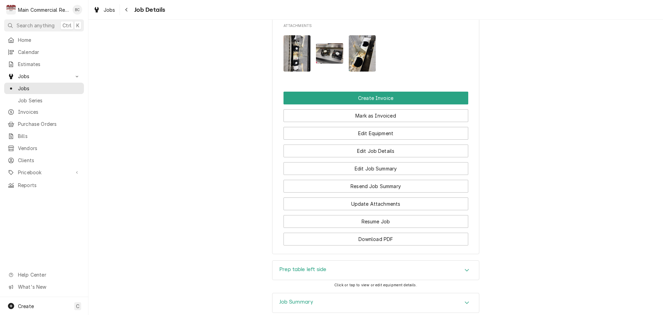
scroll to position [1313, 0]
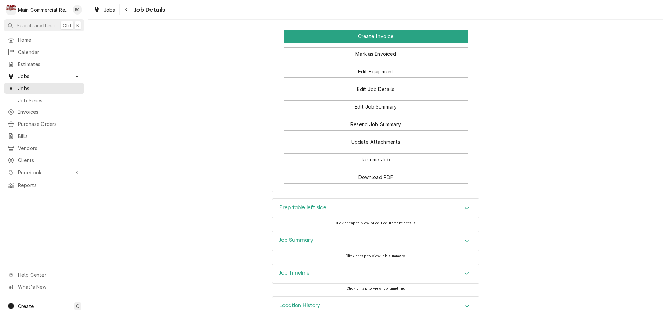
click at [284, 206] on h3 "Prep table left side" at bounding box center [302, 207] width 47 height 7
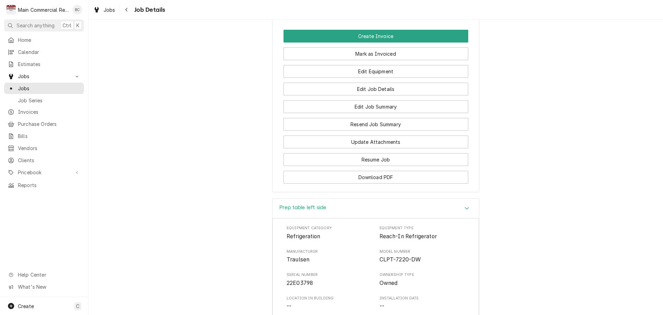
click at [351, 256] on span "Traulsen" at bounding box center [330, 259] width 86 height 8
drag, startPoint x: 283, startPoint y: 250, endPoint x: 310, endPoint y: 290, distance: 48.1
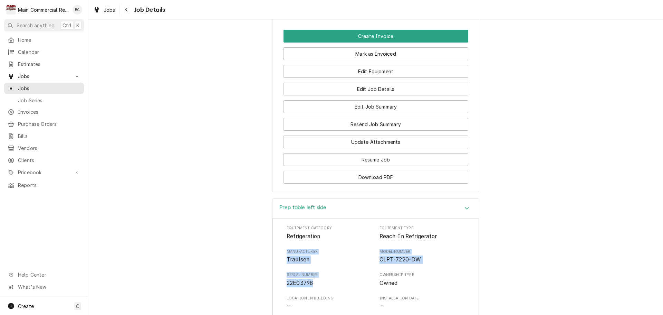
copy div "Manufacturer Traulsen Model Number CLPT-7220-DW Serial Number 22E03798"
click at [469, 208] on div "Accordion Header" at bounding box center [467, 208] width 10 height 8
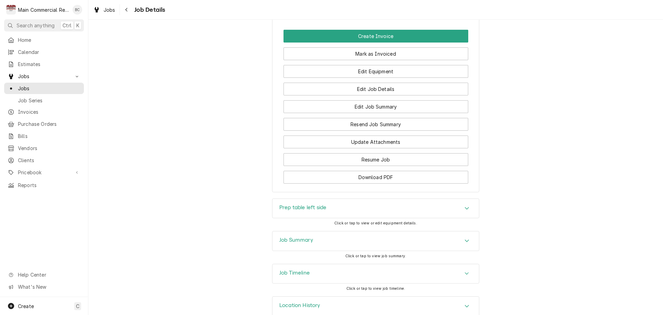
click at [533, 217] on div "Prep table left side Click or tap to view or edit equipment details." at bounding box center [375, 214] width 575 height 32
click at [304, 241] on h3 "Job Summary" at bounding box center [296, 240] width 34 height 7
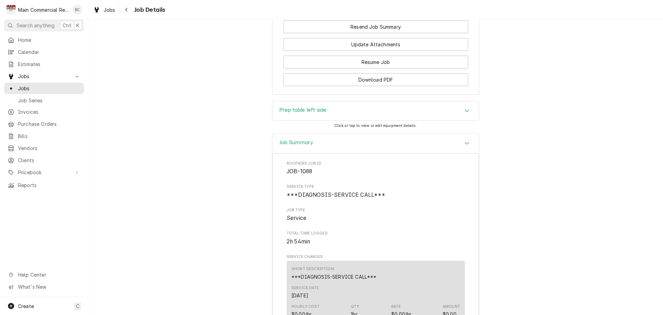
scroll to position [1272, 0]
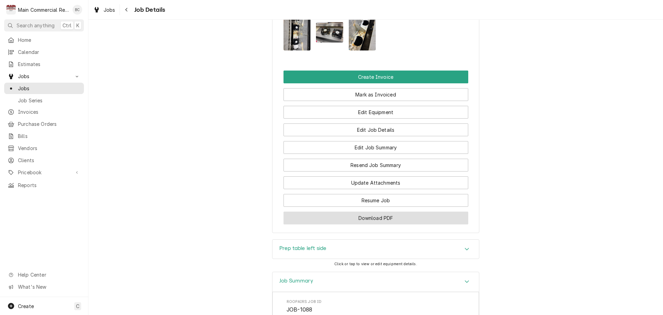
click at [363, 218] on button "Download PDF" at bounding box center [376, 217] width 185 height 13
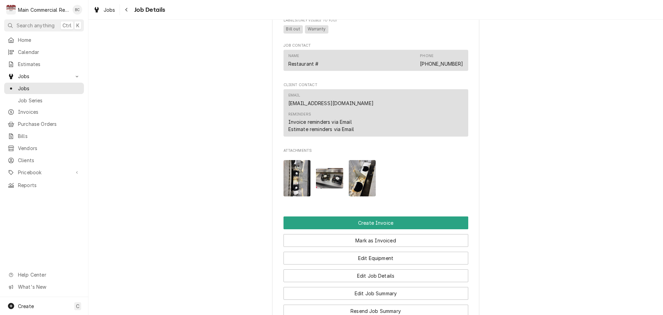
scroll to position [983, 0]
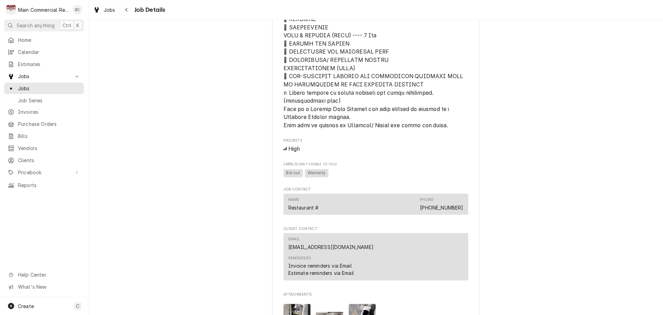
drag, startPoint x: 336, startPoint y: 109, endPoint x: 255, endPoint y: 114, distance: 80.6
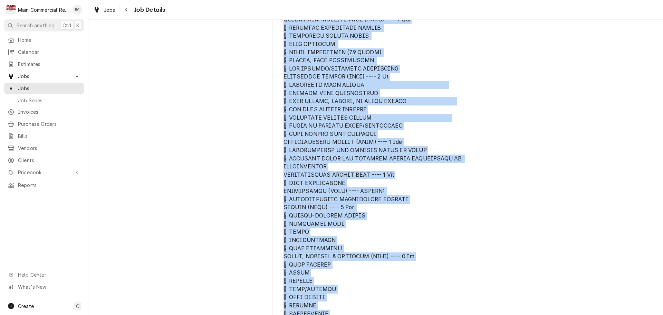
scroll to position [892, 0]
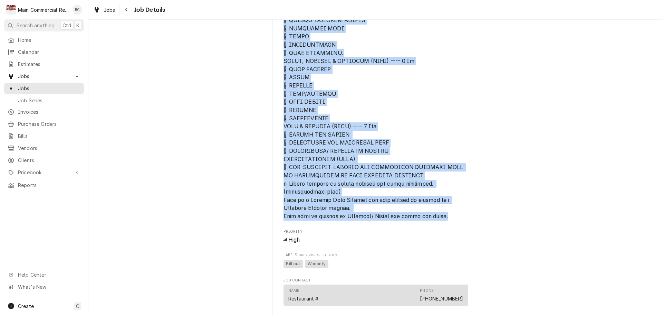
drag, startPoint x: 281, startPoint y: 85, endPoint x: 436, endPoint y: 220, distance: 205.7
copy span "Warranty Allowable Hours: **** Please see below for Allowable charges per Servi…"
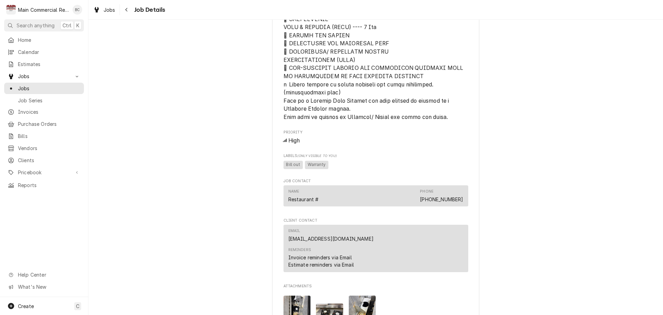
scroll to position [1099, 0]
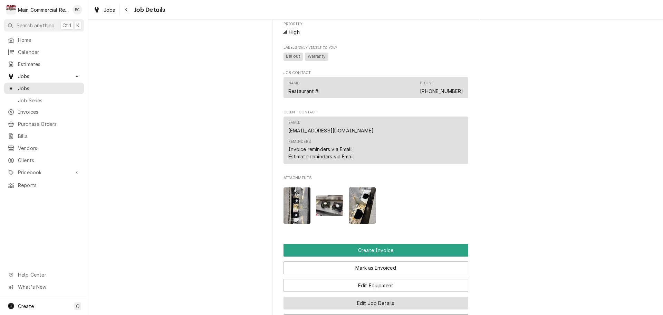
click at [365, 301] on button "Edit Job Details" at bounding box center [376, 302] width 185 height 13
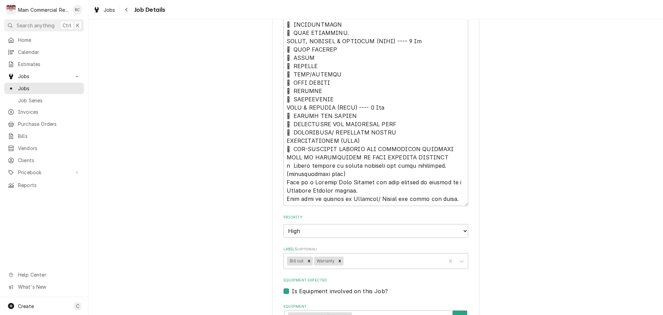
scroll to position [760, 0]
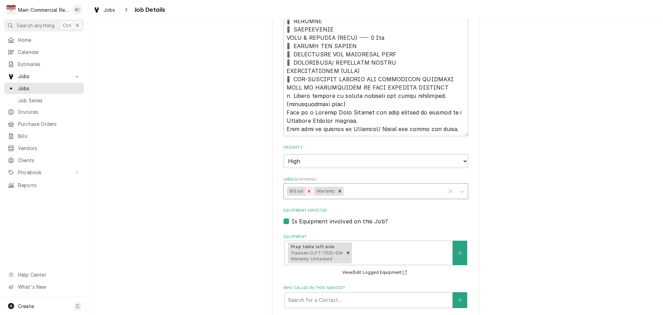
click at [307, 191] on icon "Remove Bill out" at bounding box center [309, 191] width 5 height 5
type textarea "x"
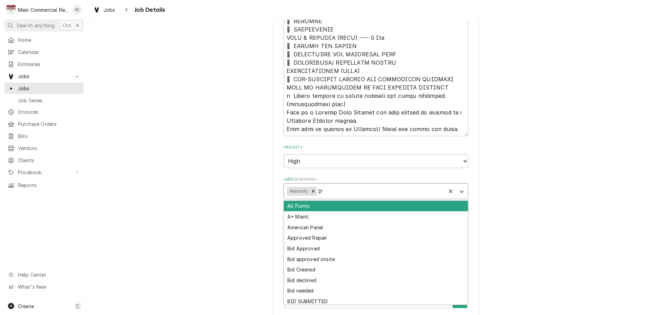
type input "INV"
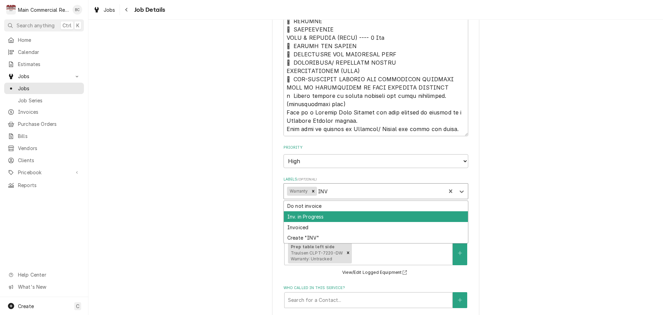
click at [312, 217] on div "Inv. in Progress" at bounding box center [376, 216] width 184 height 11
type textarea "x"
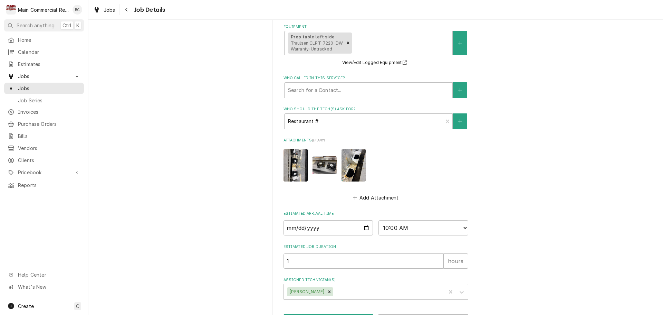
scroll to position [997, 0]
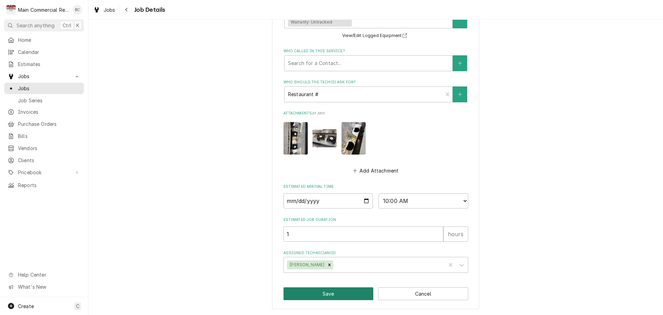
click at [326, 294] on button "Save" at bounding box center [329, 293] width 90 height 13
type textarea "x"
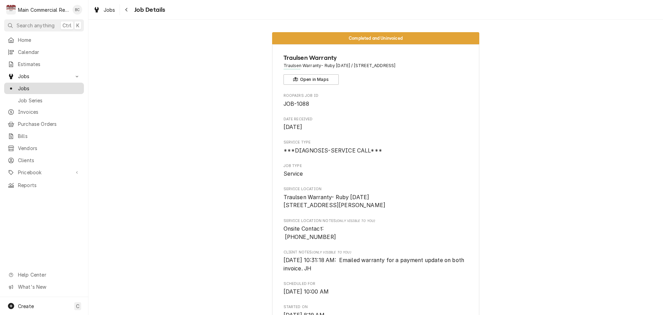
click at [28, 87] on span "Jobs" at bounding box center [49, 88] width 63 height 7
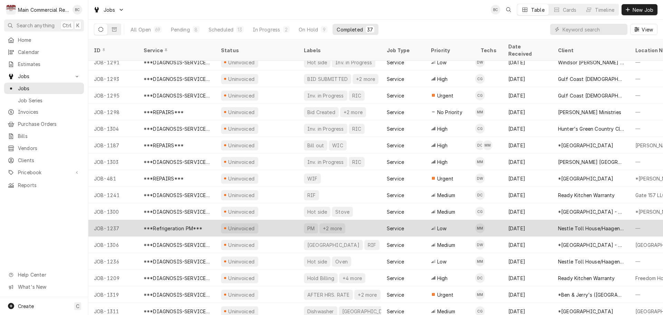
scroll to position [357, 0]
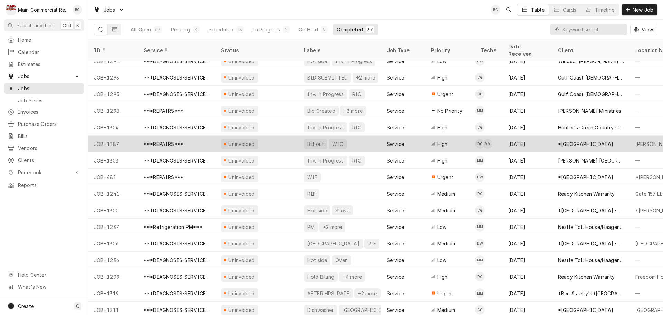
click at [316, 140] on div "Bill out" at bounding box center [316, 143] width 18 height 7
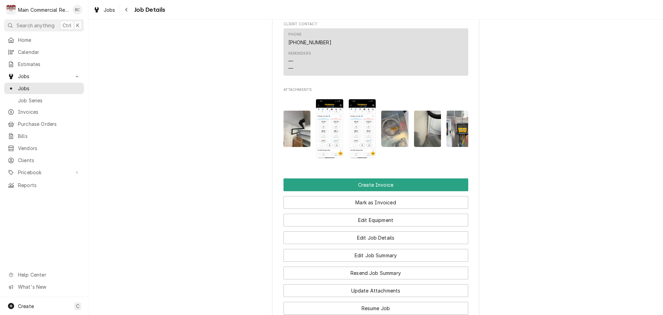
scroll to position [1036, 0]
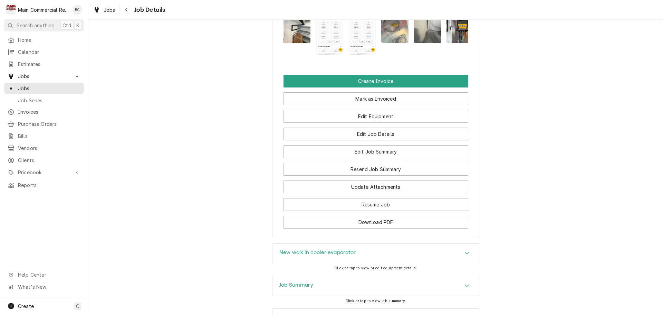
click at [309, 256] on h3 "New walk in cooler evaporator" at bounding box center [317, 252] width 77 height 7
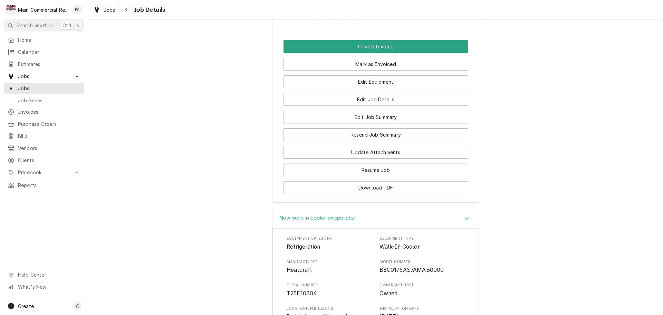
scroll to position [1106, 0]
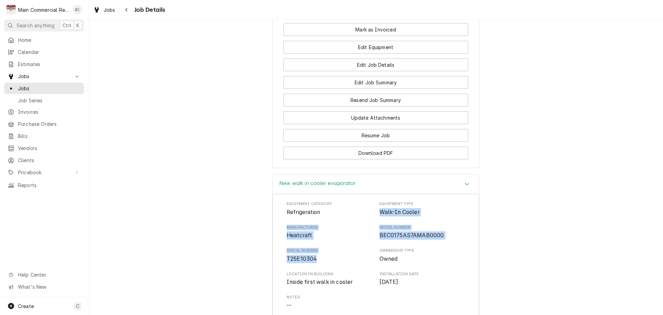
drag, startPoint x: 377, startPoint y: 218, endPoint x: 349, endPoint y: 264, distance: 53.6
click at [349, 264] on div "Equipment Category Refrigeration Equipment Type Walk-In Cooler Manufacturer Hea…" at bounding box center [376, 267] width 178 height 132
copy div "Walk-In Cooler Manufacturer Heatcraft Model Number BEC0175AS7AMAB0000 Serial Nu…"
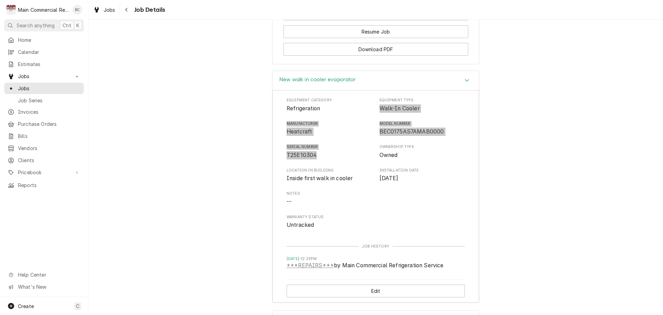
scroll to position [1307, 0]
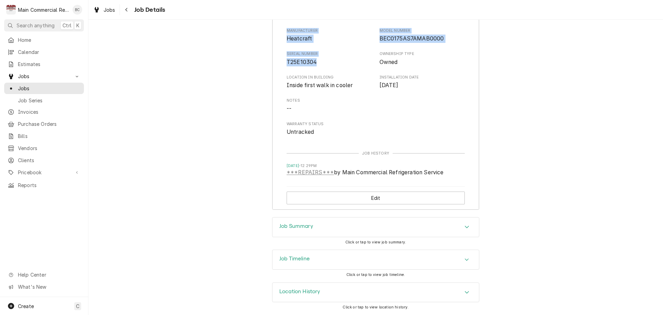
click at [298, 227] on h3 "Job Summary" at bounding box center [296, 226] width 34 height 7
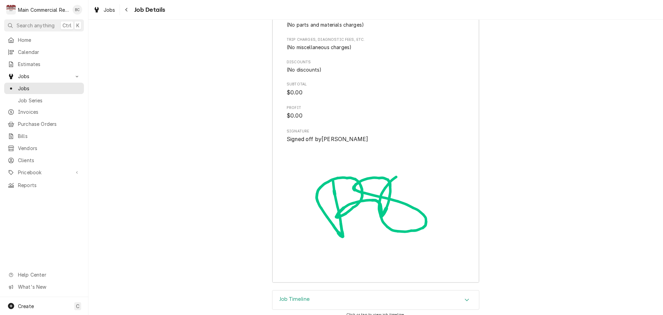
scroll to position [2300, 0]
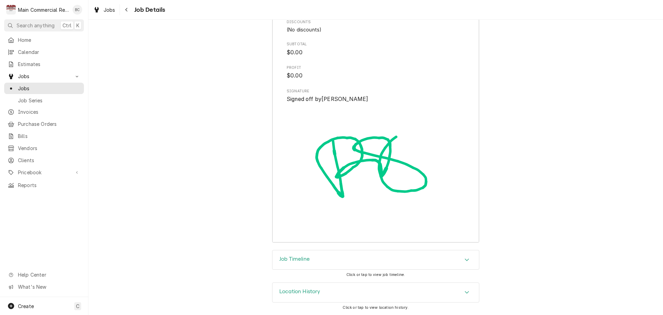
click at [291, 260] on h3 "Job Timeline" at bounding box center [294, 259] width 30 height 7
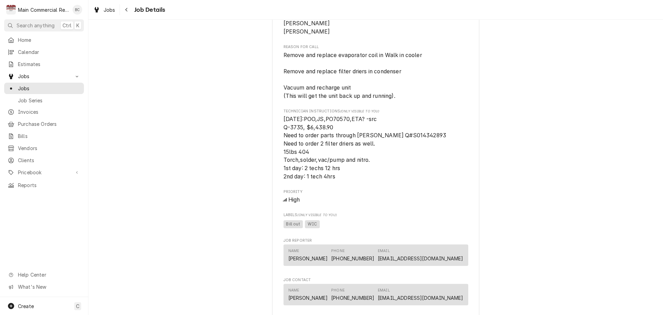
scroll to position [553, 0]
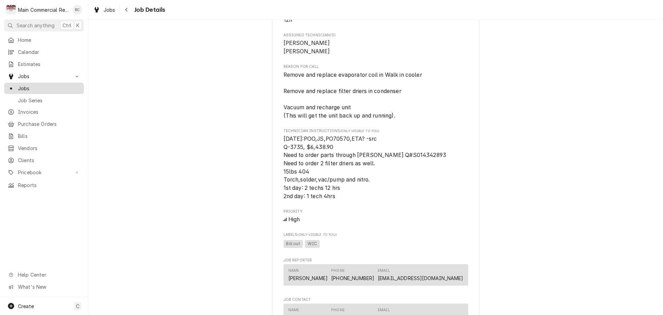
click at [47, 88] on span "Jobs" at bounding box center [49, 88] width 63 height 7
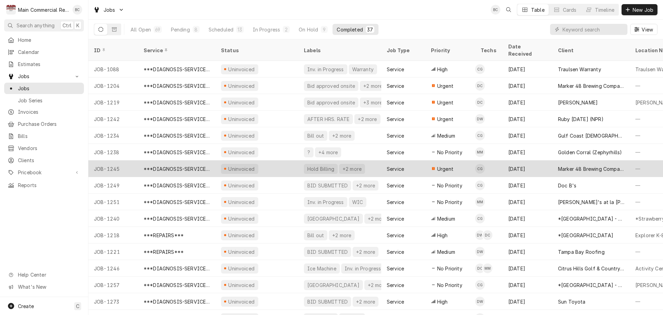
scroll to position [58, 0]
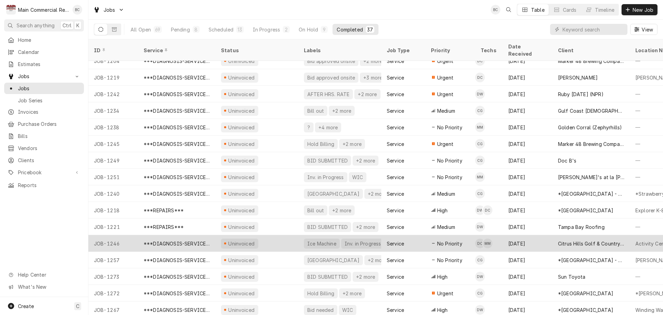
click at [109, 235] on div "JOB-1246" at bounding box center [113, 243] width 50 height 17
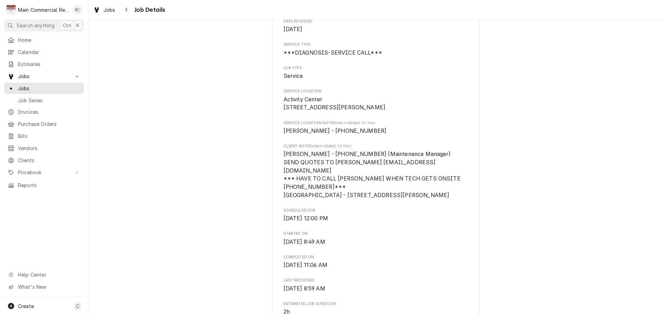
scroll to position [104, 0]
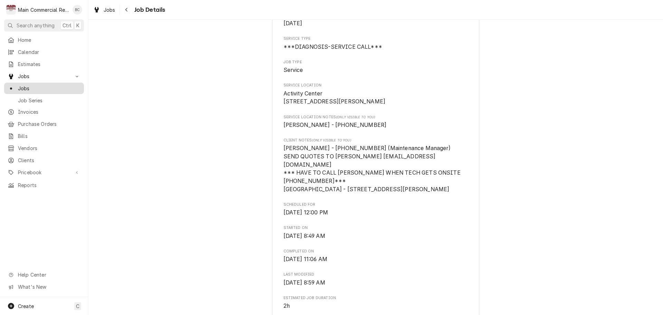
click at [22, 86] on span "Jobs" at bounding box center [49, 88] width 63 height 7
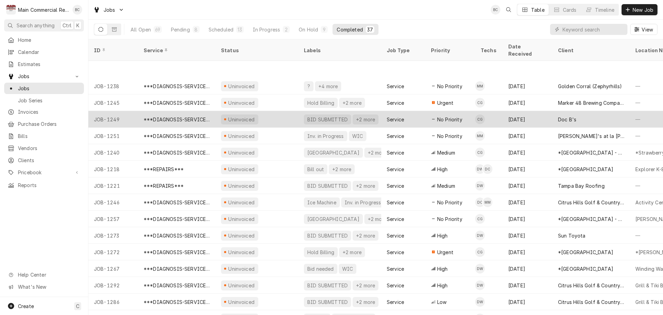
scroll to position [141, 0]
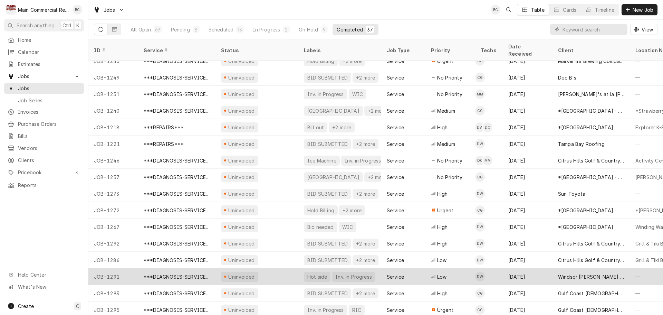
click at [113, 268] on div "JOB-1291" at bounding box center [113, 276] width 50 height 17
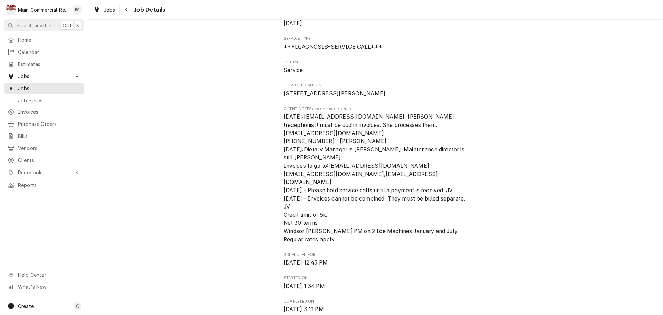
scroll to position [173, 0]
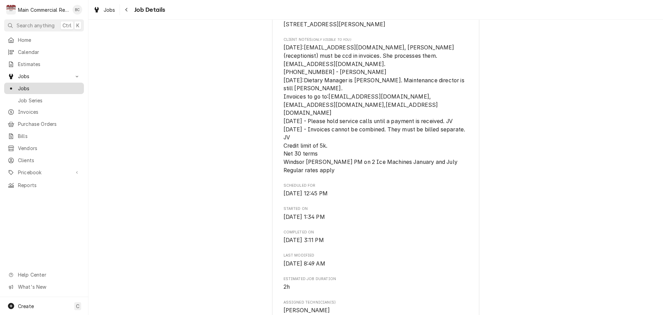
click at [35, 85] on span "Jobs" at bounding box center [49, 88] width 63 height 7
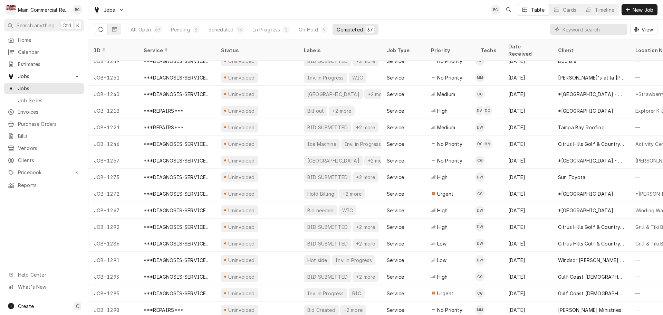
scroll to position [192, 0]
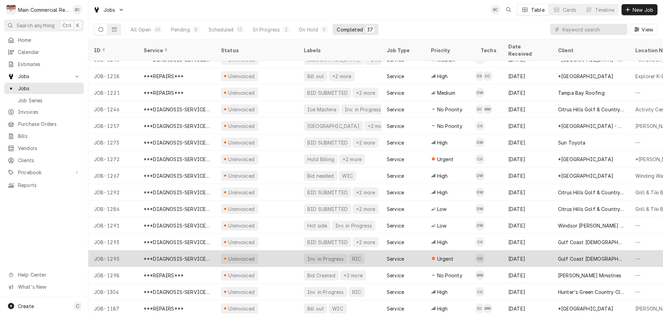
click at [120, 250] on div "JOB-1295" at bounding box center [113, 258] width 50 height 17
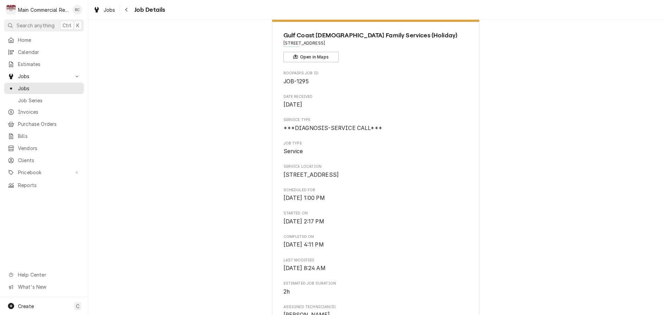
scroll to position [35, 0]
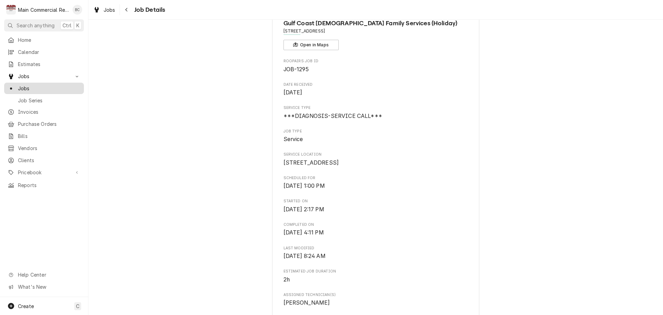
click at [43, 87] on span "Jobs" at bounding box center [49, 88] width 63 height 7
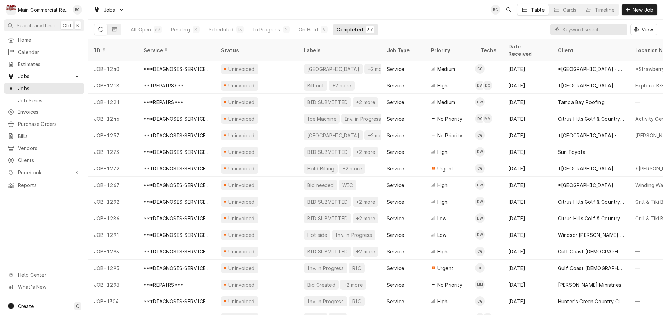
scroll to position [191, 0]
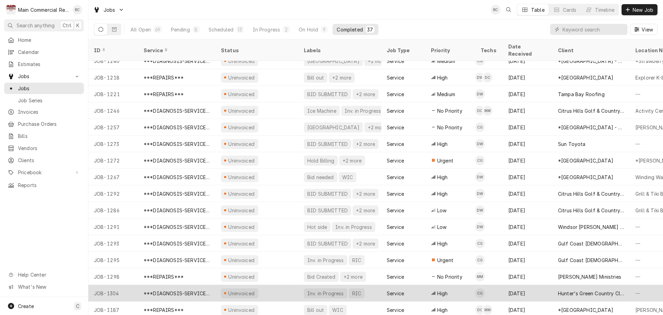
click at [109, 285] on div "JOB-1304" at bounding box center [113, 293] width 50 height 17
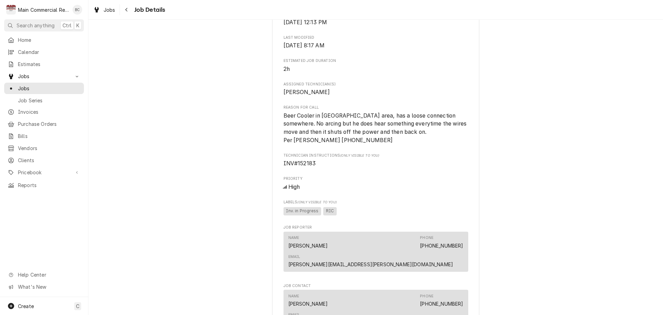
scroll to position [138, 0]
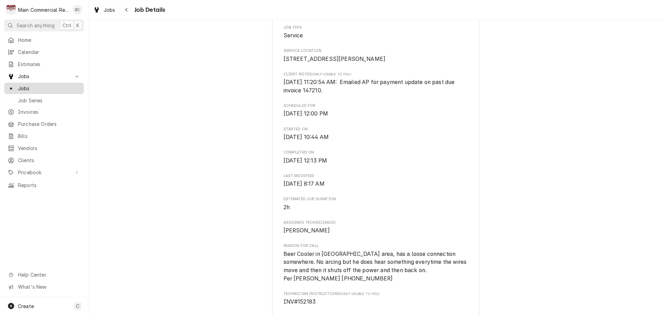
click at [31, 85] on span "Jobs" at bounding box center [49, 88] width 63 height 7
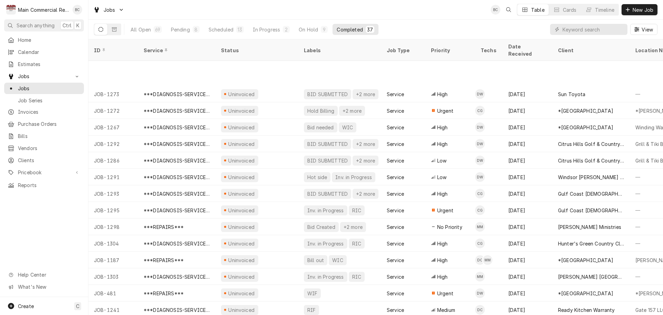
scroll to position [307, 0]
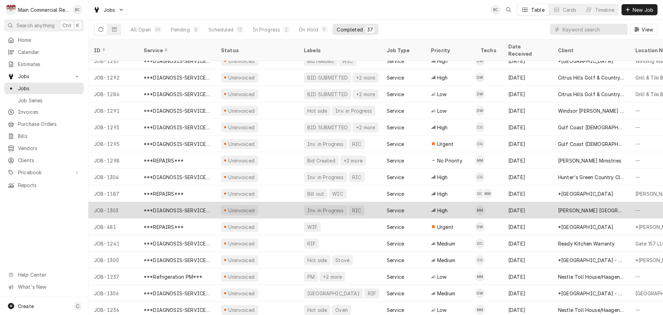
click at [114, 206] on div "JOB-1303" at bounding box center [113, 210] width 50 height 17
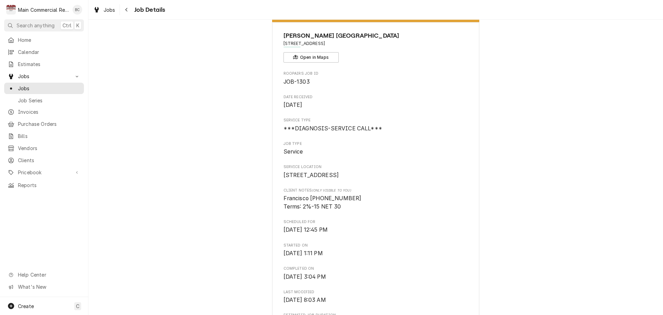
scroll to position [35, 0]
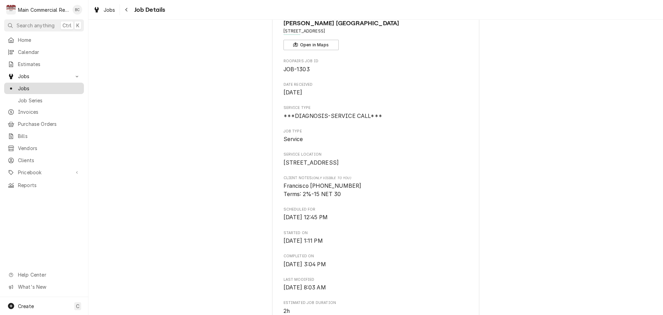
click at [29, 86] on span "Jobs" at bounding box center [49, 88] width 63 height 7
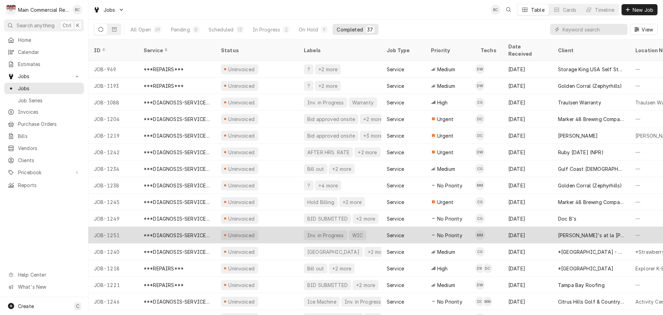
click at [115, 227] on div "JOB-1251" at bounding box center [113, 235] width 50 height 17
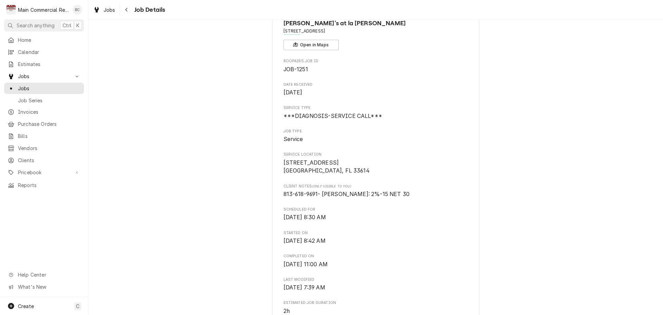
scroll to position [69, 0]
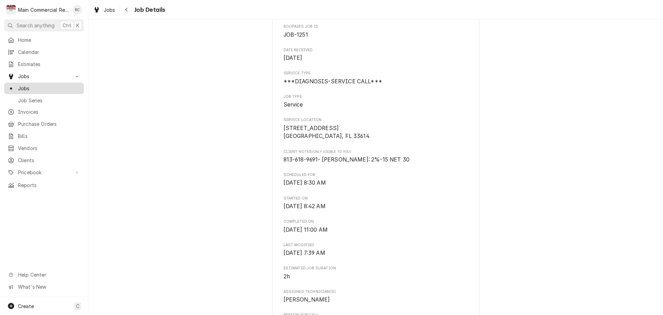
click at [28, 85] on span "Jobs" at bounding box center [49, 88] width 63 height 7
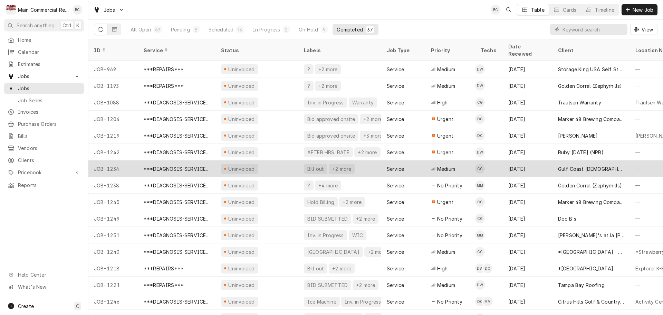
click at [117, 161] on div "JOB-1234" at bounding box center [113, 168] width 50 height 17
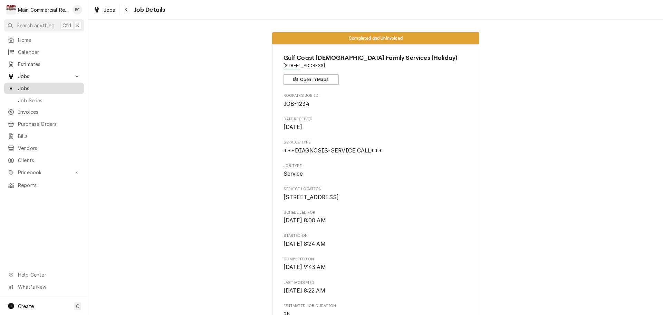
click at [32, 85] on span "Jobs" at bounding box center [49, 88] width 63 height 7
